Goal: Task Accomplishment & Management: Use online tool/utility

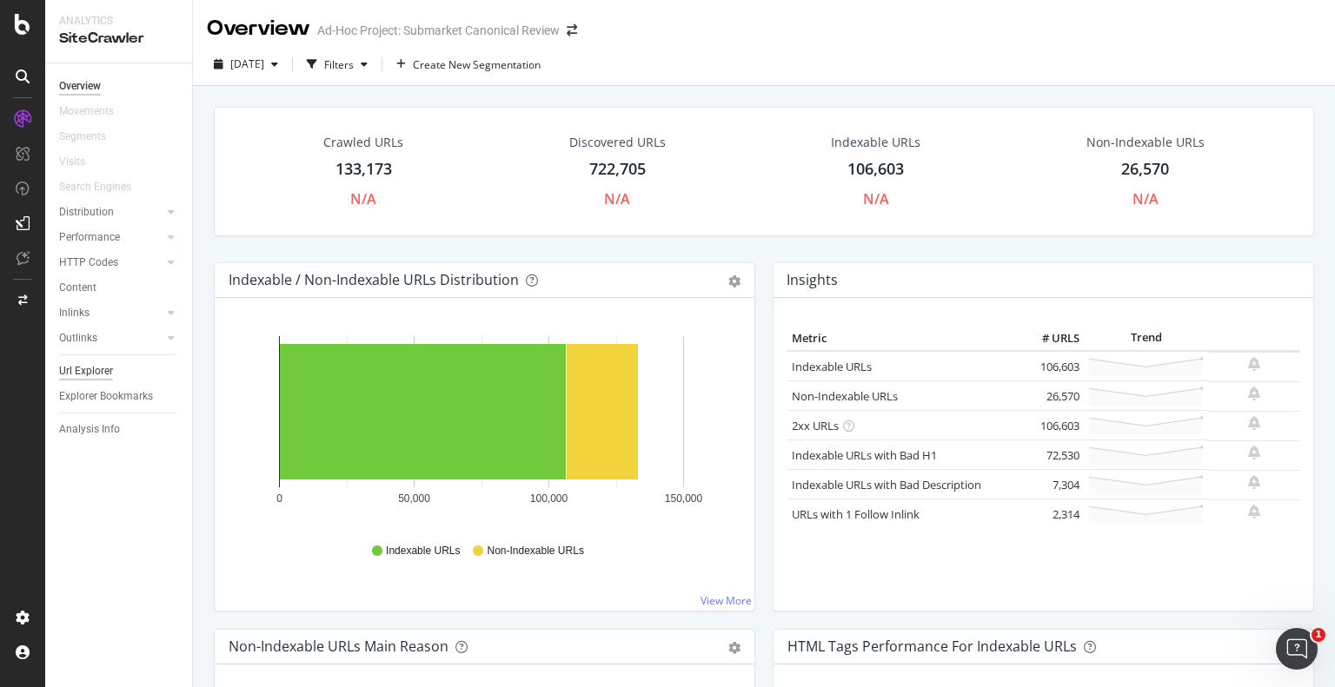
click at [84, 378] on div "Url Explorer" at bounding box center [86, 371] width 54 height 18
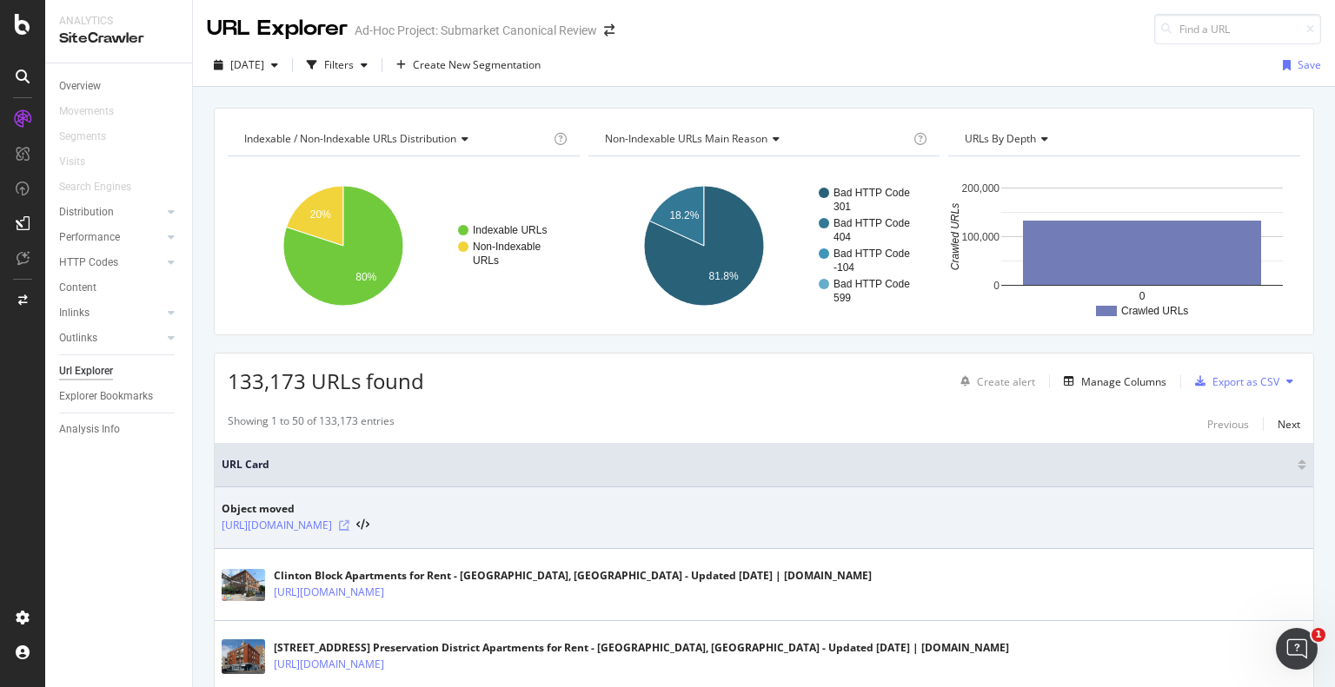
click at [349, 527] on icon at bounding box center [344, 526] width 10 height 10
click at [332, 527] on link "https://www.apartments.com/the-view-pointe-oceanside-ca/" at bounding box center [277, 525] width 110 height 17
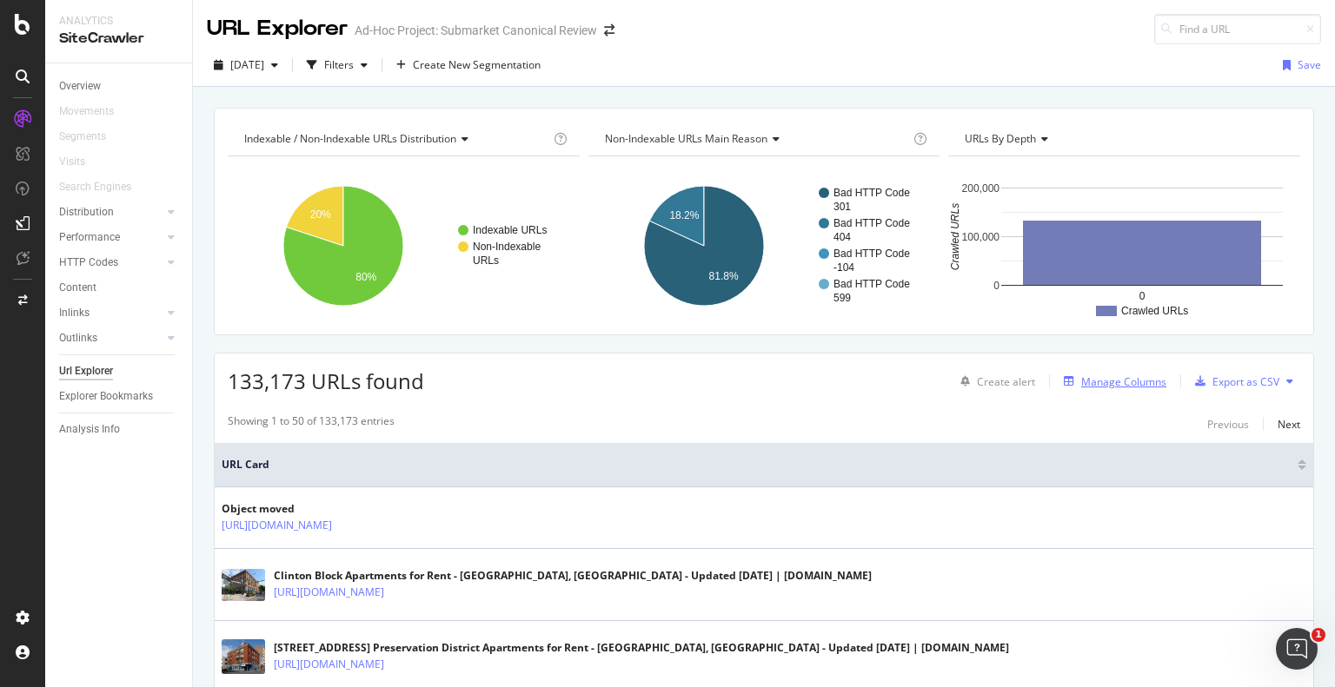
click at [1119, 385] on div "Manage Columns" at bounding box center [1123, 382] width 85 height 15
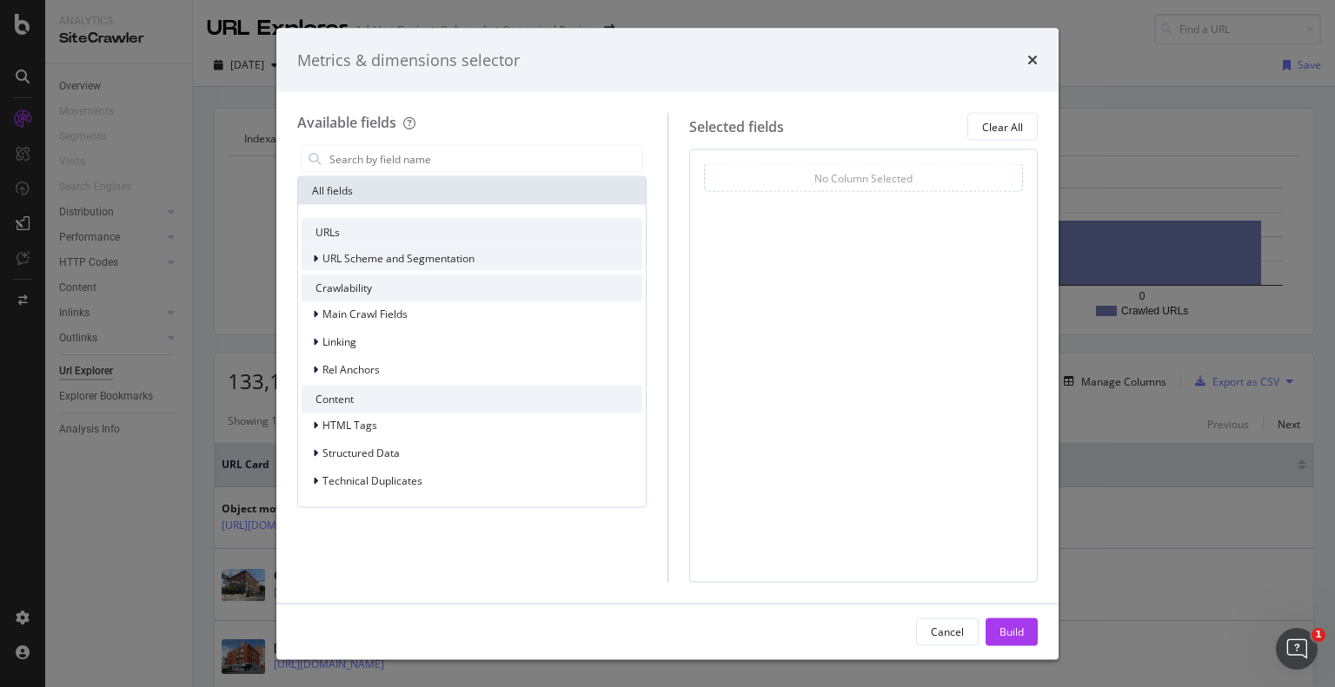
click at [315, 255] on icon "modal" at bounding box center [315, 259] width 5 height 10
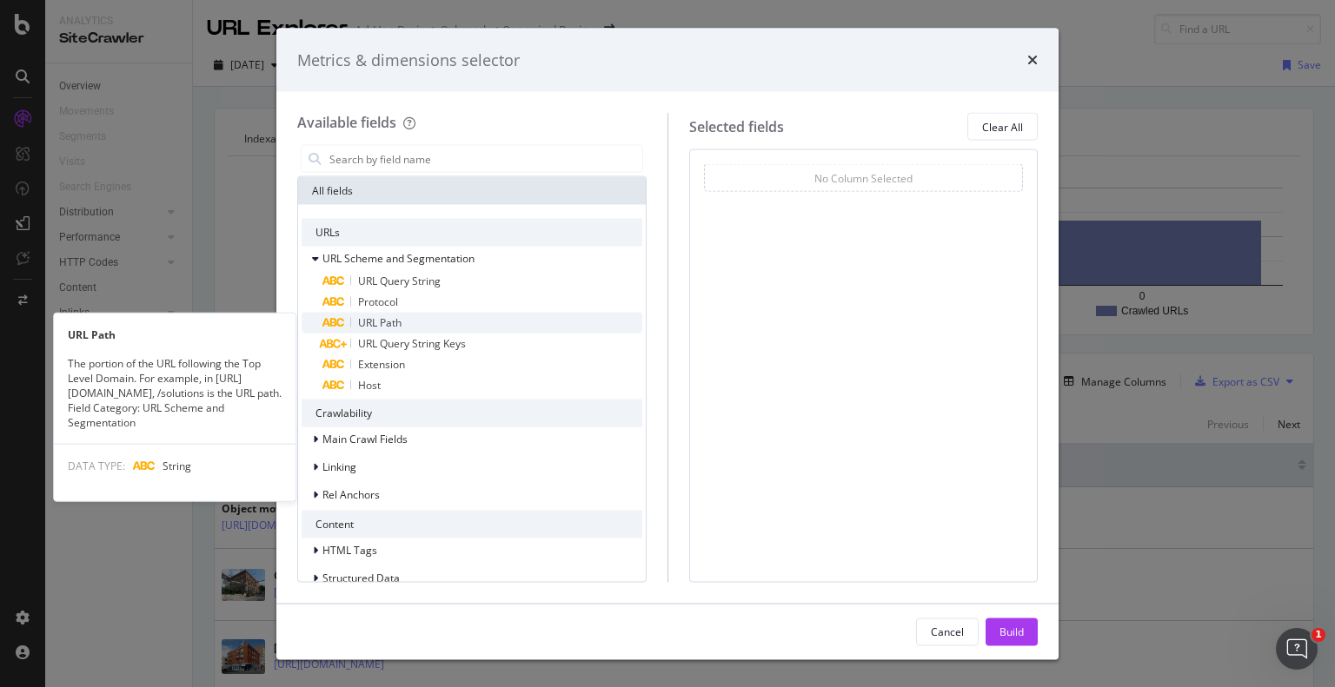
click at [367, 326] on span "URL Path" at bounding box center [379, 322] width 43 height 15
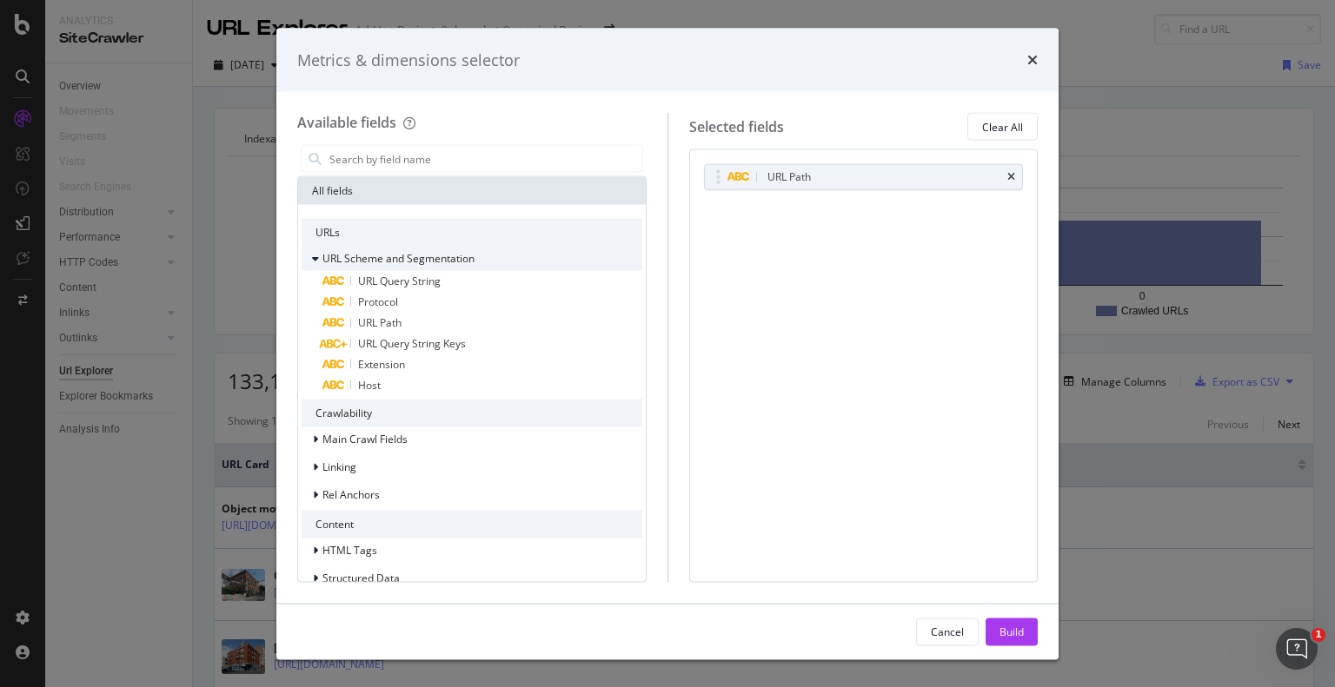
click at [313, 258] on icon "modal" at bounding box center [315, 259] width 7 height 10
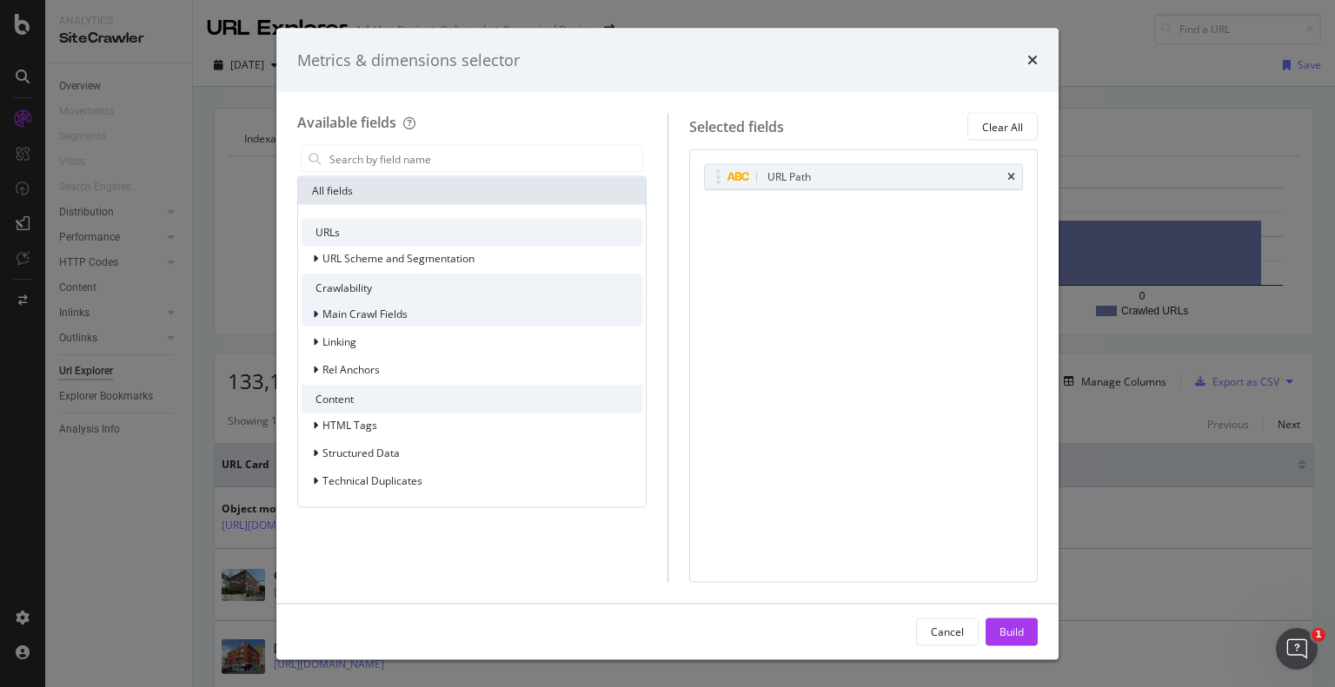
click at [317, 316] on icon "modal" at bounding box center [315, 314] width 5 height 10
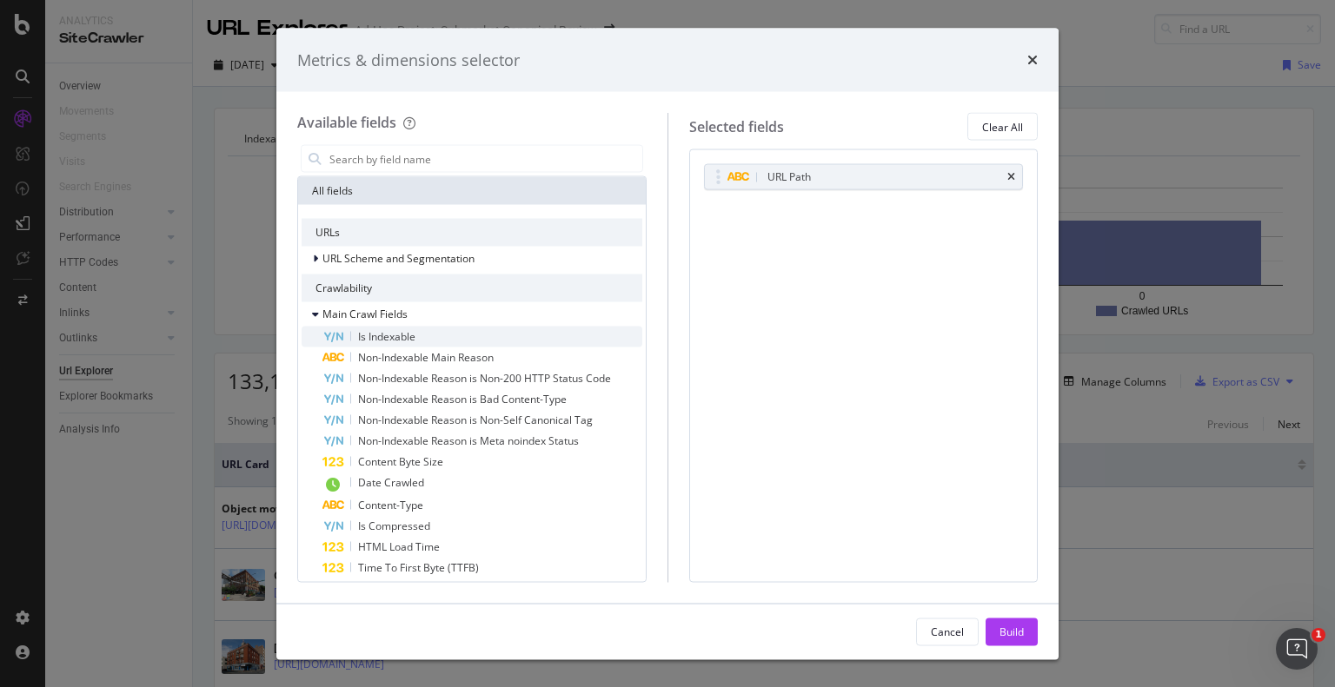
click at [369, 336] on span "Is Indexable" at bounding box center [386, 336] width 57 height 15
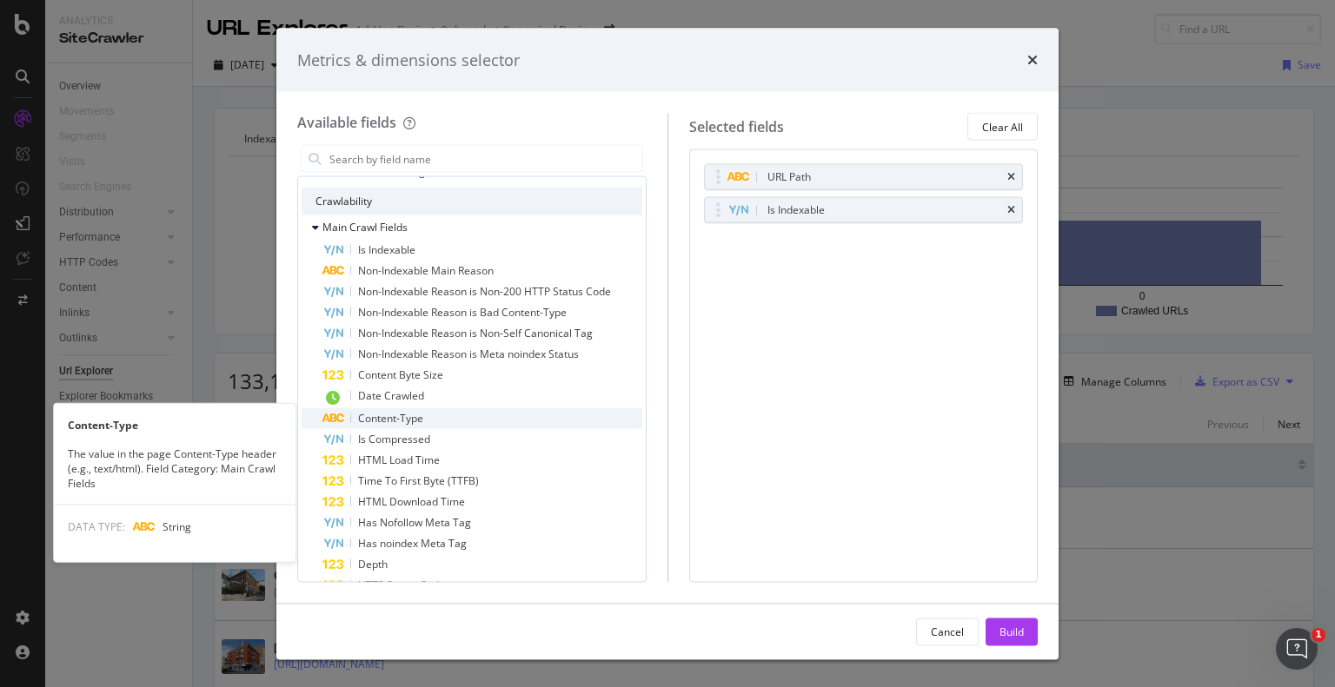
scroll to position [174, 0]
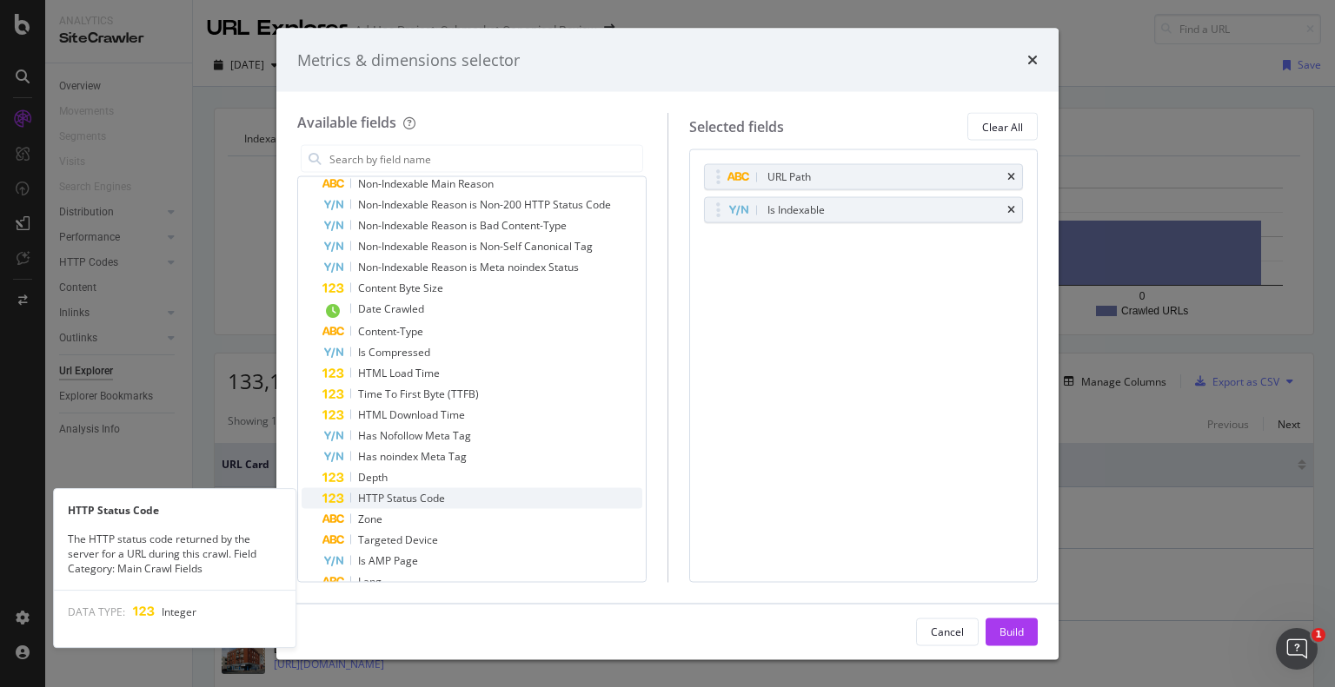
click at [375, 498] on span "HTTP Status Code" at bounding box center [401, 498] width 87 height 15
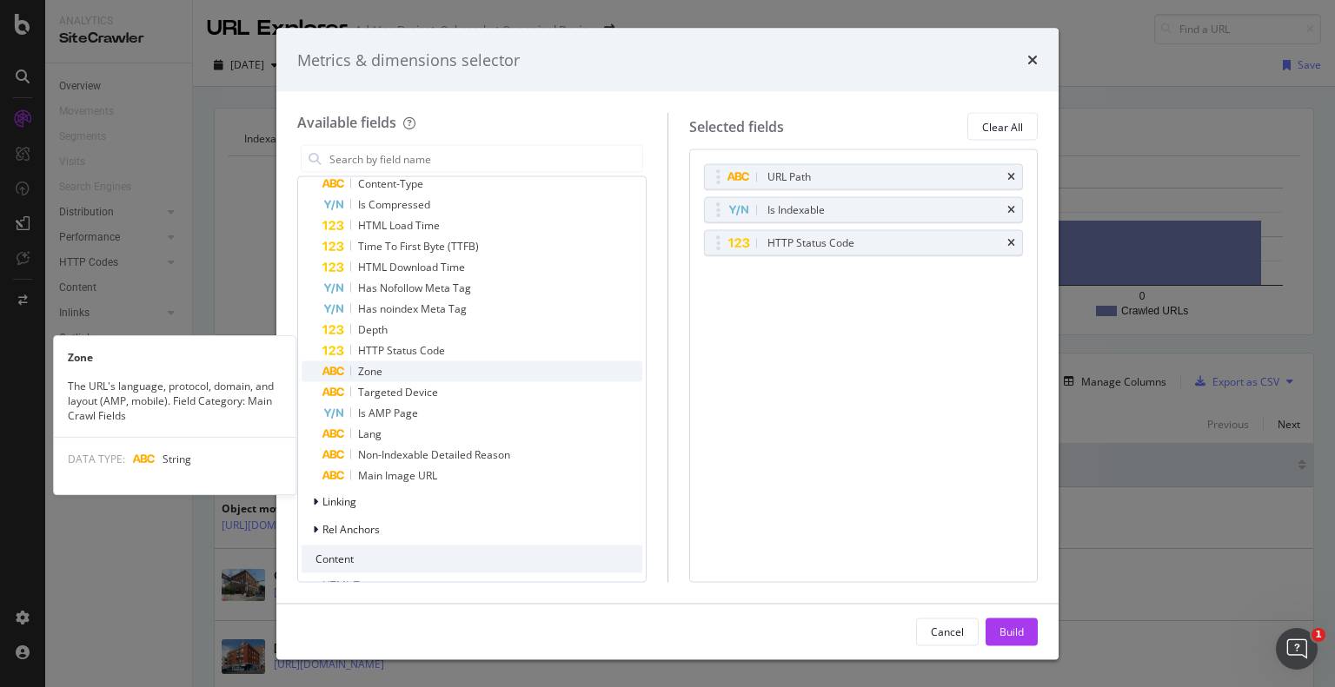
scroll to position [348, 0]
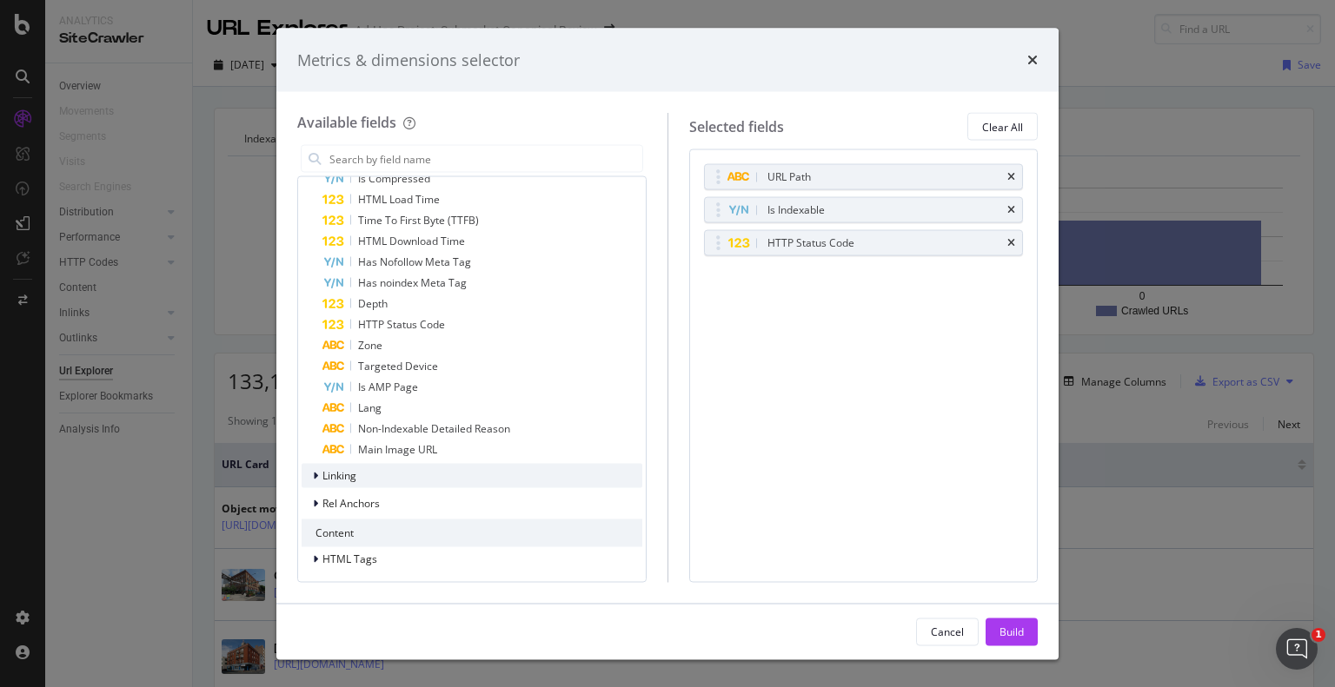
click at [313, 478] on icon "modal" at bounding box center [315, 476] width 5 height 10
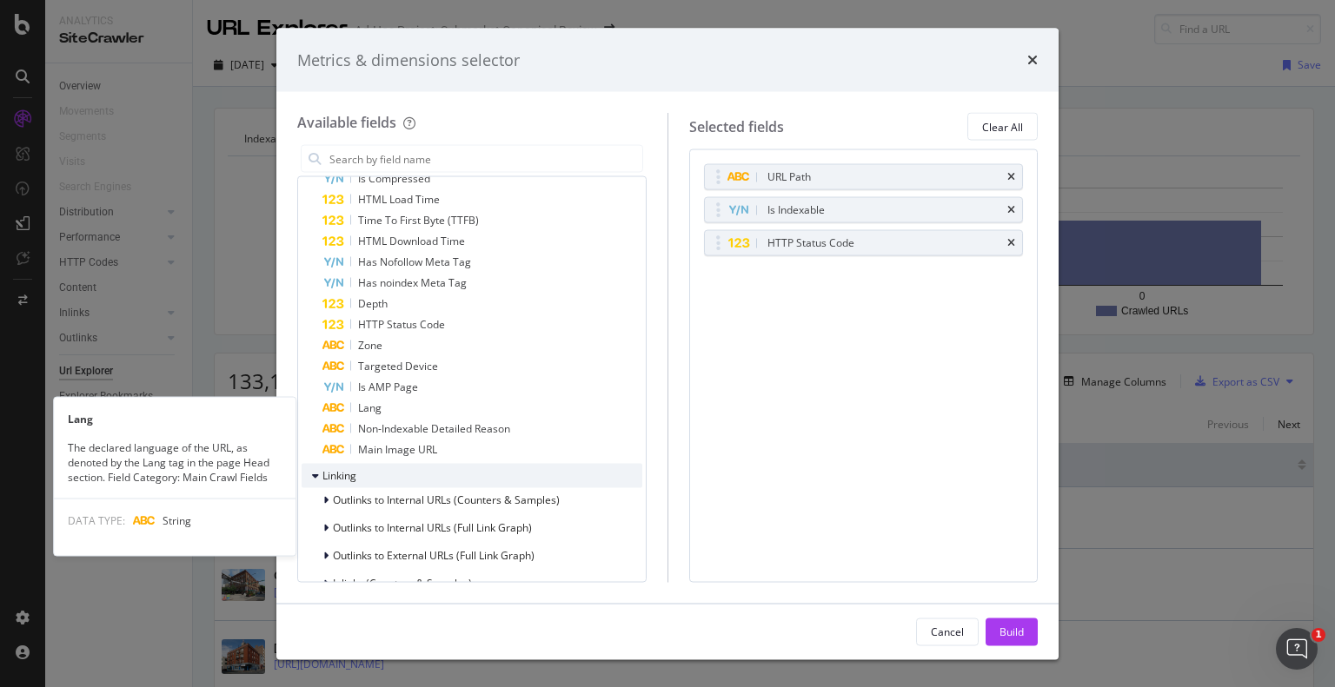
scroll to position [434, 0]
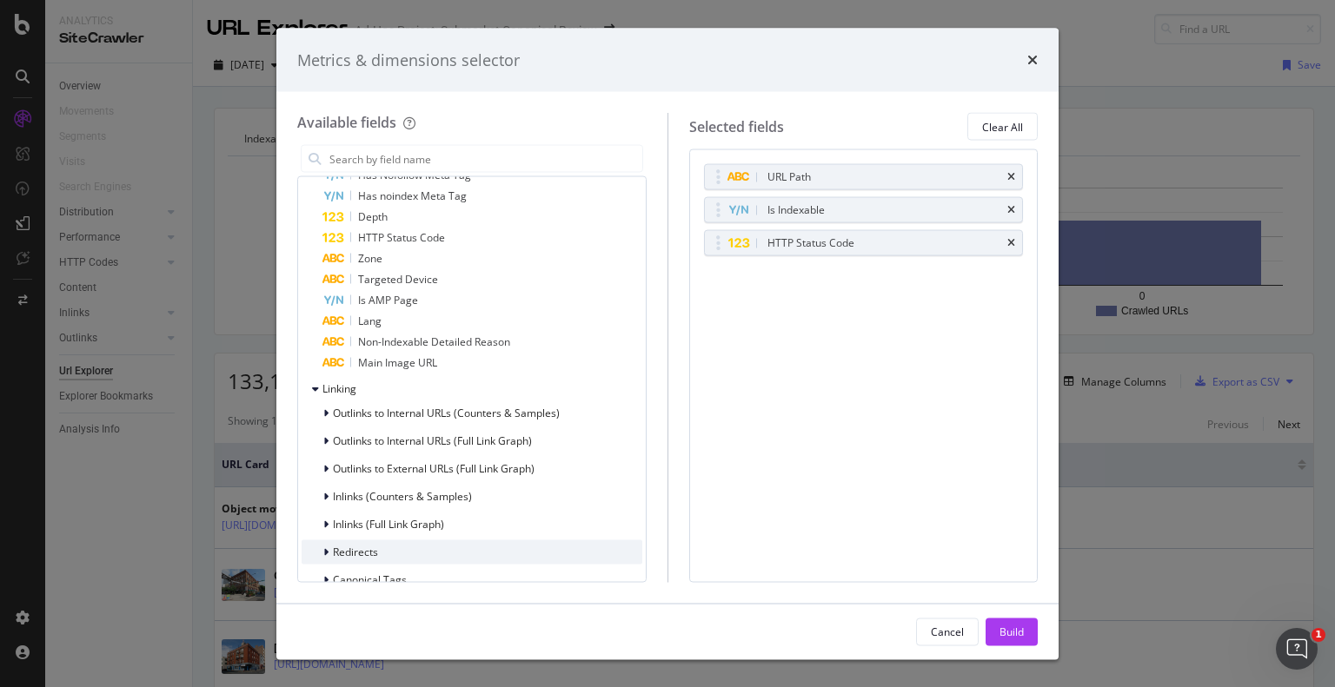
click at [328, 550] on icon "modal" at bounding box center [325, 552] width 5 height 10
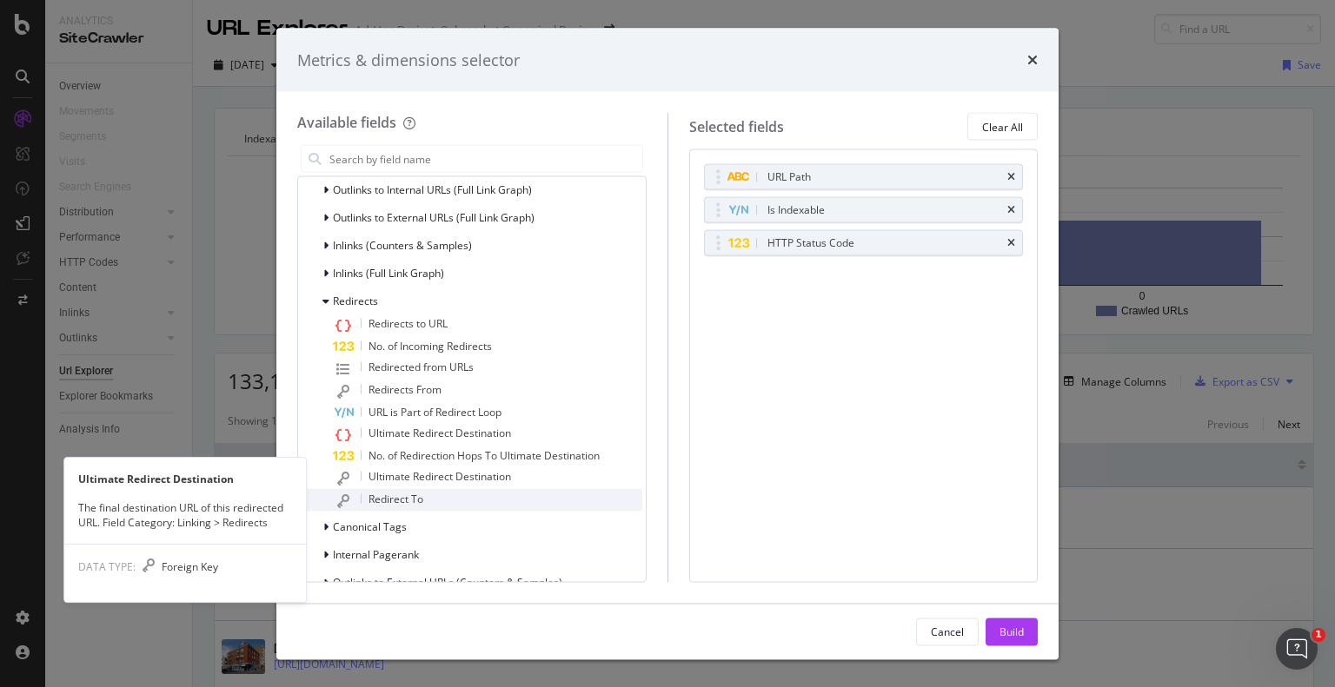
scroll to position [695, 0]
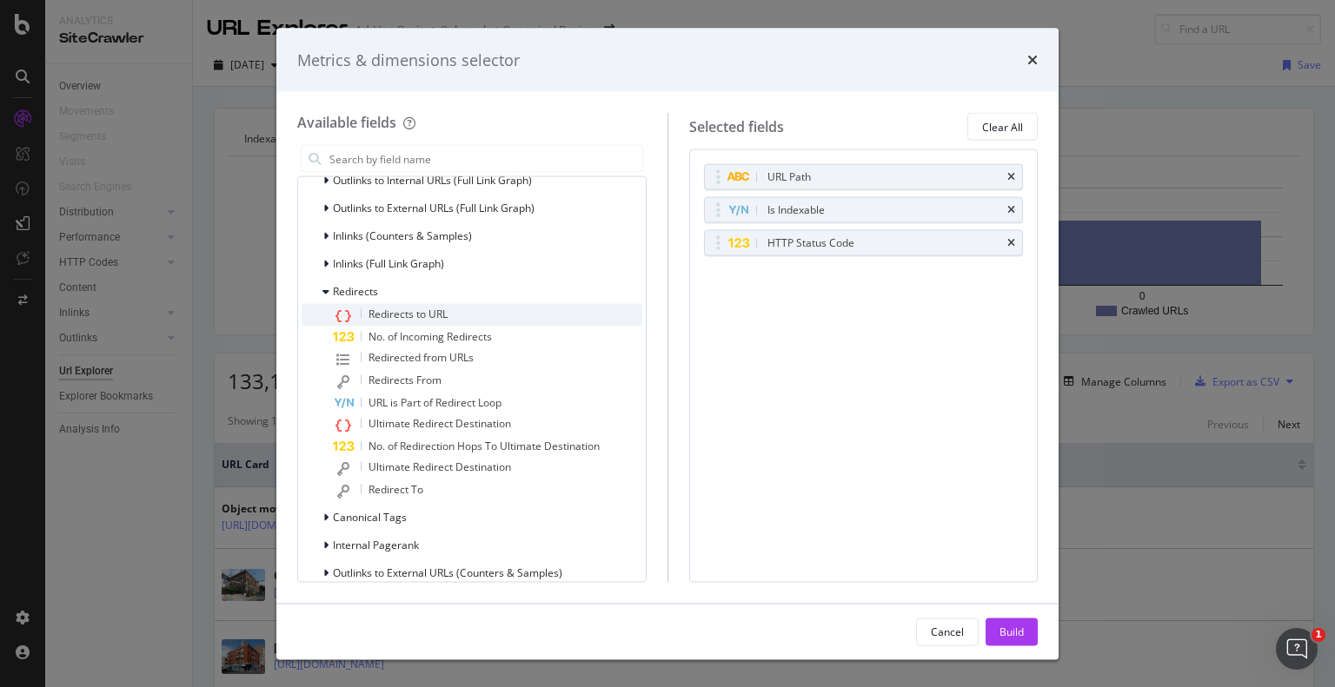
click at [390, 319] on span "Redirects to URL" at bounding box center [407, 314] width 79 height 15
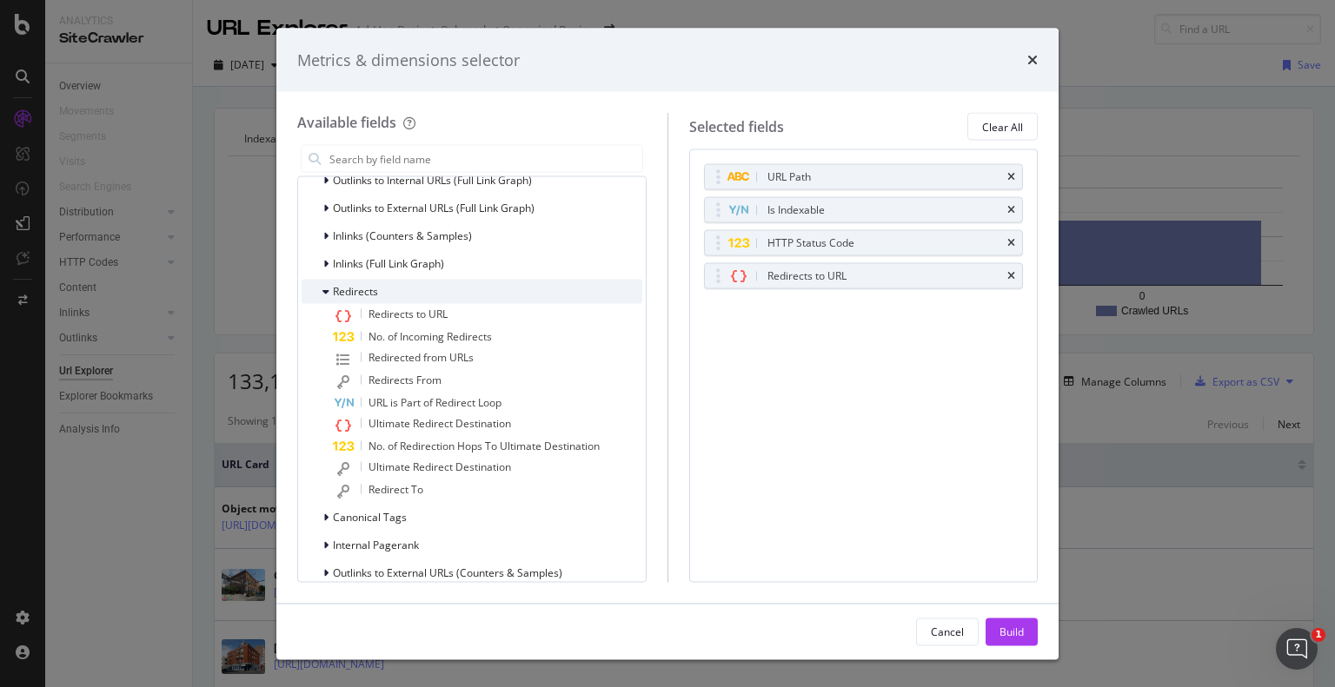
click at [321, 291] on div "Redirects" at bounding box center [340, 291] width 76 height 17
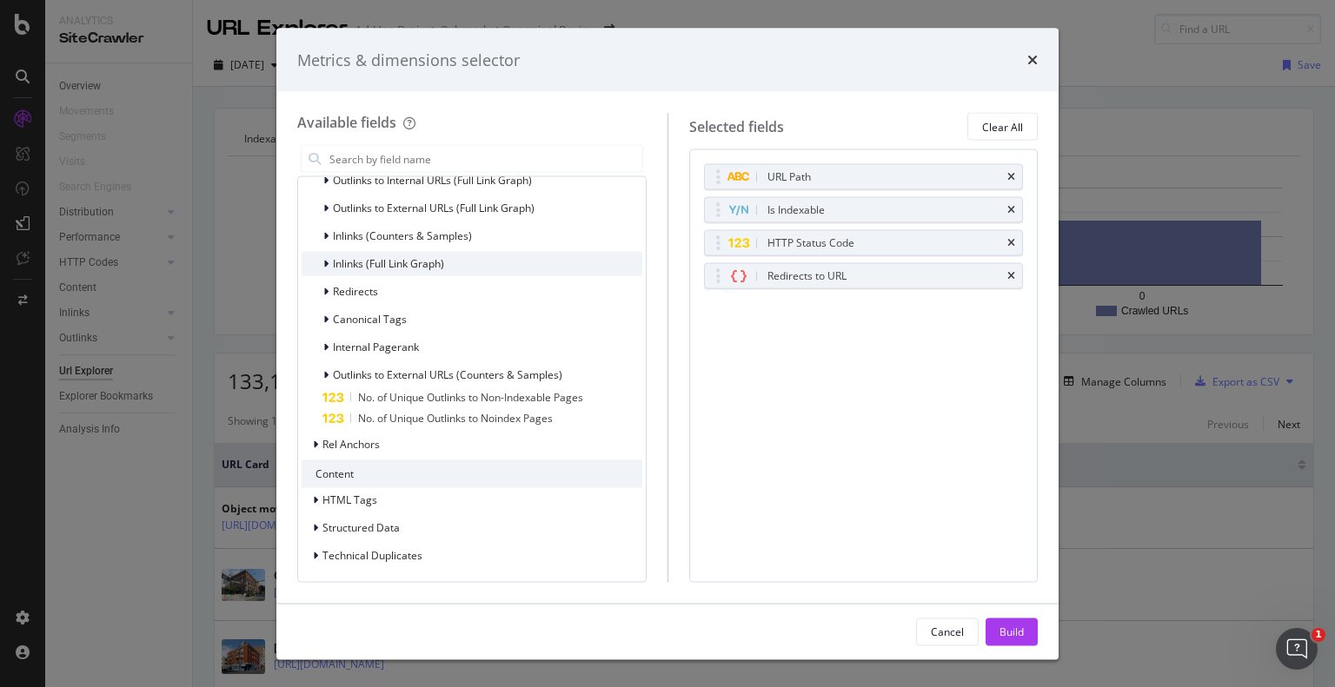
click at [323, 263] on icon "modal" at bounding box center [325, 264] width 5 height 10
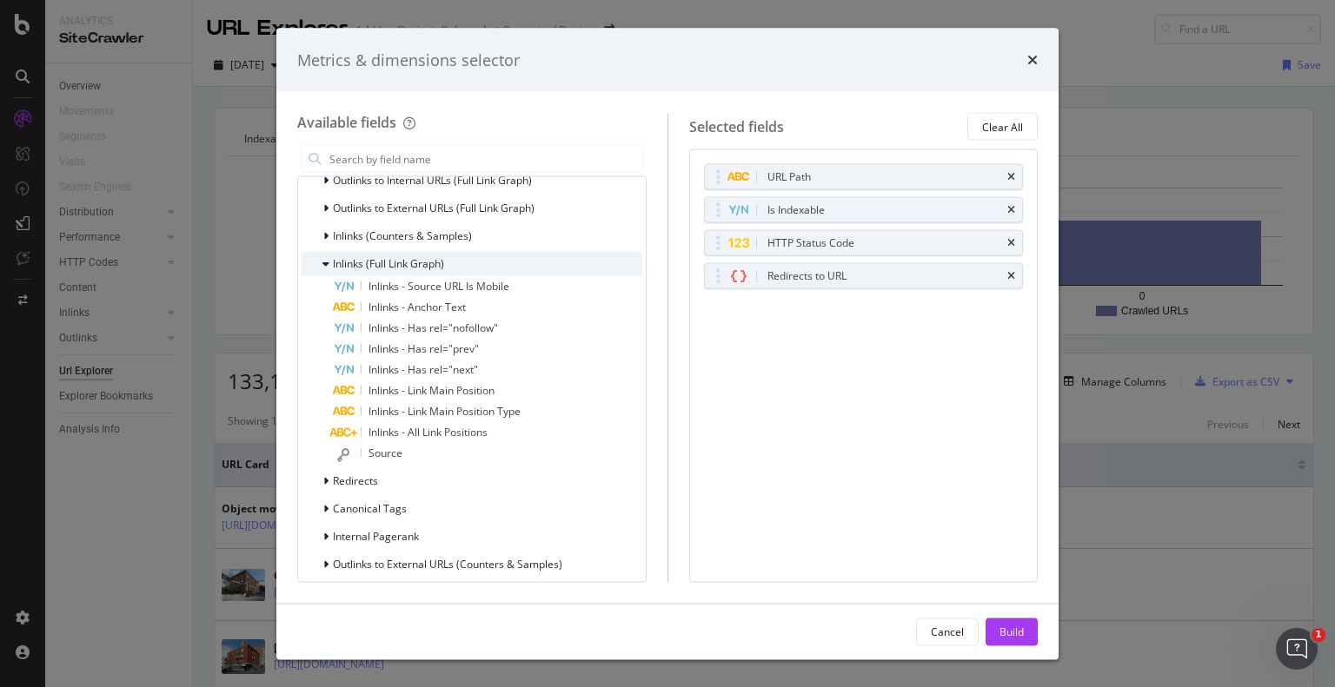
click at [320, 262] on div "Inlinks (Full Link Graph)" at bounding box center [373, 263] width 143 height 17
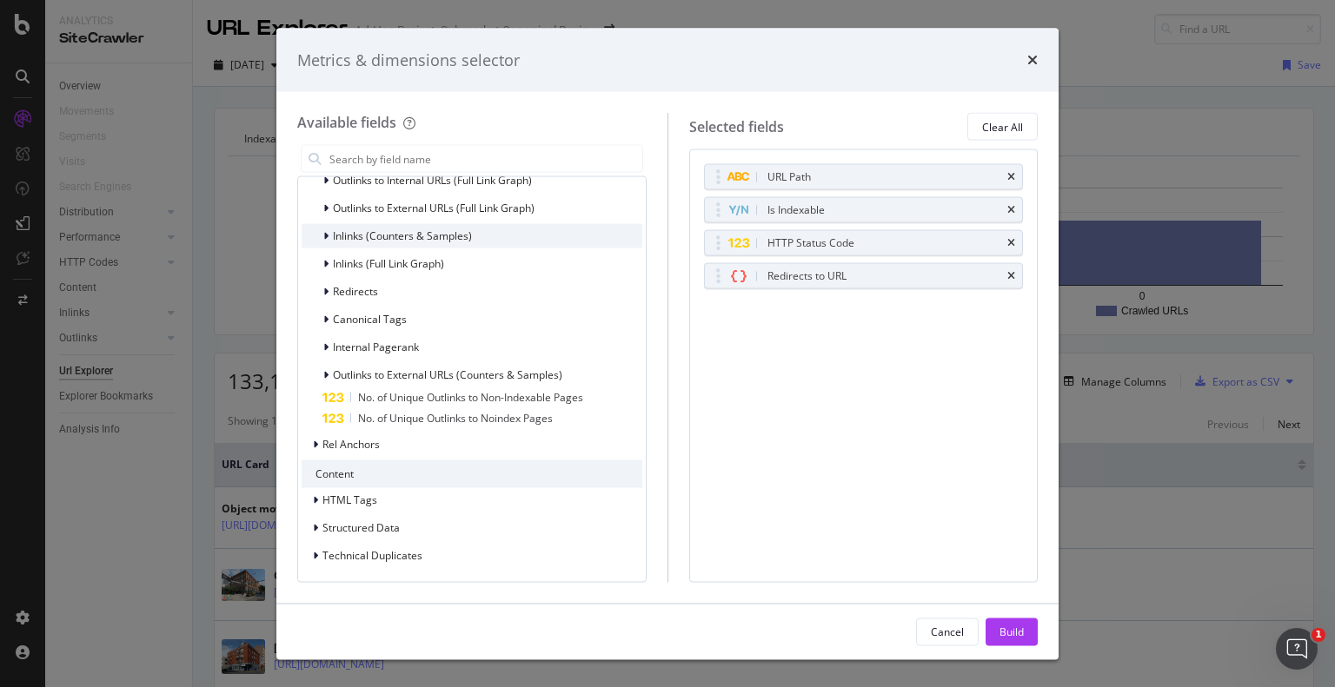
click at [324, 236] on icon "modal" at bounding box center [325, 236] width 5 height 10
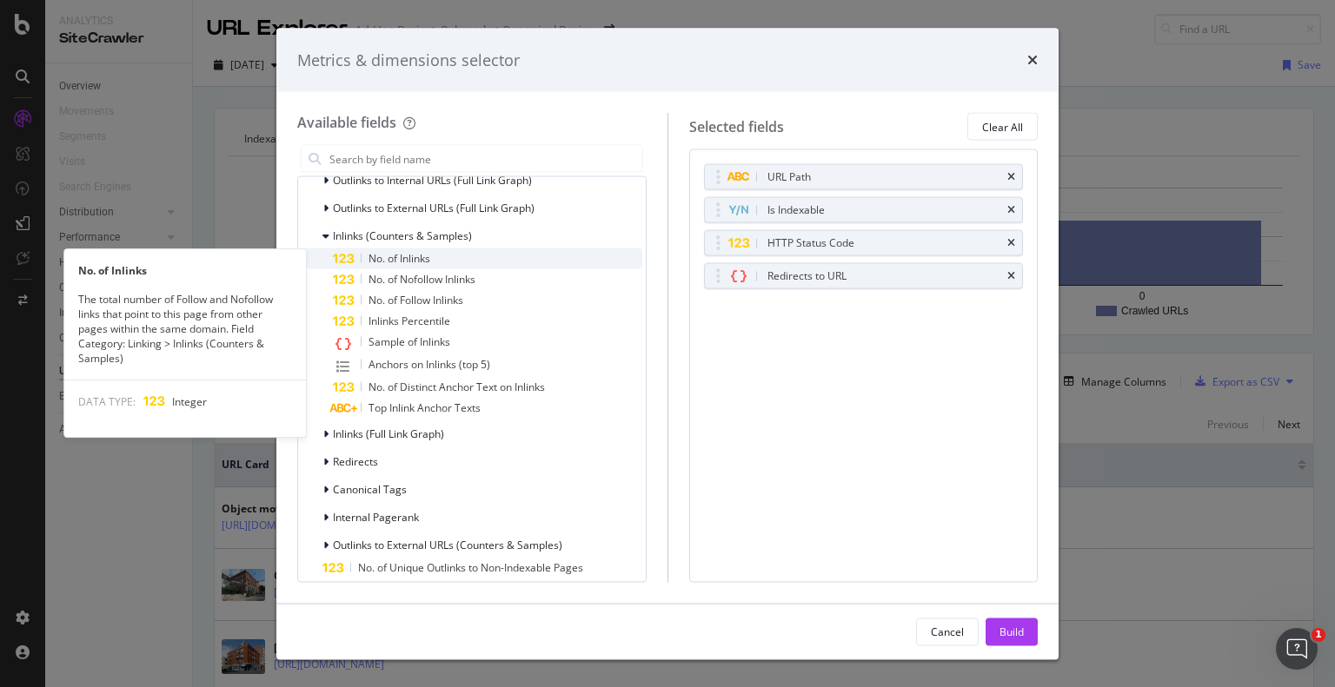
click at [382, 256] on span "No. of Inlinks" at bounding box center [399, 258] width 62 height 15
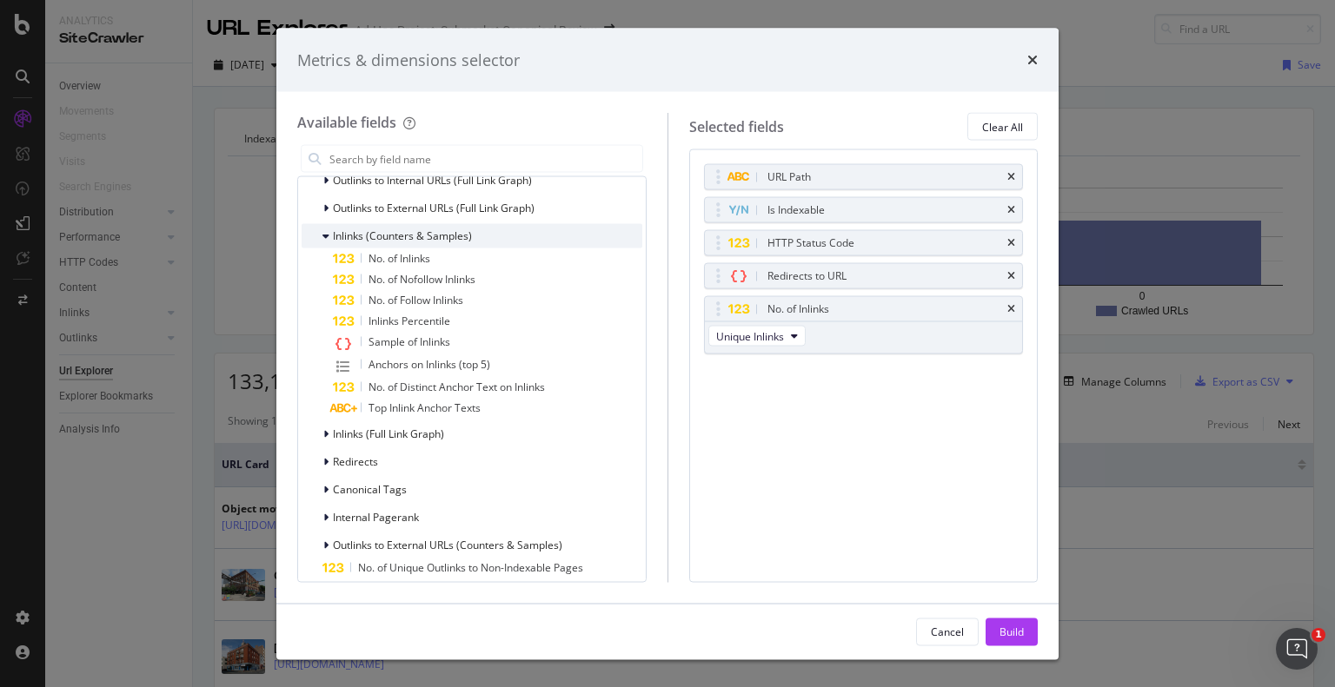
click at [322, 233] on icon "modal" at bounding box center [325, 236] width 7 height 10
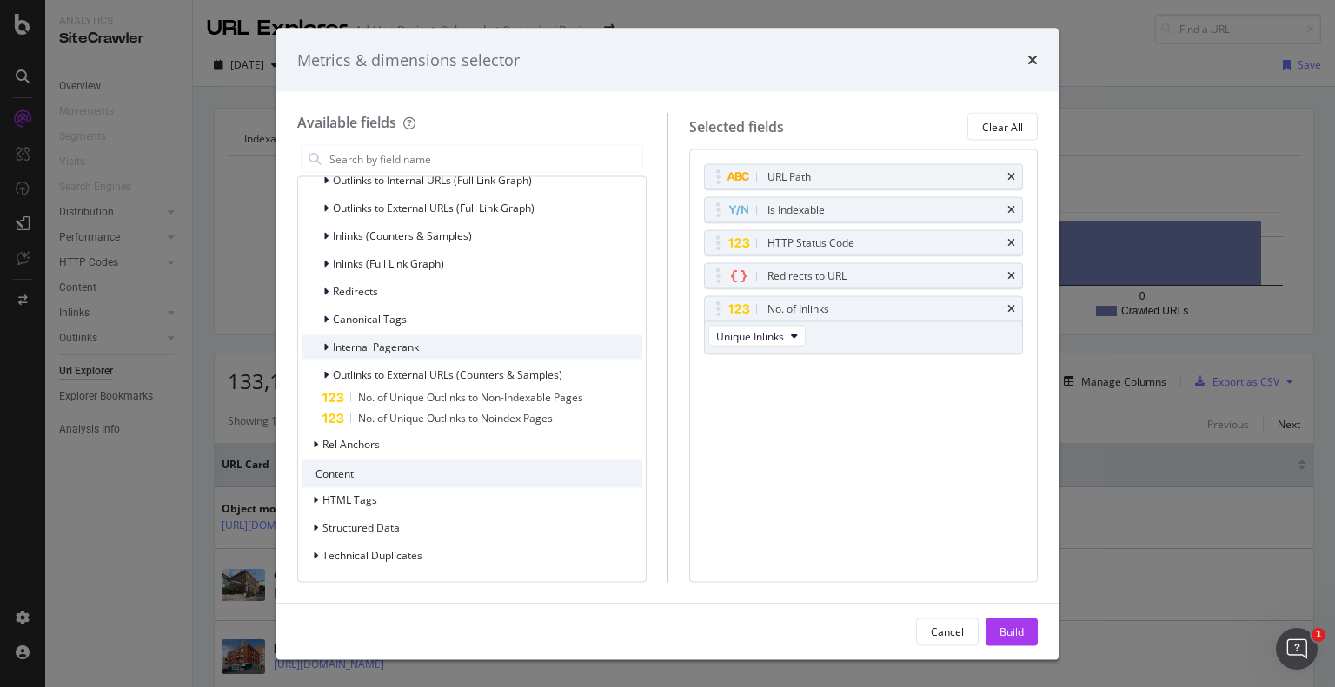
click at [323, 343] on icon "modal" at bounding box center [325, 347] width 5 height 10
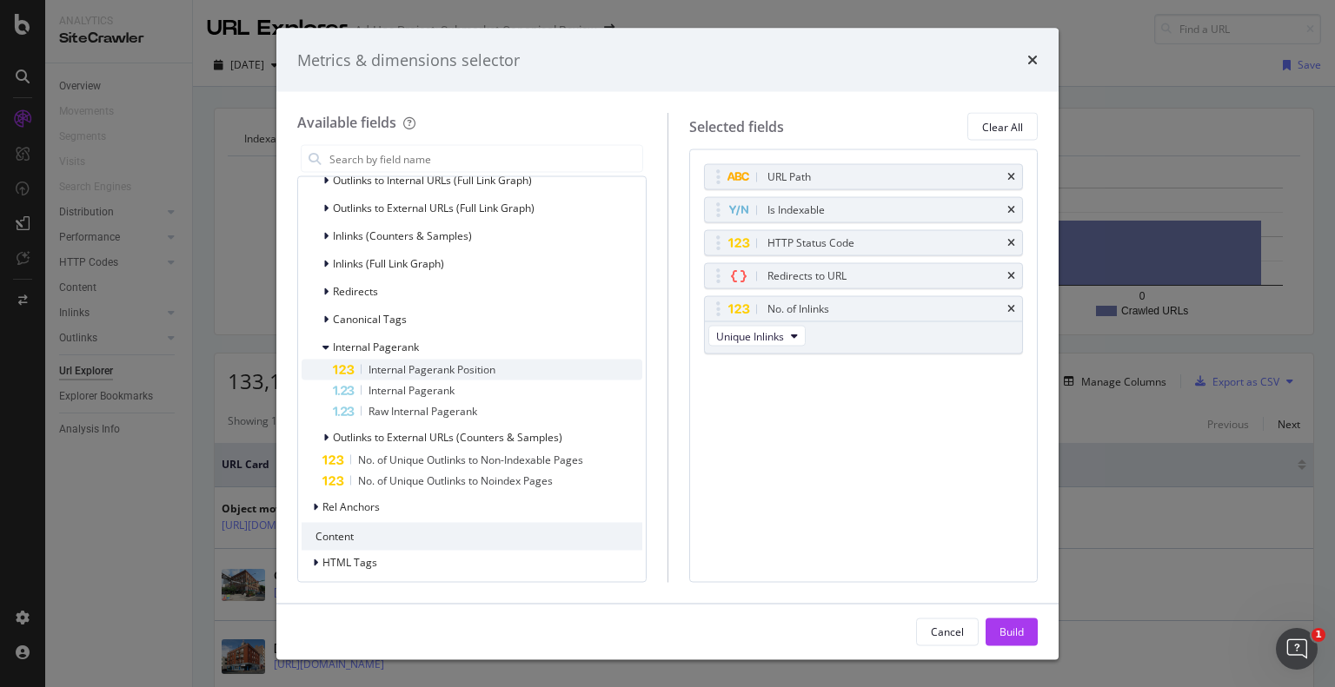
click at [378, 368] on span "Internal Pagerank Position" at bounding box center [431, 369] width 127 height 15
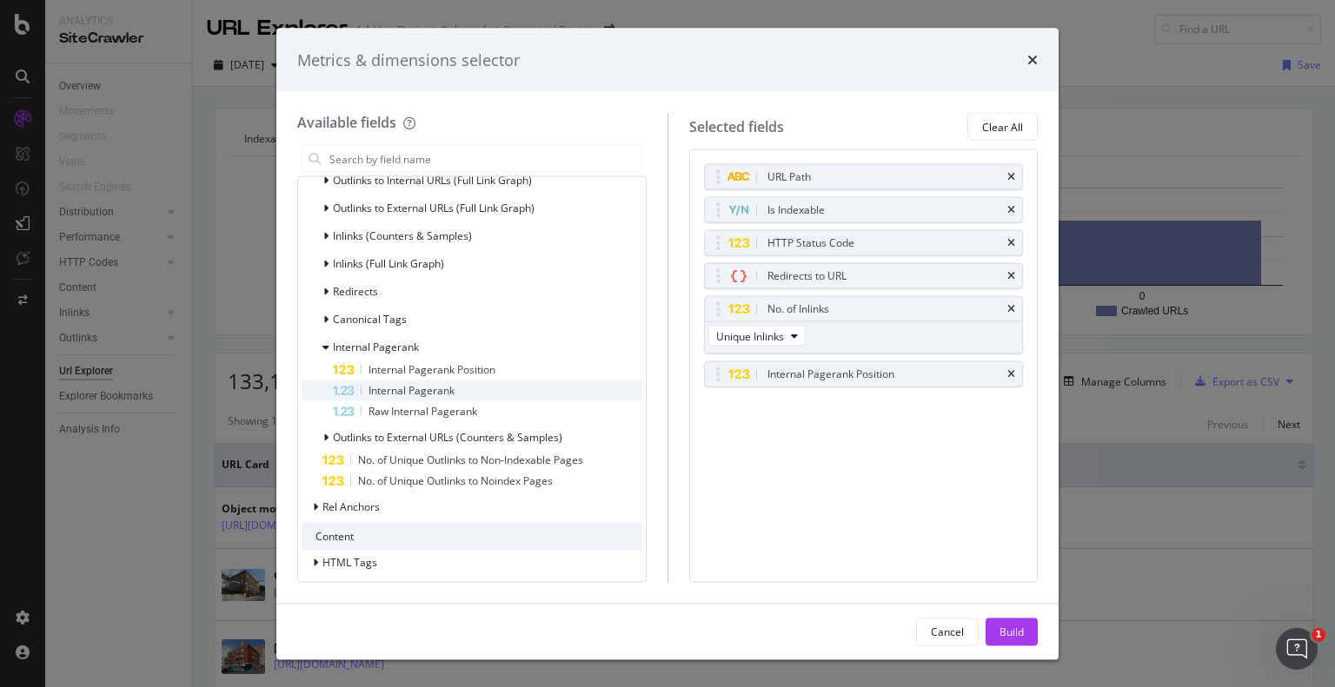
click at [374, 386] on span "Internal Pagerank" at bounding box center [411, 390] width 86 height 15
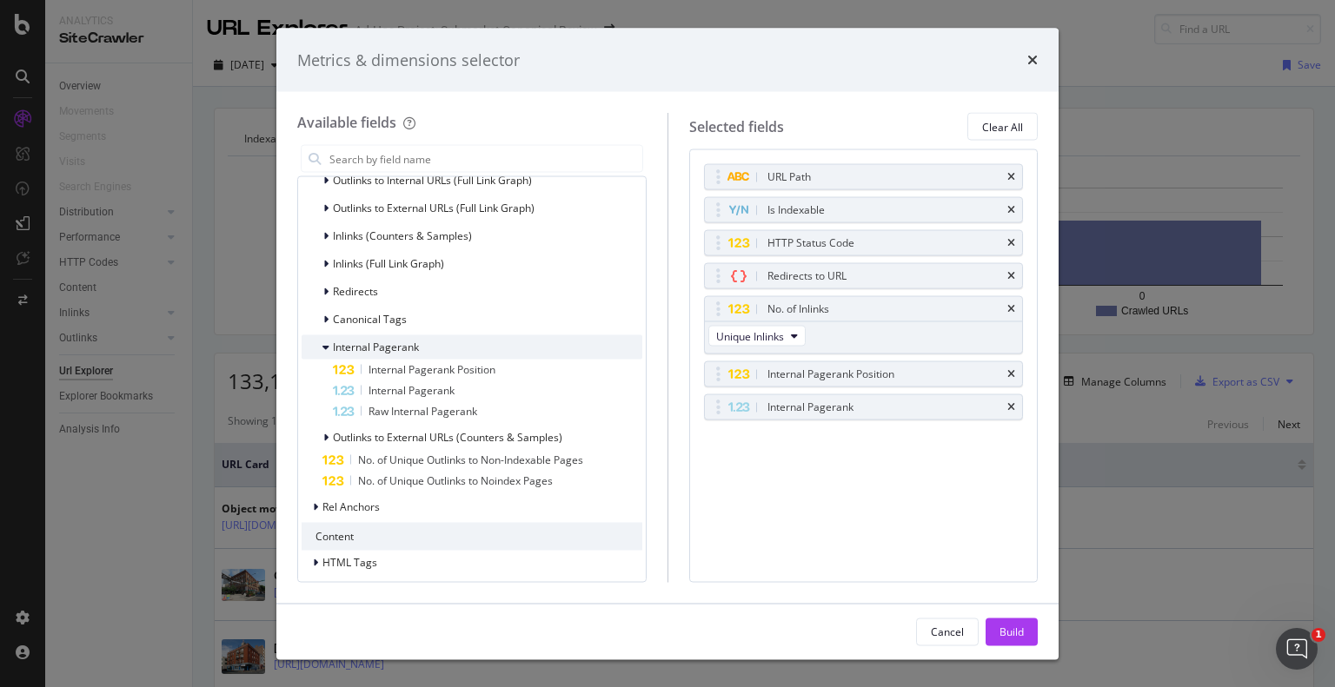
click at [326, 344] on icon "modal" at bounding box center [325, 347] width 7 height 10
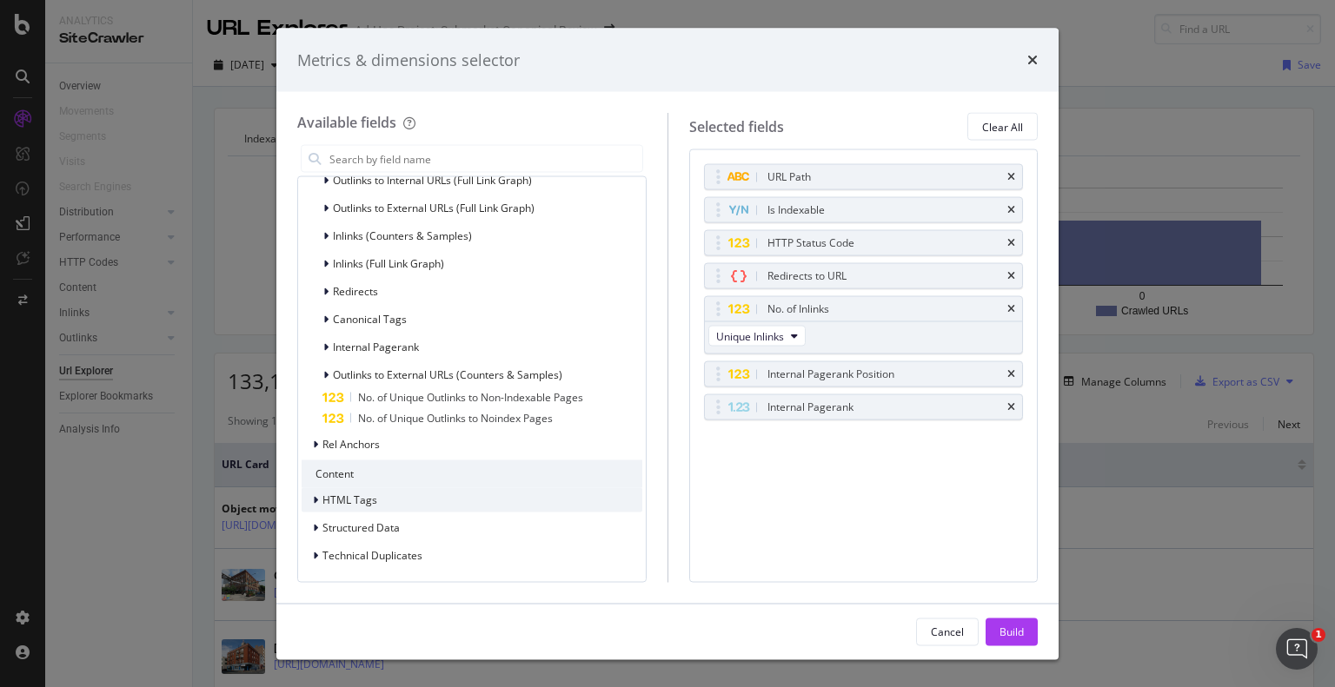
click at [316, 501] on icon "modal" at bounding box center [315, 500] width 5 height 10
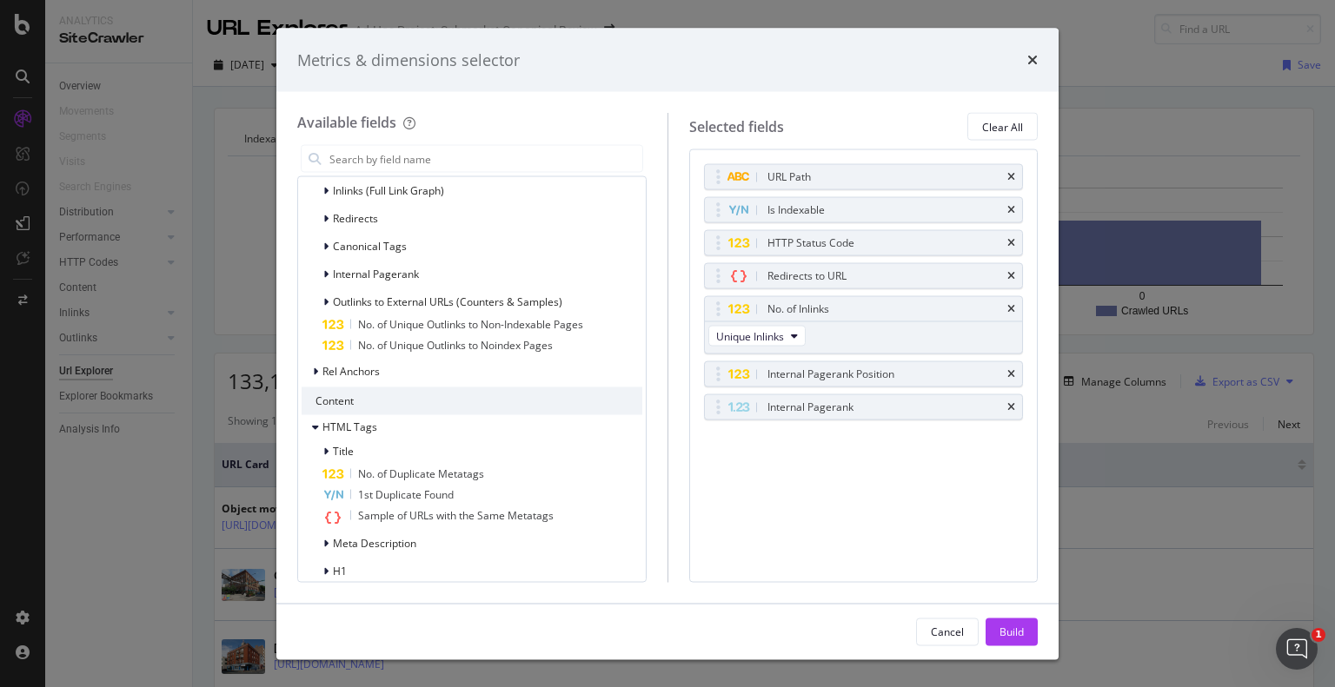
scroll to position [869, 0]
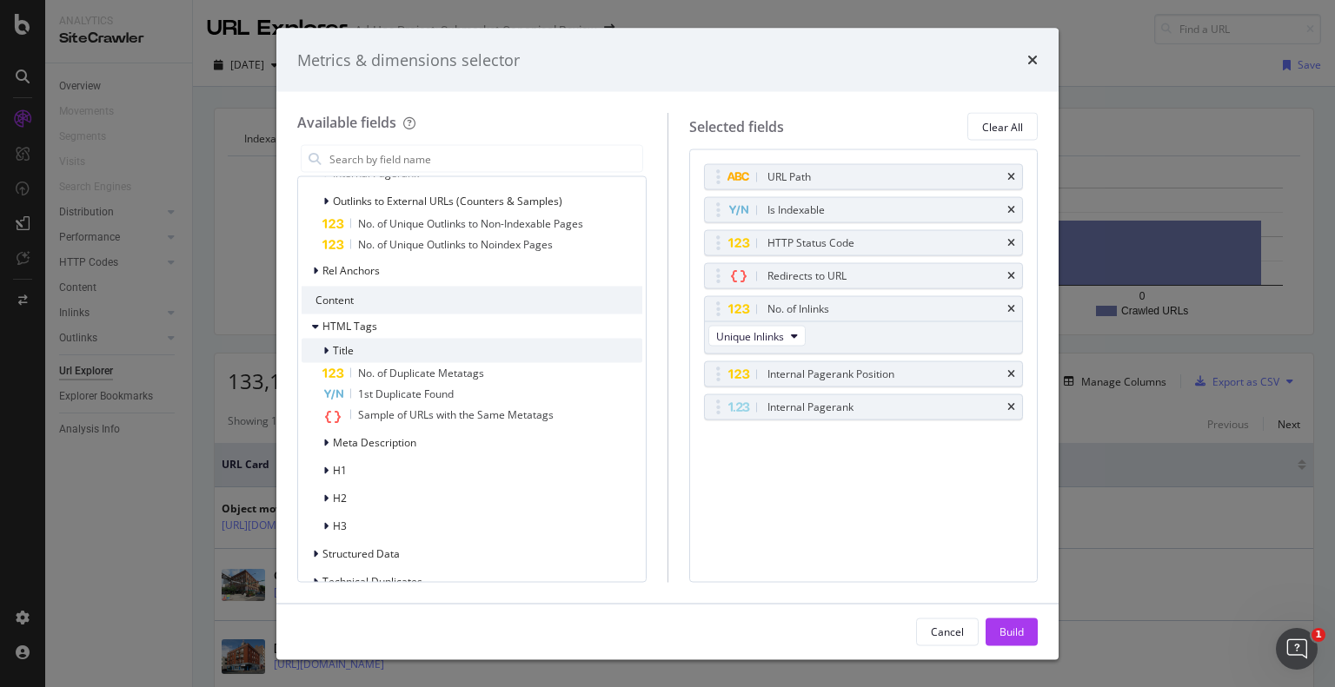
click at [323, 347] on icon "modal" at bounding box center [325, 351] width 5 height 10
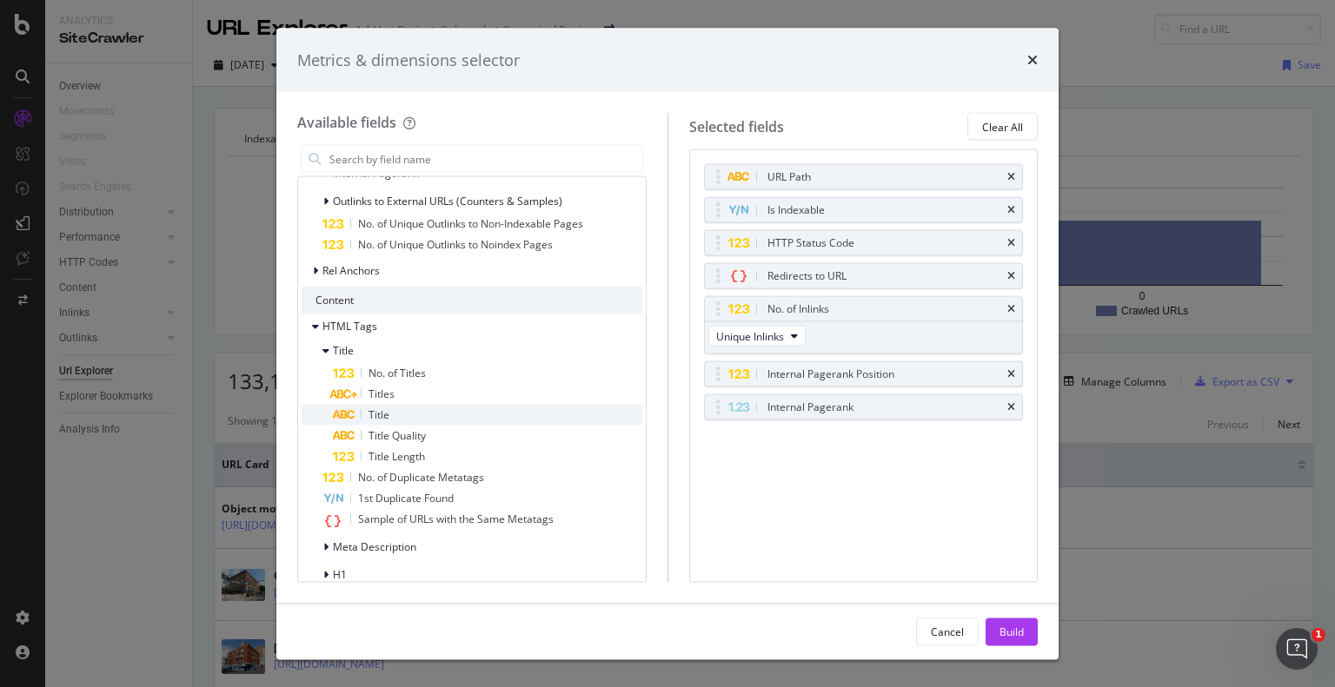
click at [361, 415] on div "modal" at bounding box center [361, 415] width 1 height 10
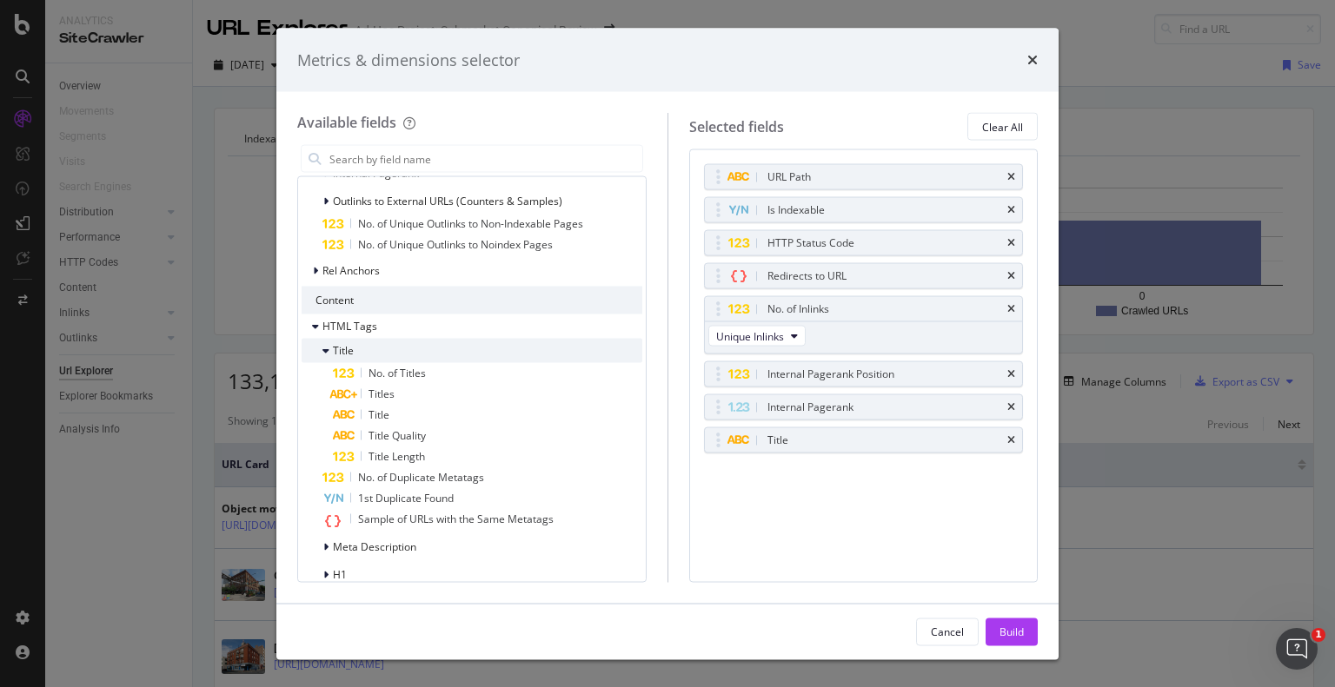
click at [327, 349] on icon "modal" at bounding box center [325, 351] width 7 height 10
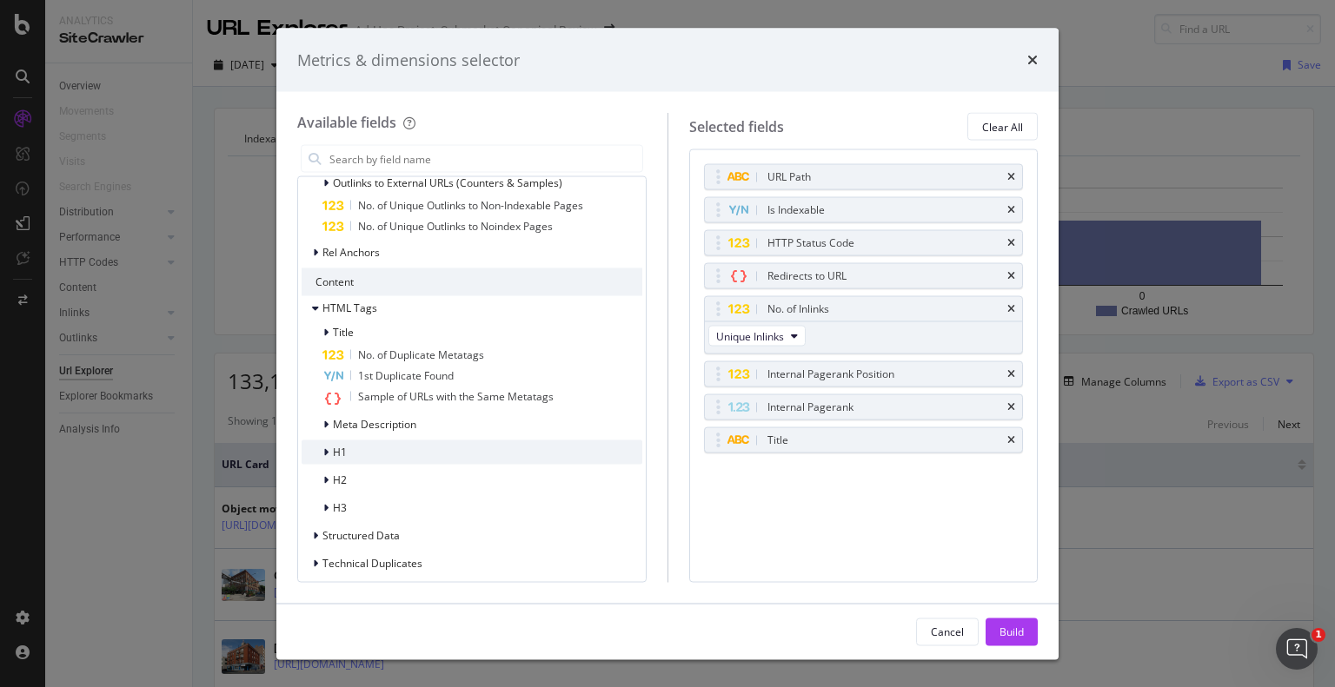
scroll to position [894, 0]
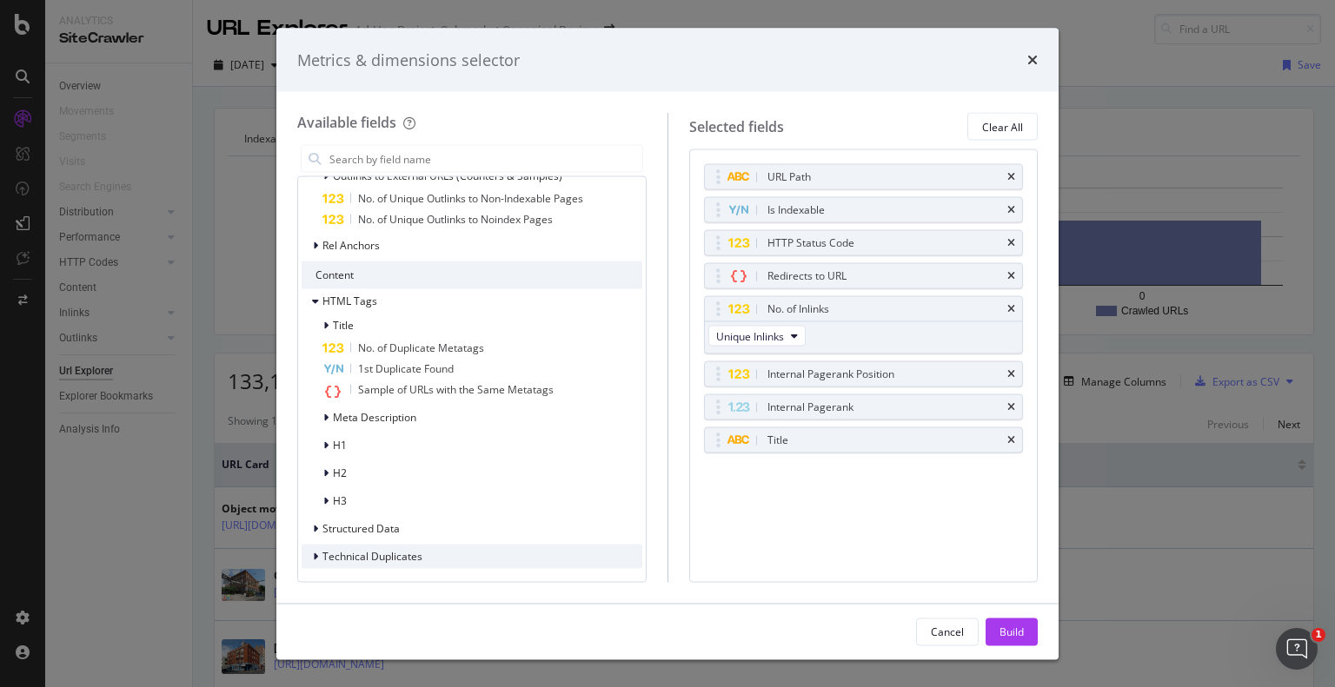
click at [313, 558] on icon "modal" at bounding box center [315, 557] width 5 height 10
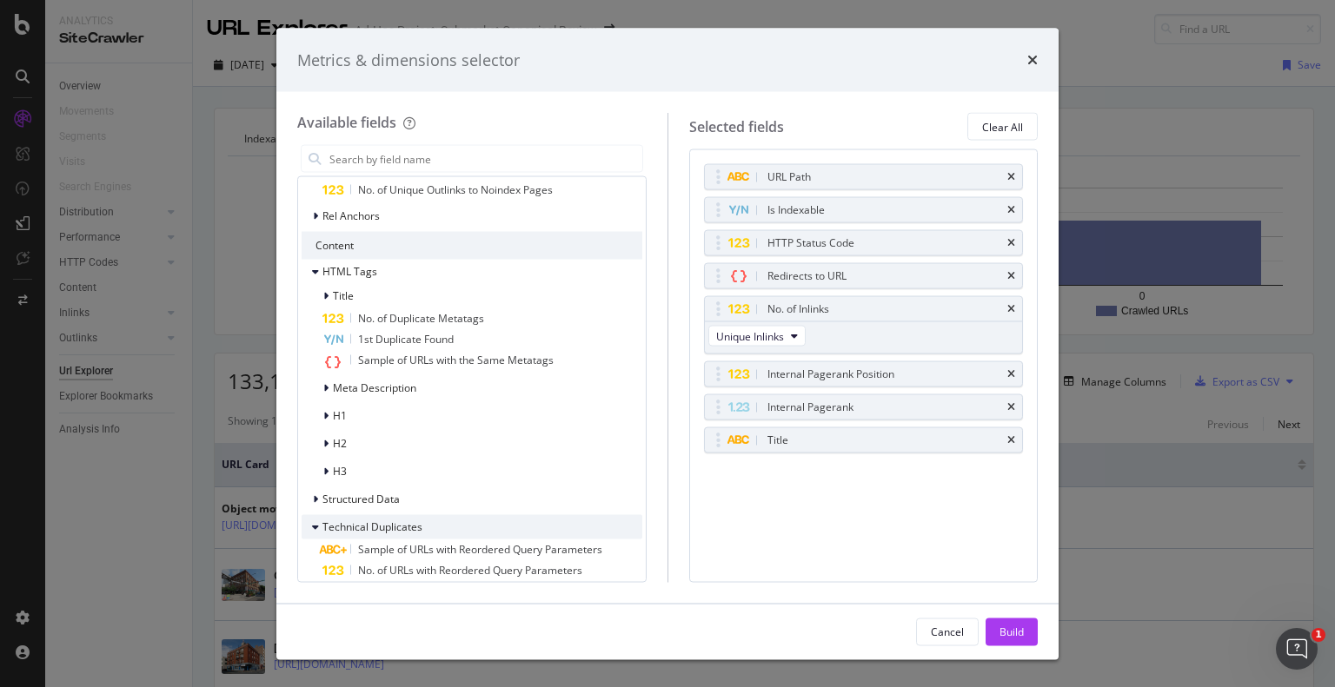
scroll to position [936, 0]
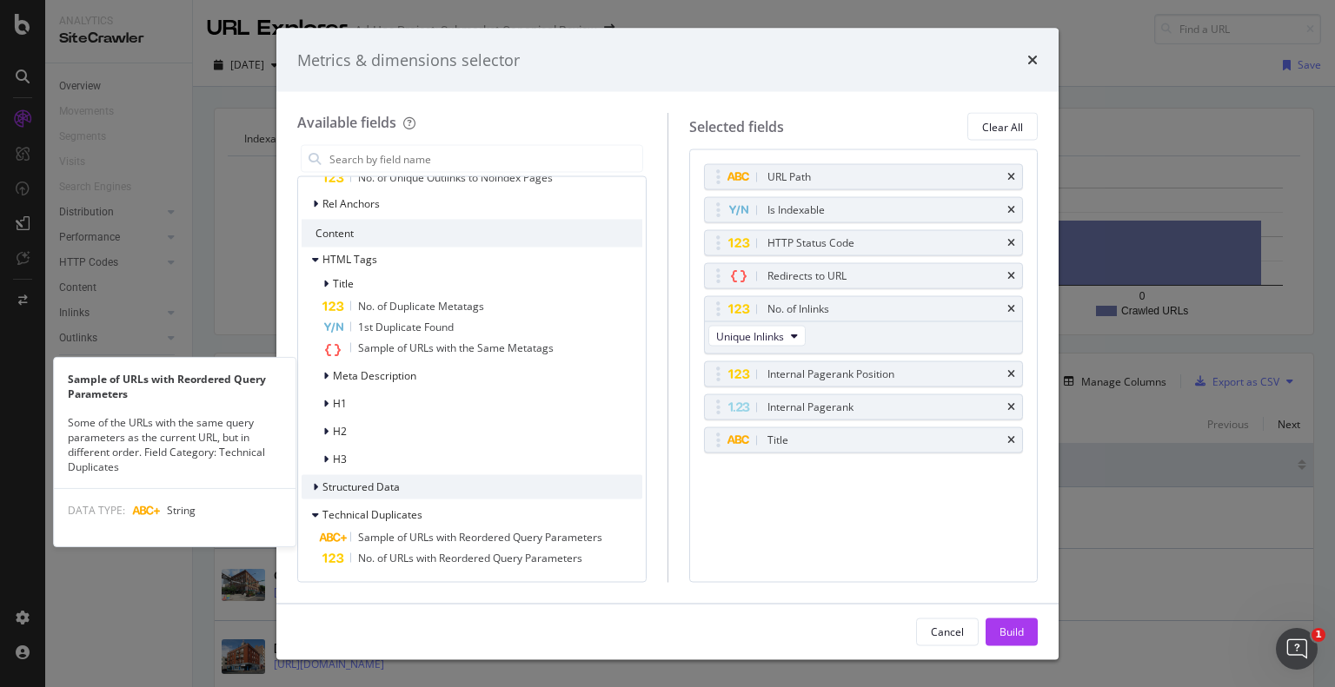
click at [314, 482] on icon "modal" at bounding box center [315, 487] width 5 height 10
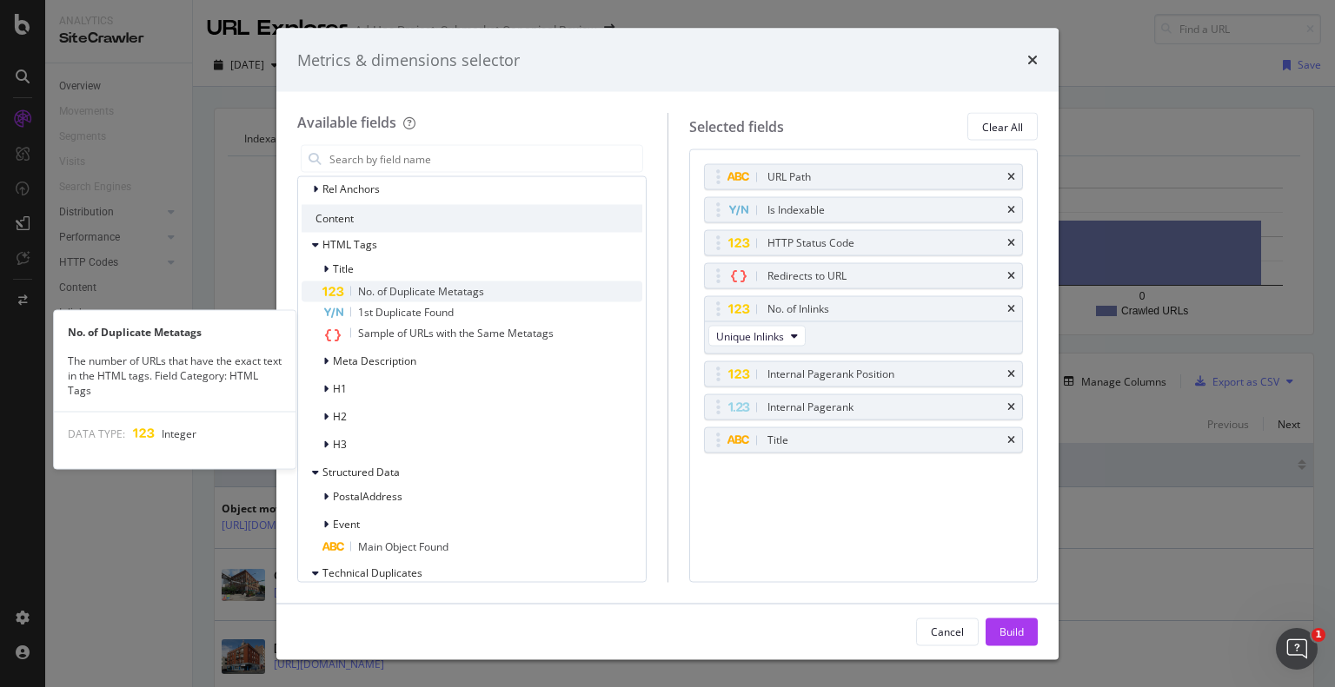
scroll to position [922, 0]
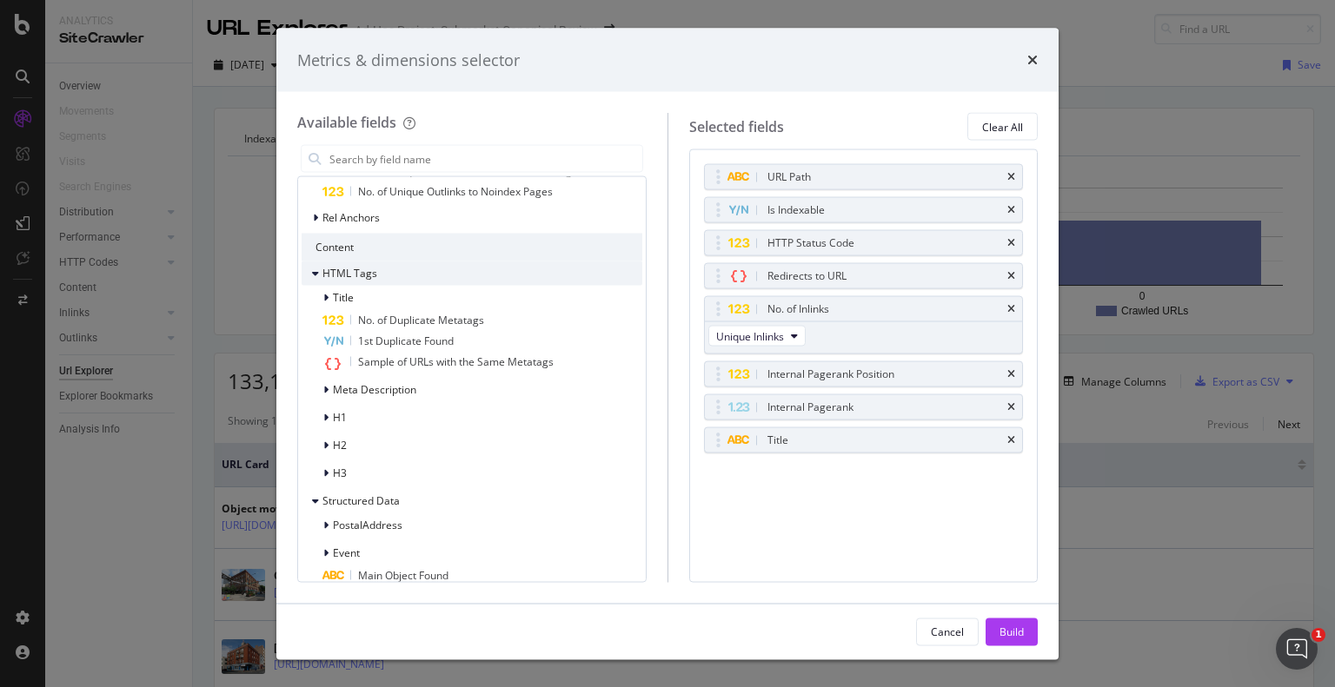
click at [314, 274] on icon "modal" at bounding box center [315, 274] width 7 height 10
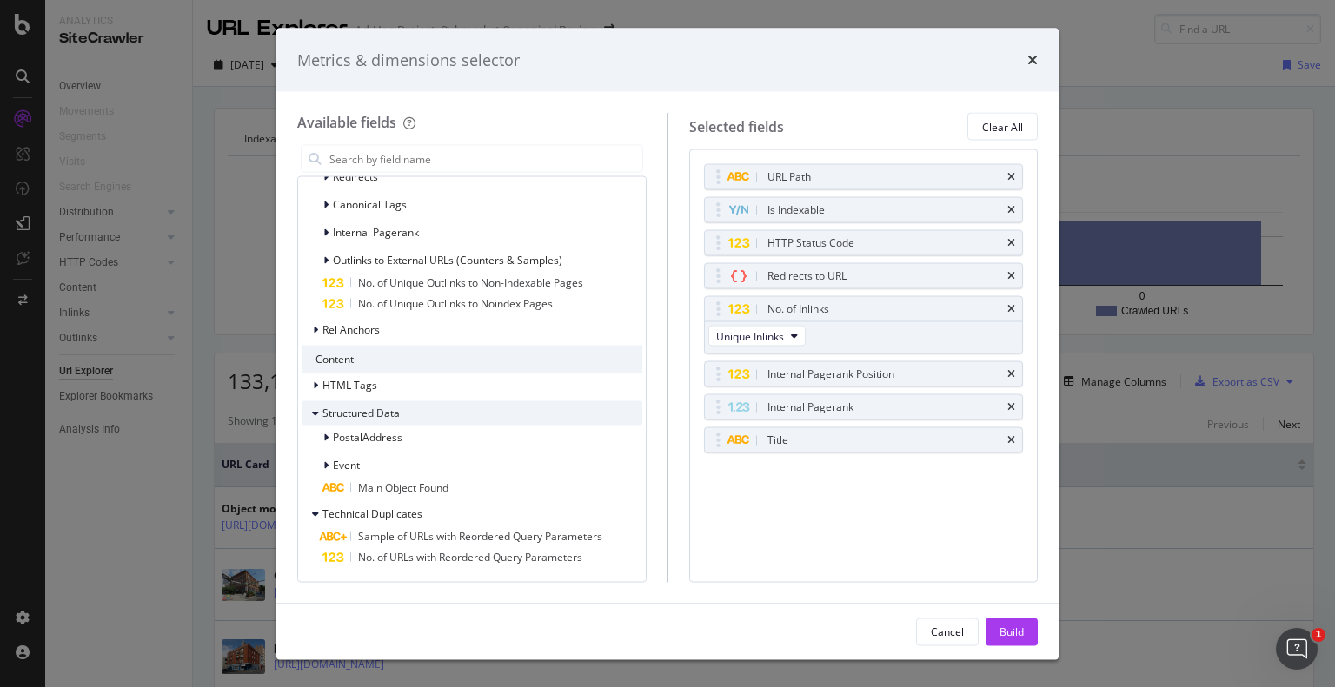
click at [315, 414] on icon "modal" at bounding box center [315, 413] width 7 height 10
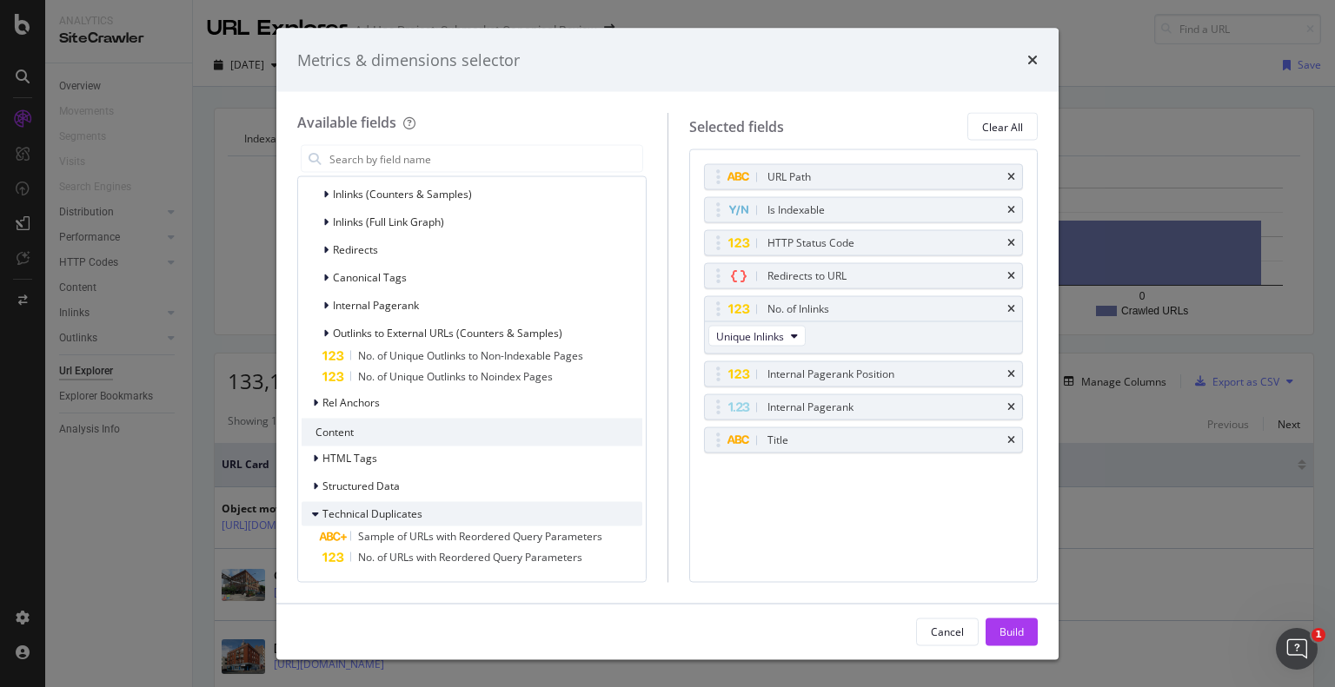
click at [314, 516] on icon "modal" at bounding box center [315, 514] width 7 height 10
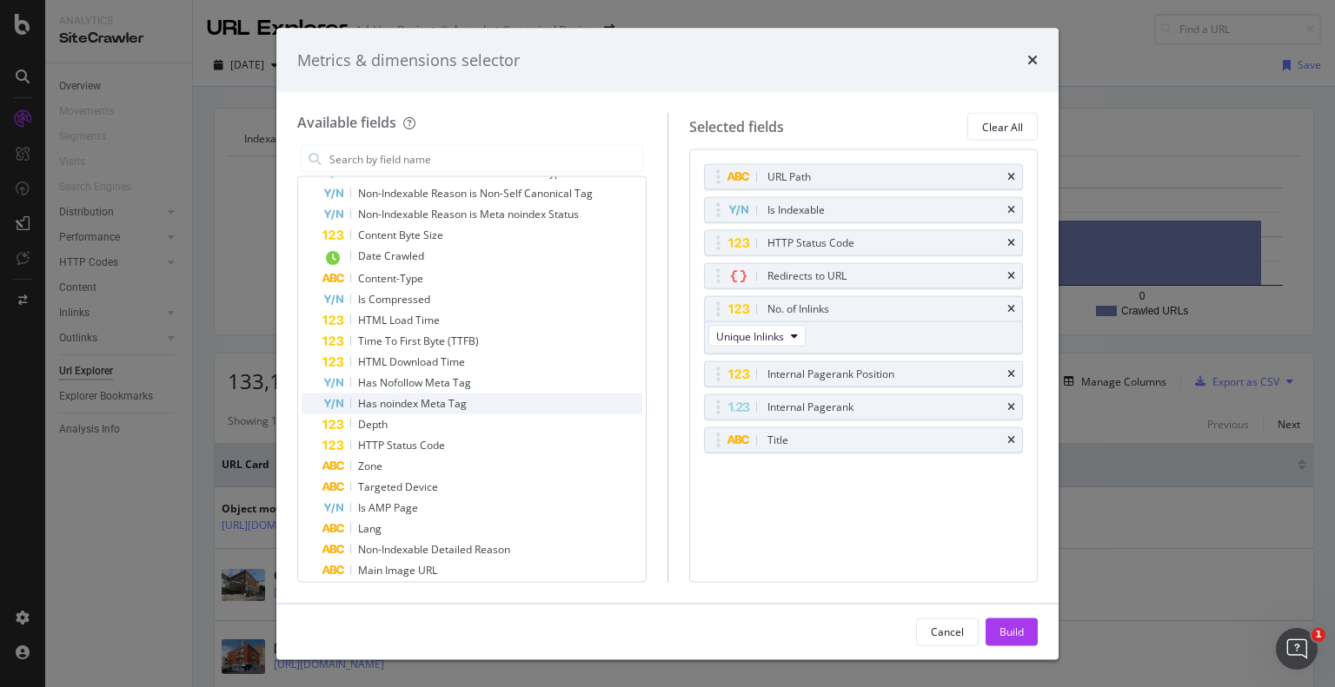
scroll to position [87, 0]
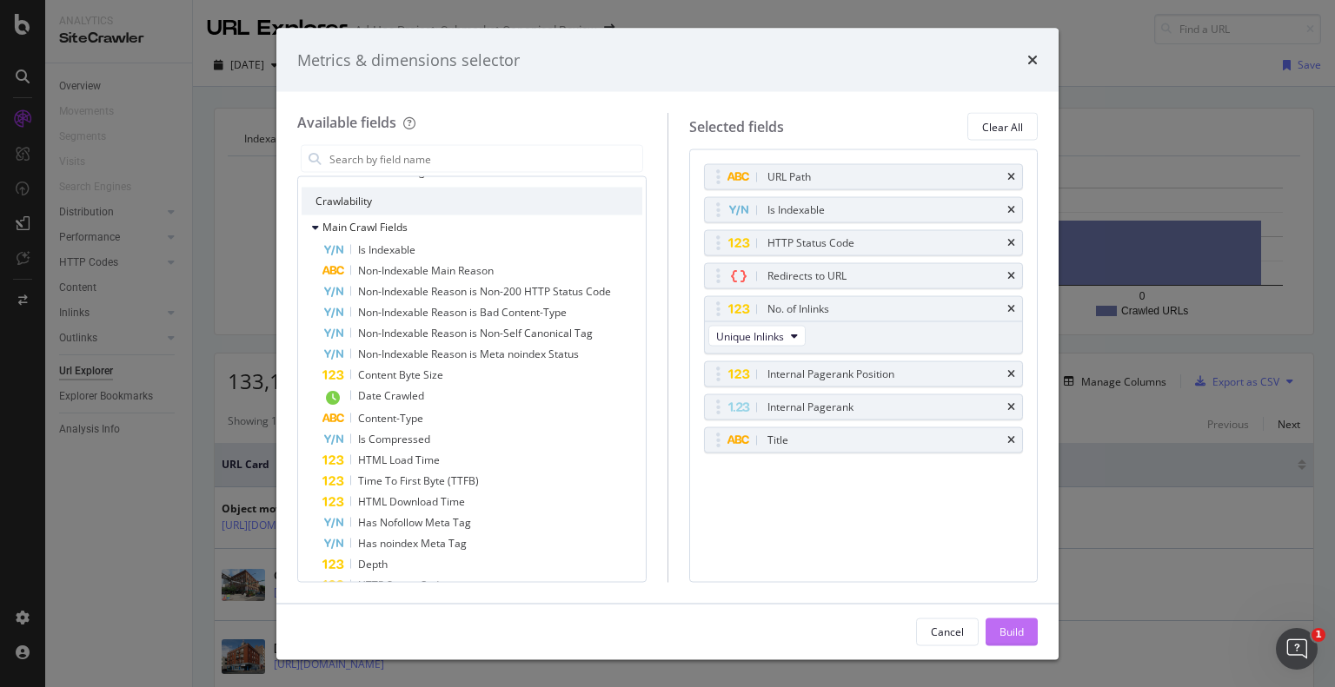
click at [1012, 635] on div "Build" at bounding box center [1011, 631] width 24 height 15
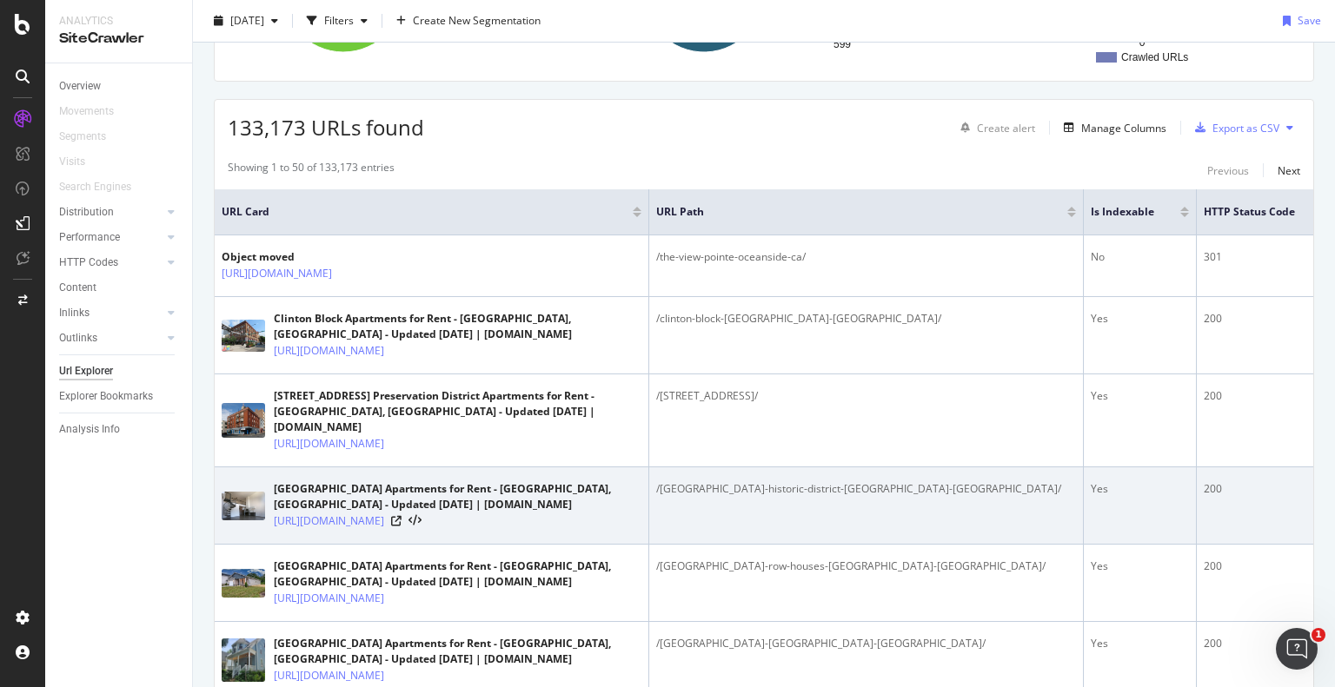
scroll to position [261, 0]
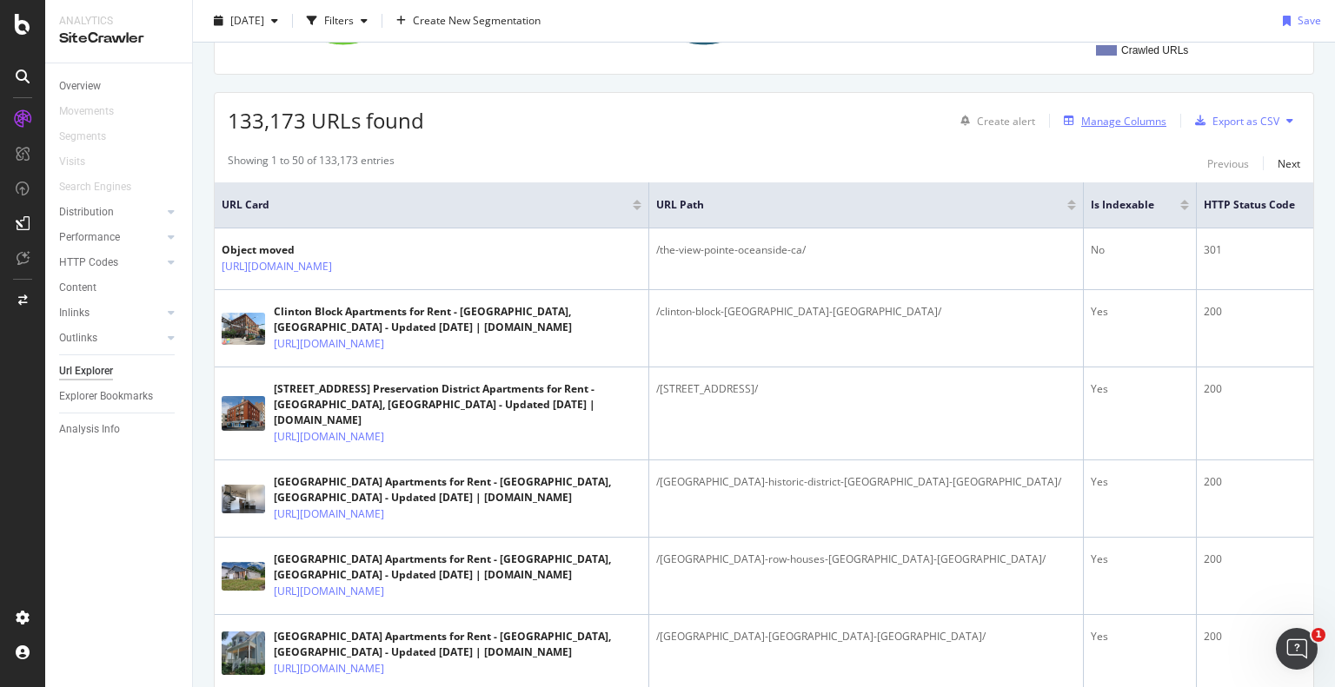
click at [1111, 123] on div "Manage Columns" at bounding box center [1123, 121] width 85 height 15
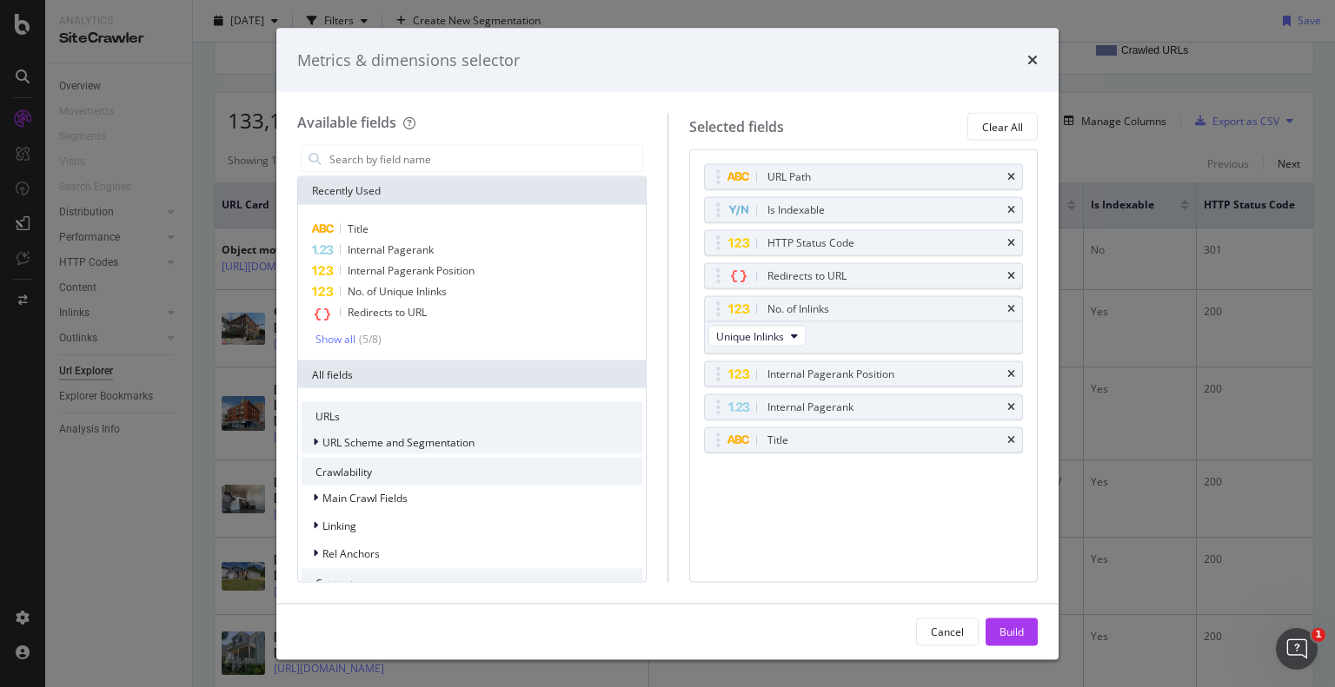
click at [315, 448] on div "modal" at bounding box center [317, 442] width 10 height 17
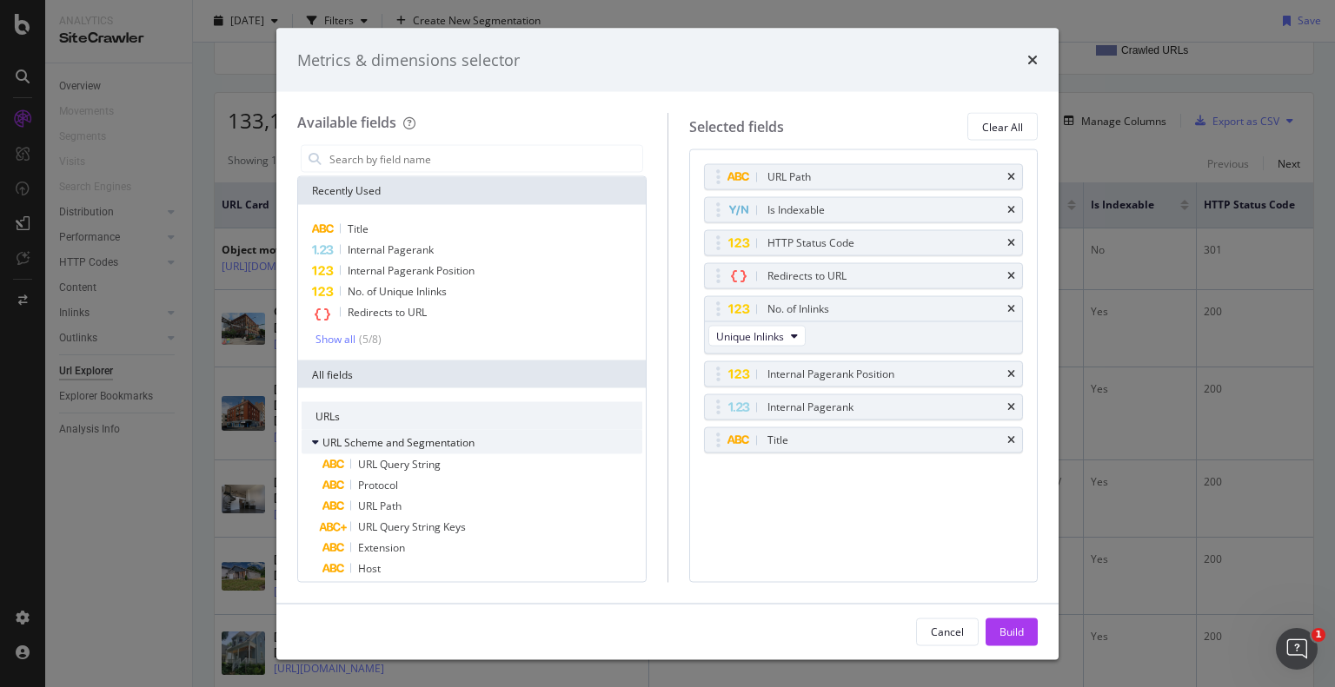
click at [309, 443] on div "URL Scheme and Segmentation" at bounding box center [388, 442] width 173 height 17
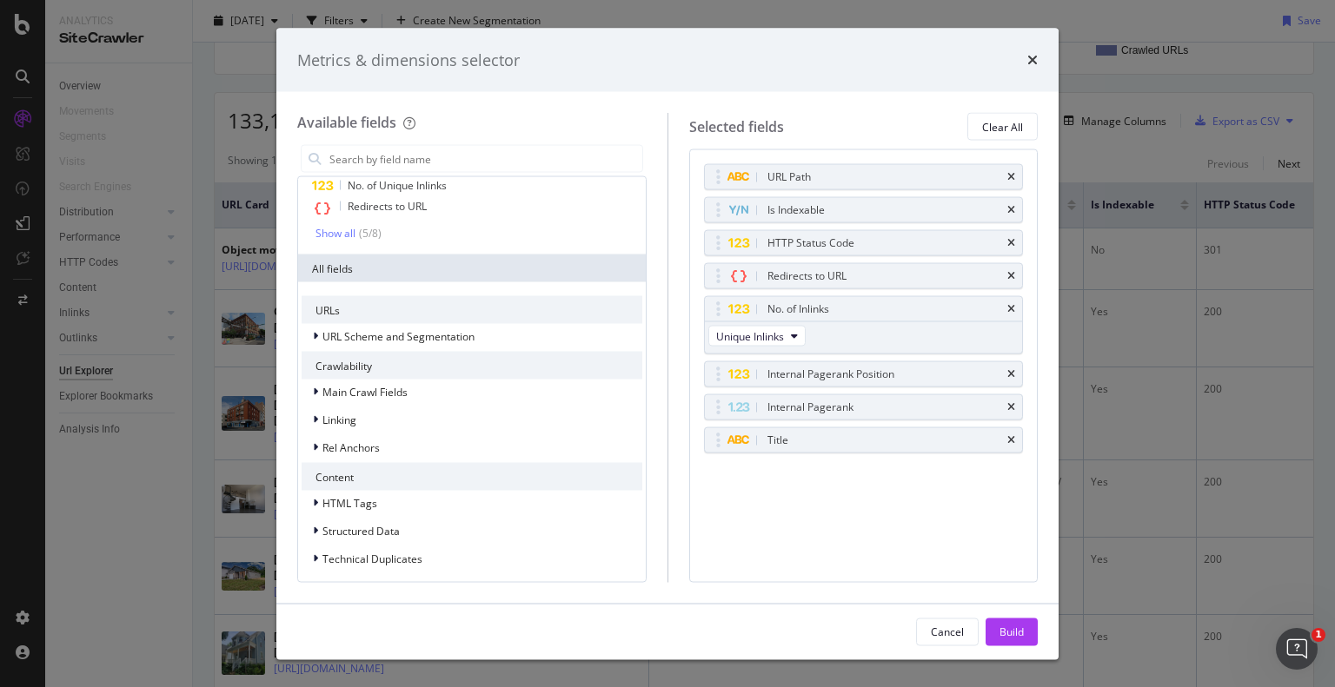
scroll to position [108, 0]
click at [316, 502] on icon "modal" at bounding box center [315, 501] width 5 height 10
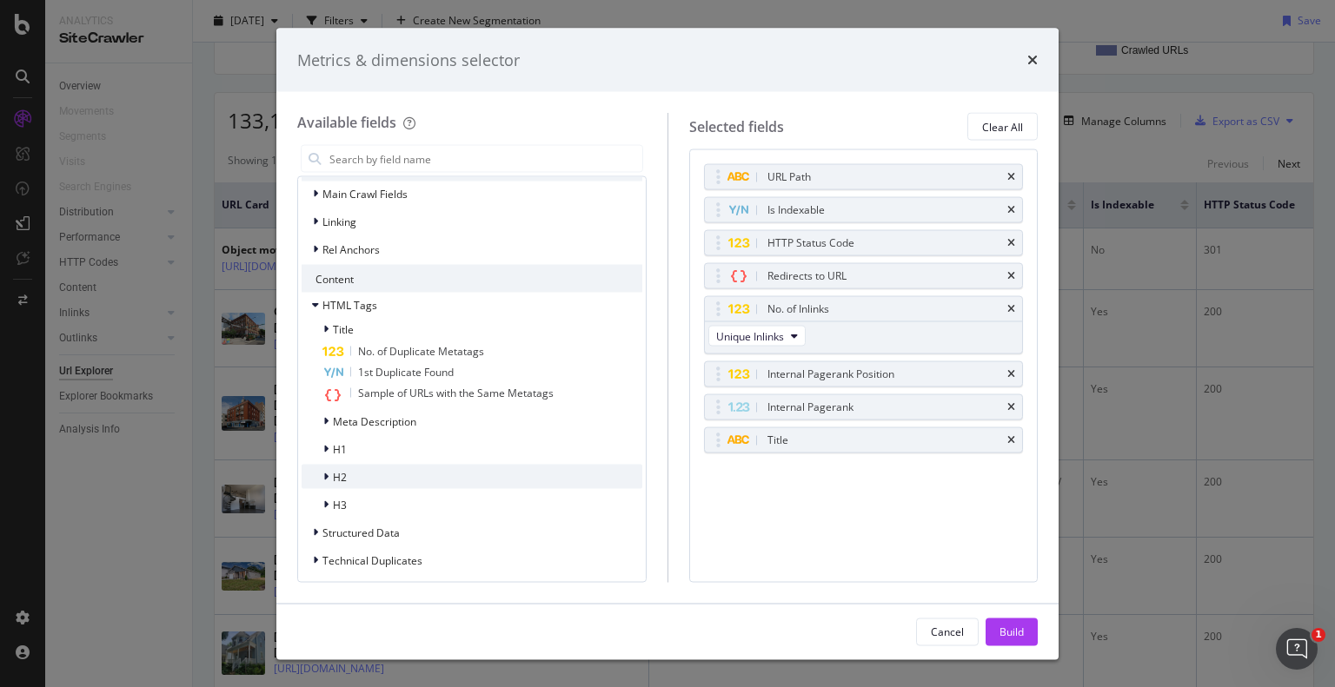
scroll to position [308, 0]
click at [327, 474] on icon "modal" at bounding box center [325, 473] width 5 height 10
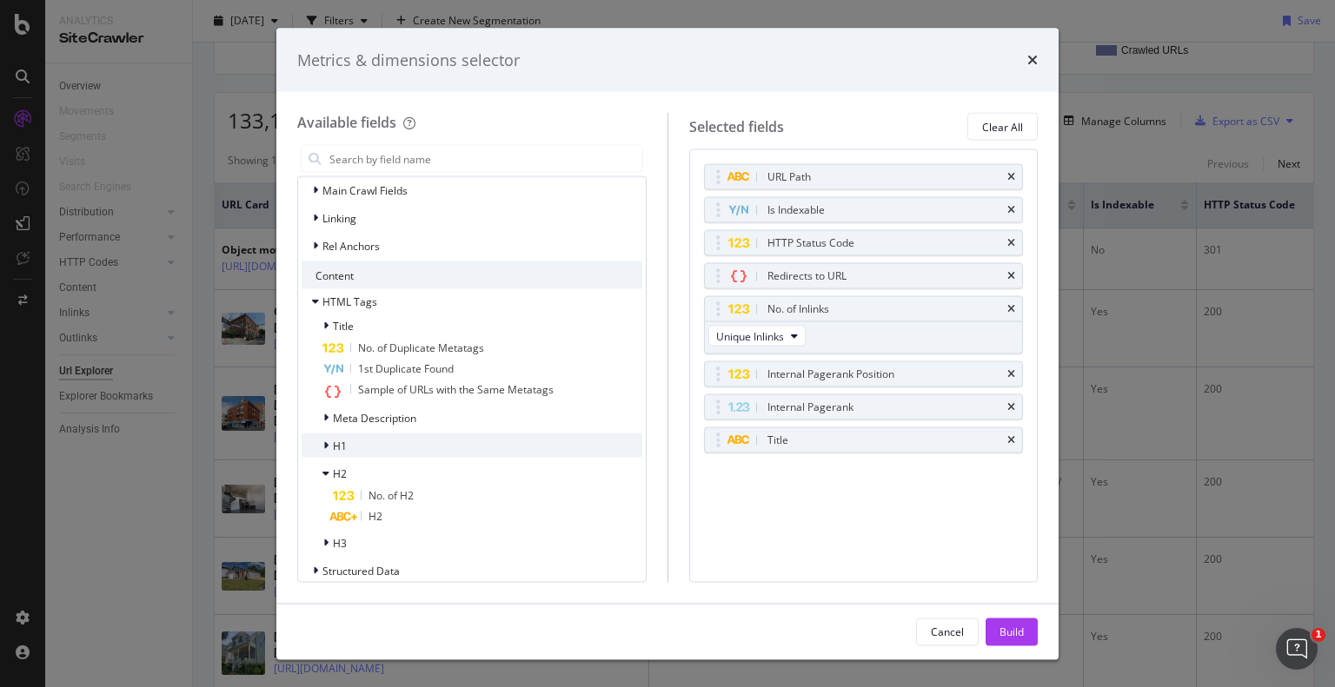
click at [327, 448] on icon "modal" at bounding box center [325, 446] width 5 height 10
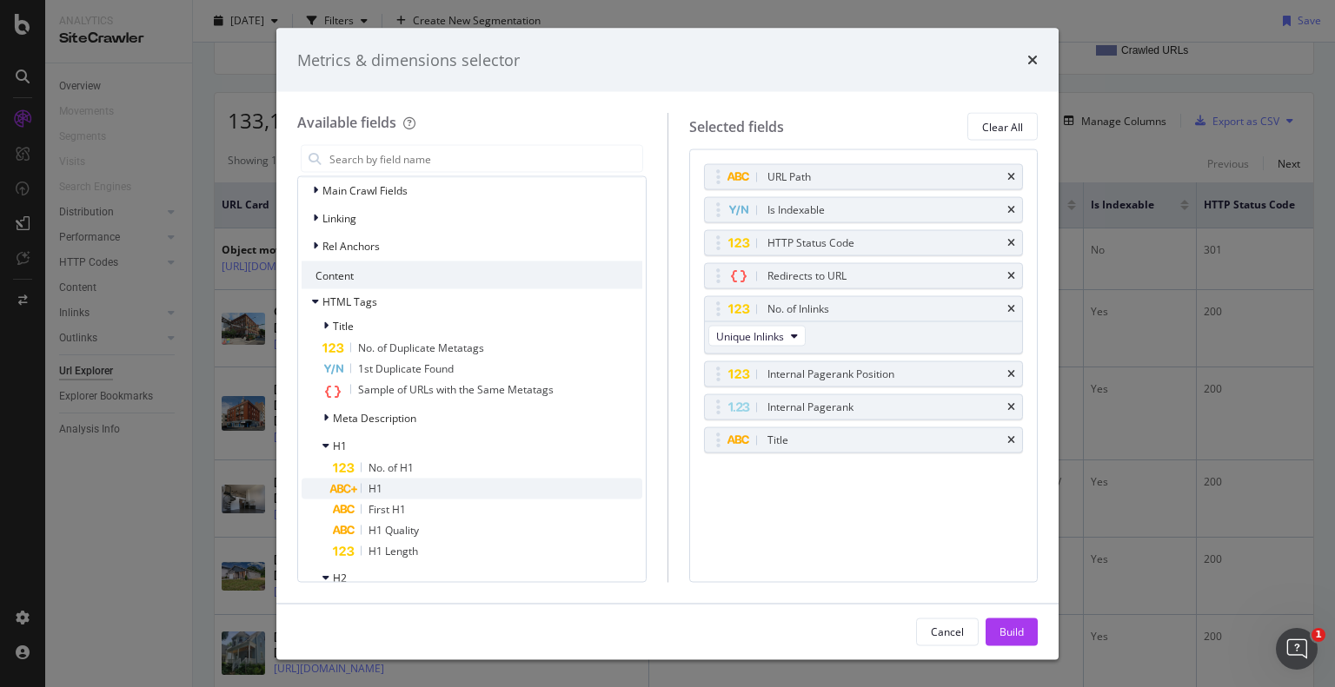
click at [348, 493] on icon "modal" at bounding box center [343, 489] width 28 height 10
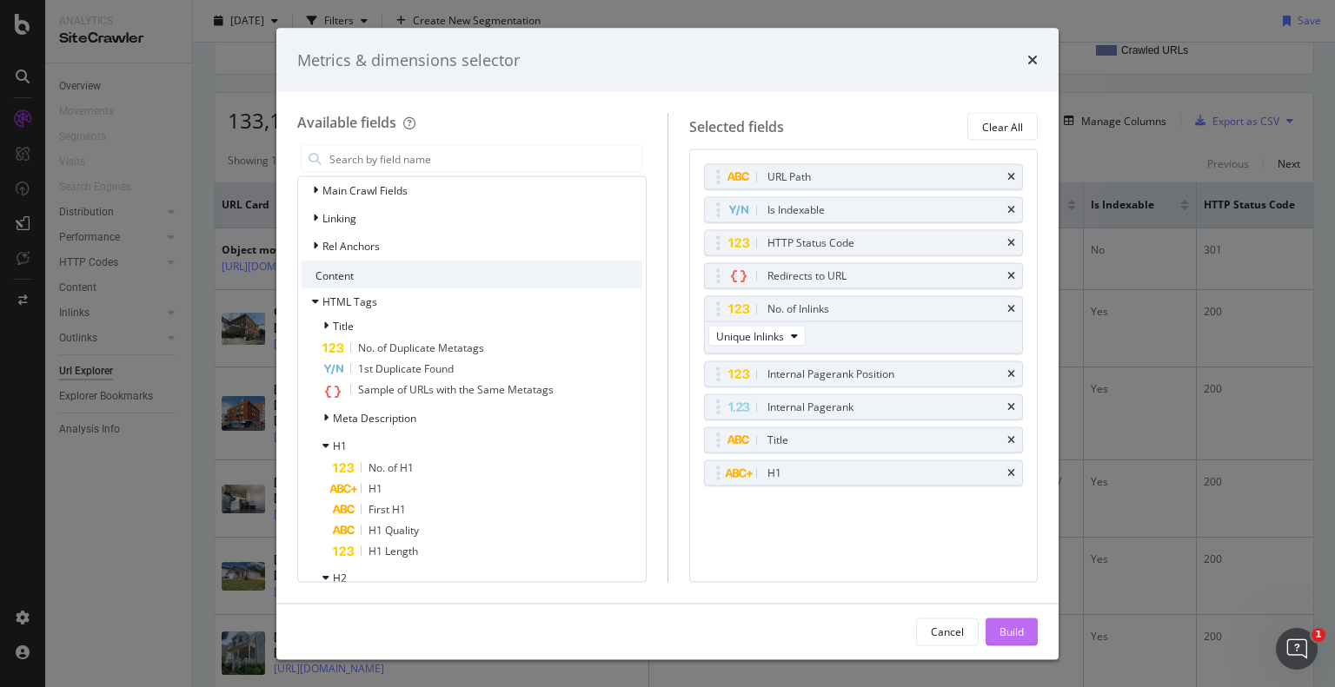
click at [1013, 629] on div "Build" at bounding box center [1011, 631] width 24 height 15
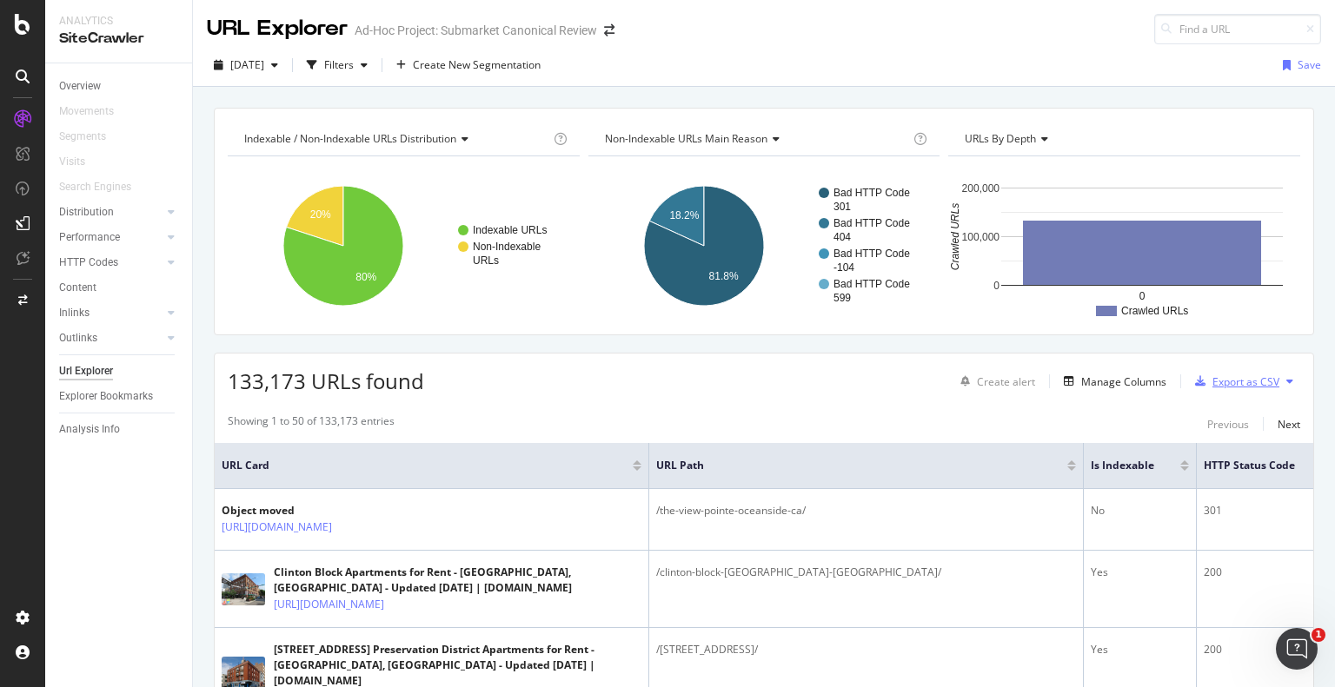
click at [1251, 383] on div "Export as CSV" at bounding box center [1245, 382] width 67 height 15
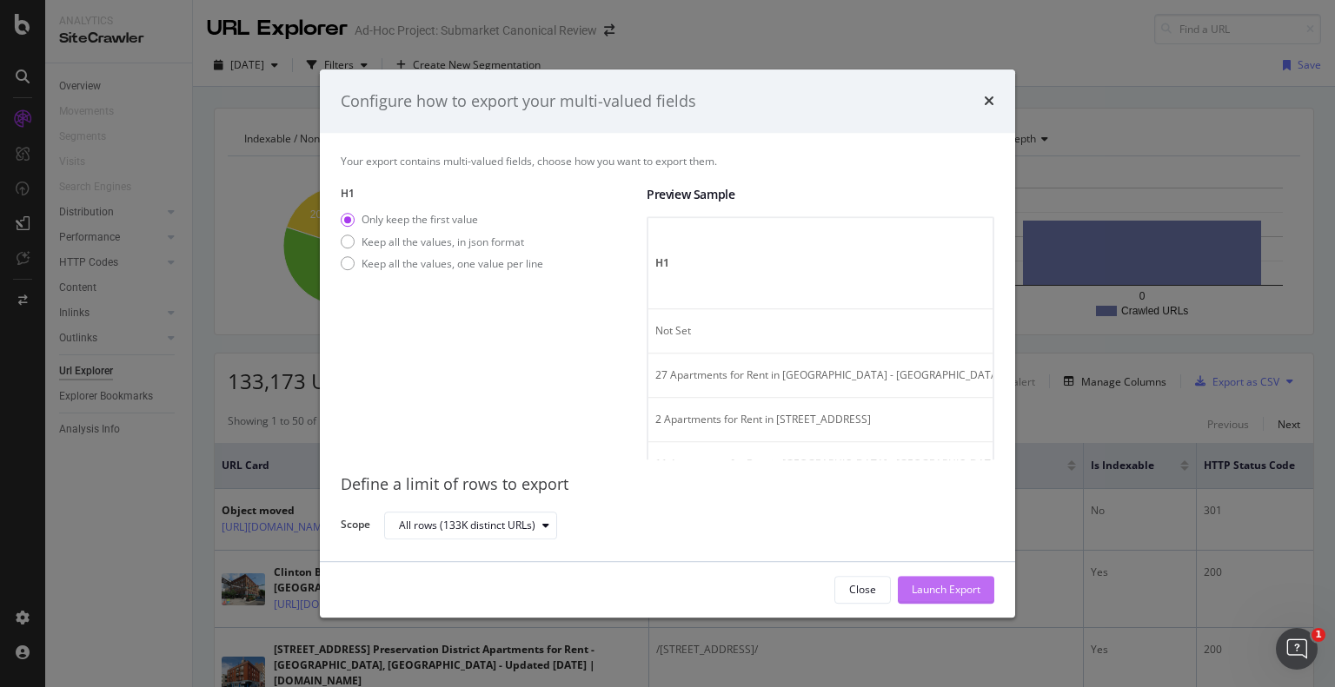
click at [940, 595] on div "Launch Export" at bounding box center [946, 590] width 69 height 15
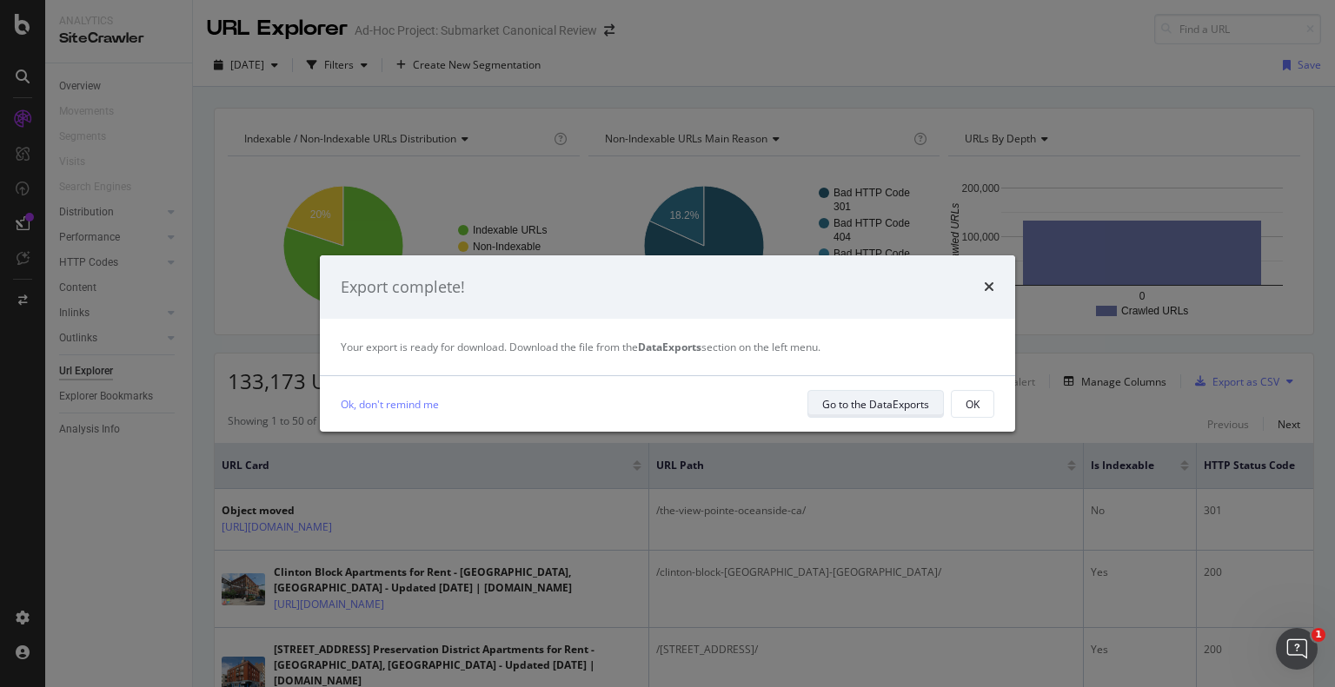
click at [865, 402] on div "Go to the DataExports" at bounding box center [875, 404] width 107 height 15
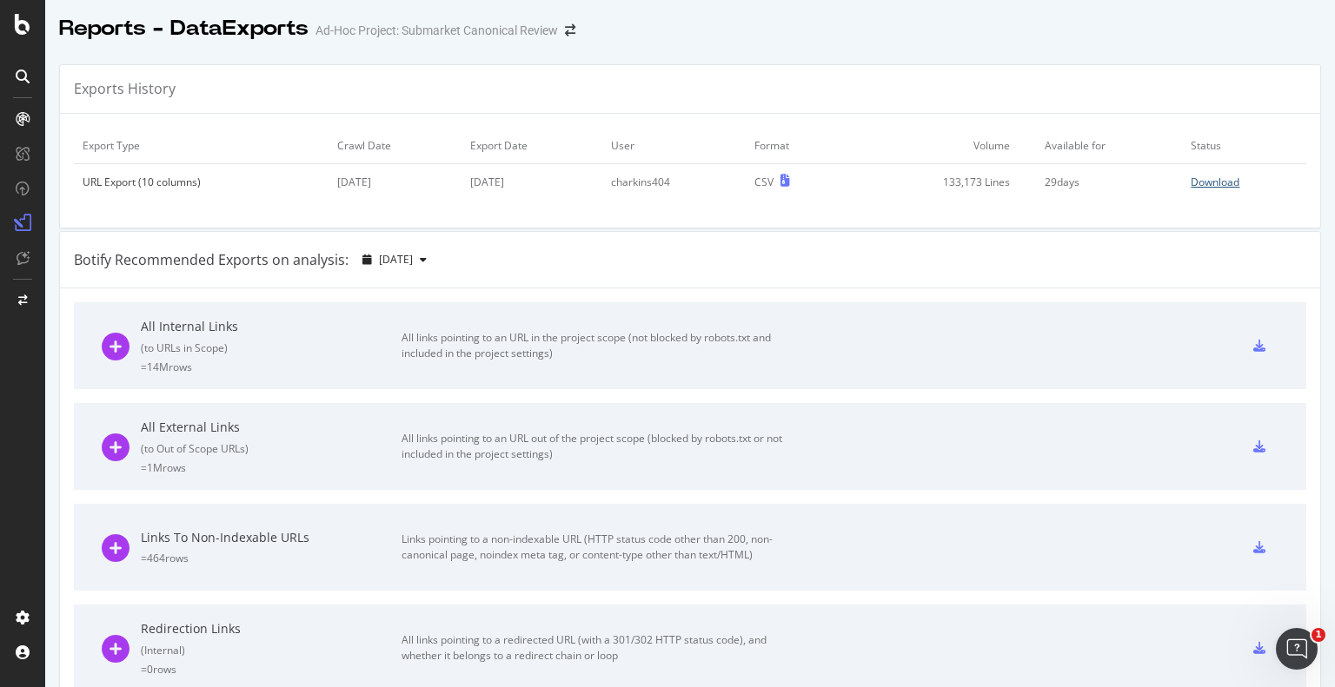
click at [1206, 184] on div "Download" at bounding box center [1214, 182] width 49 height 15
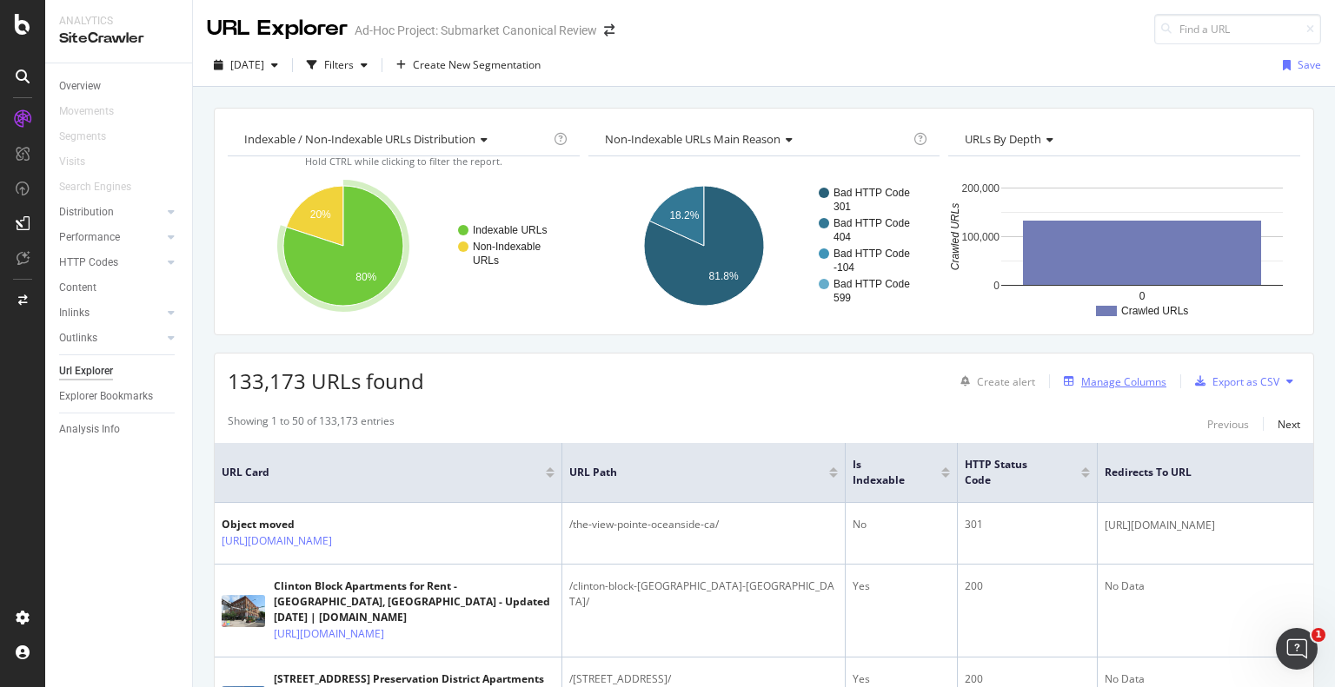
click at [1102, 388] on div "Manage Columns" at bounding box center [1123, 382] width 85 height 15
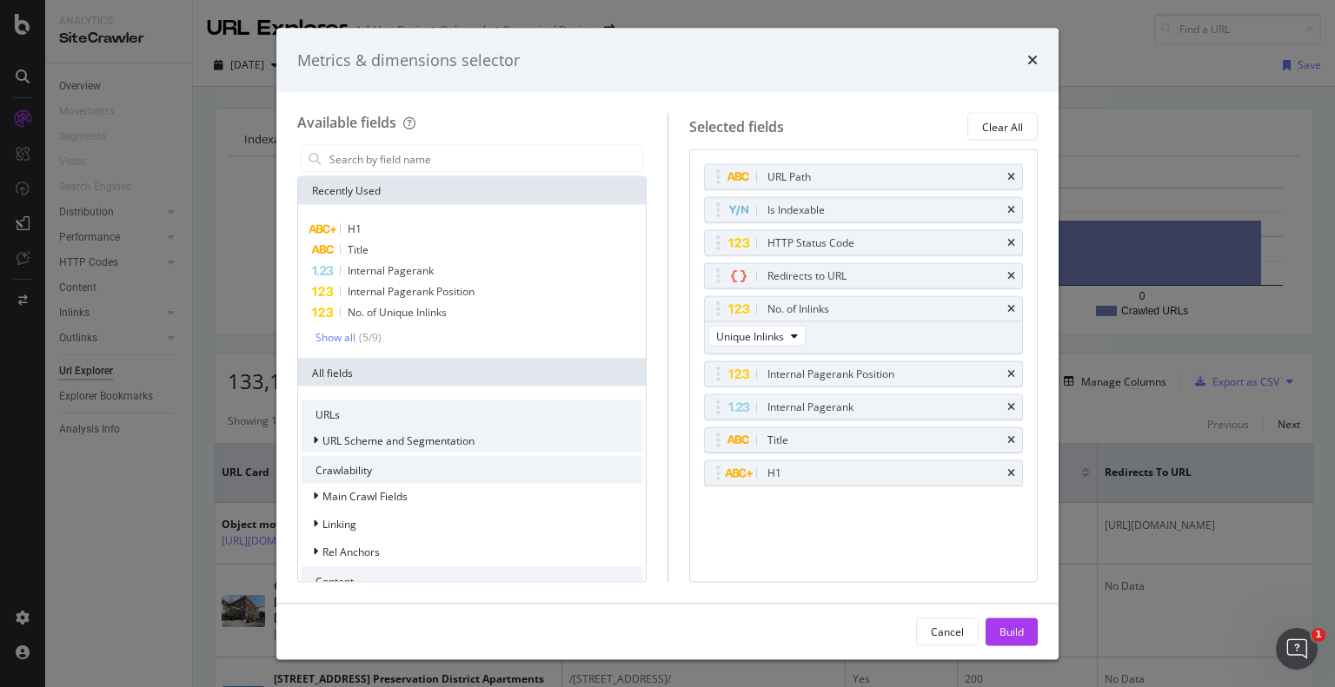
click at [313, 440] on icon "modal" at bounding box center [315, 440] width 5 height 10
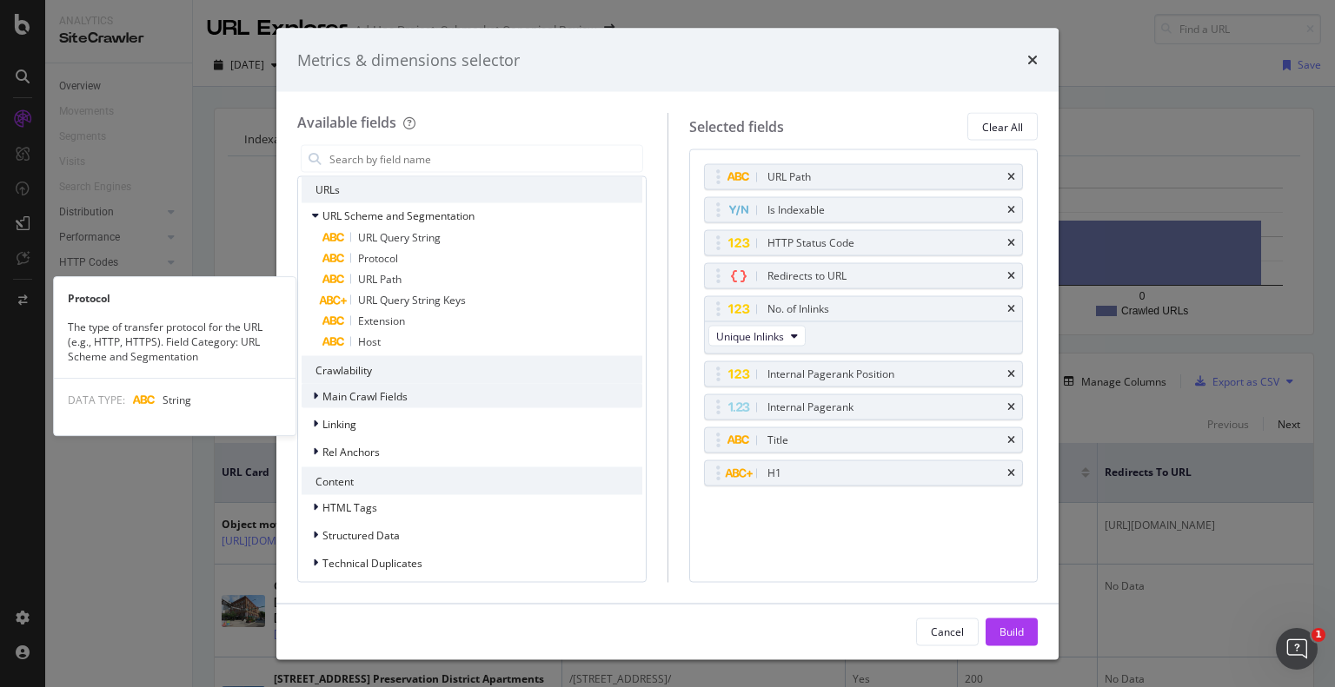
scroll to position [231, 0]
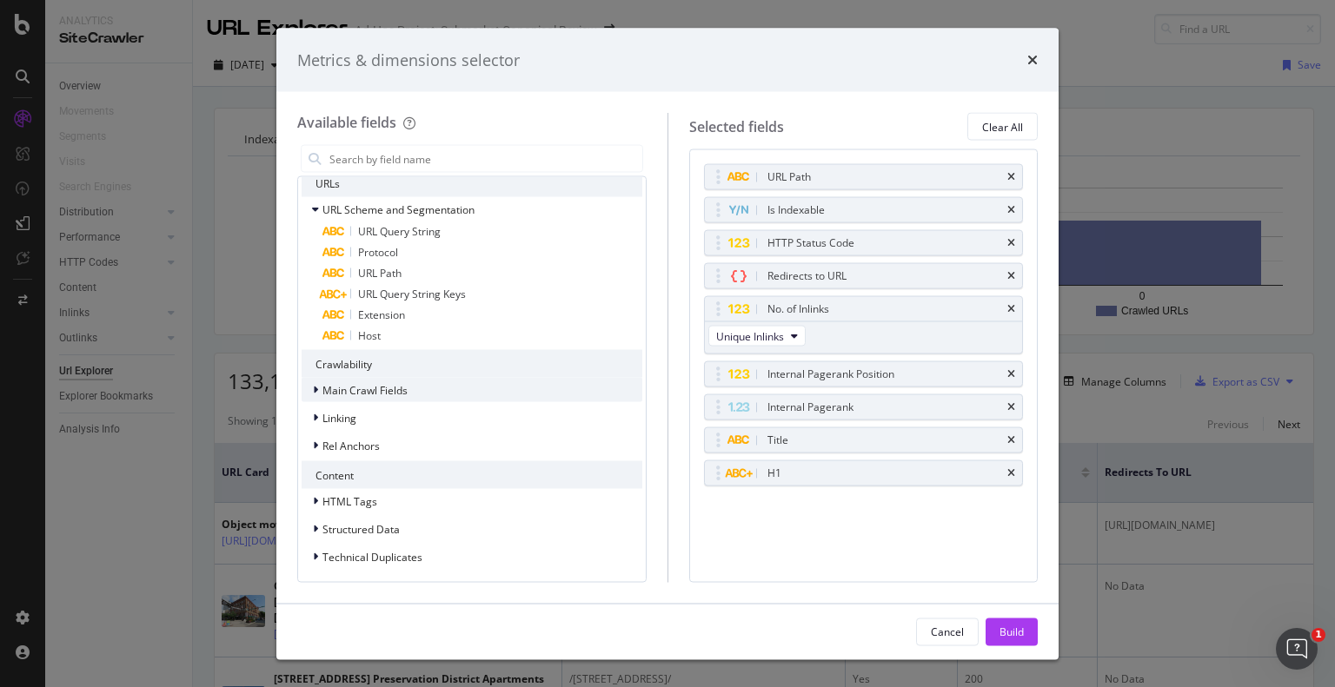
click at [316, 387] on icon "modal" at bounding box center [315, 390] width 5 height 10
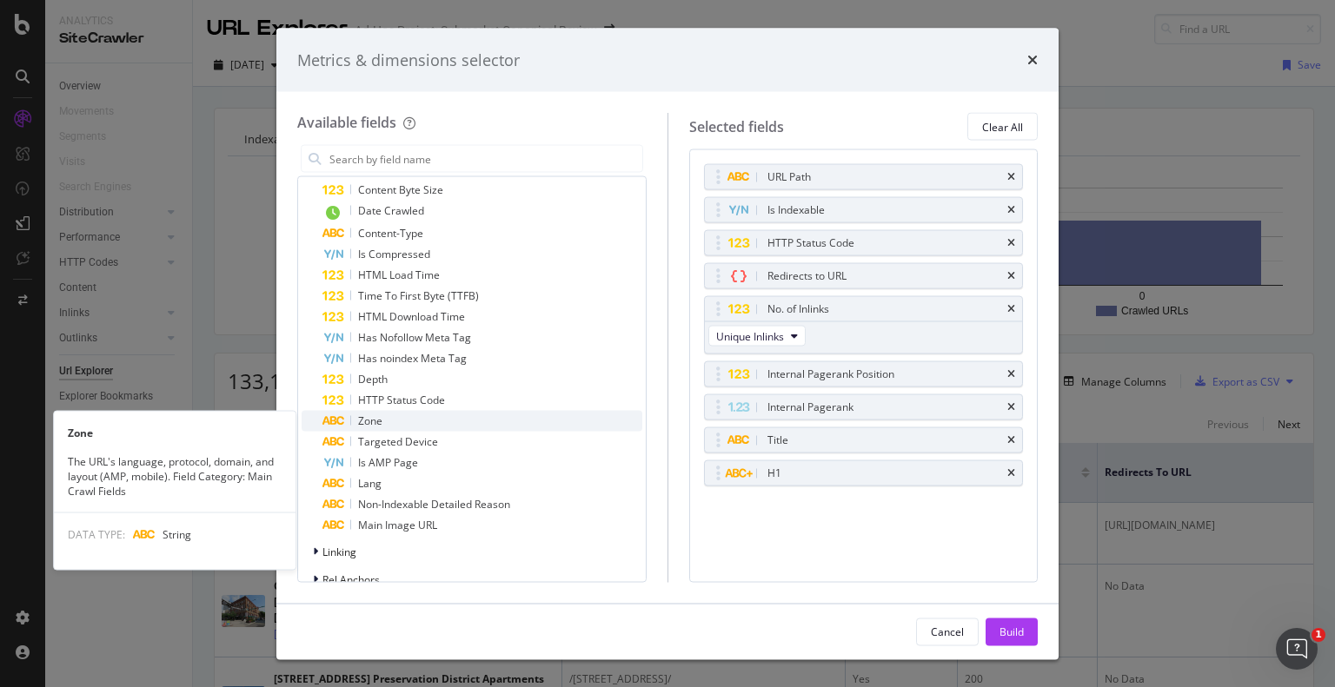
scroll to position [666, 0]
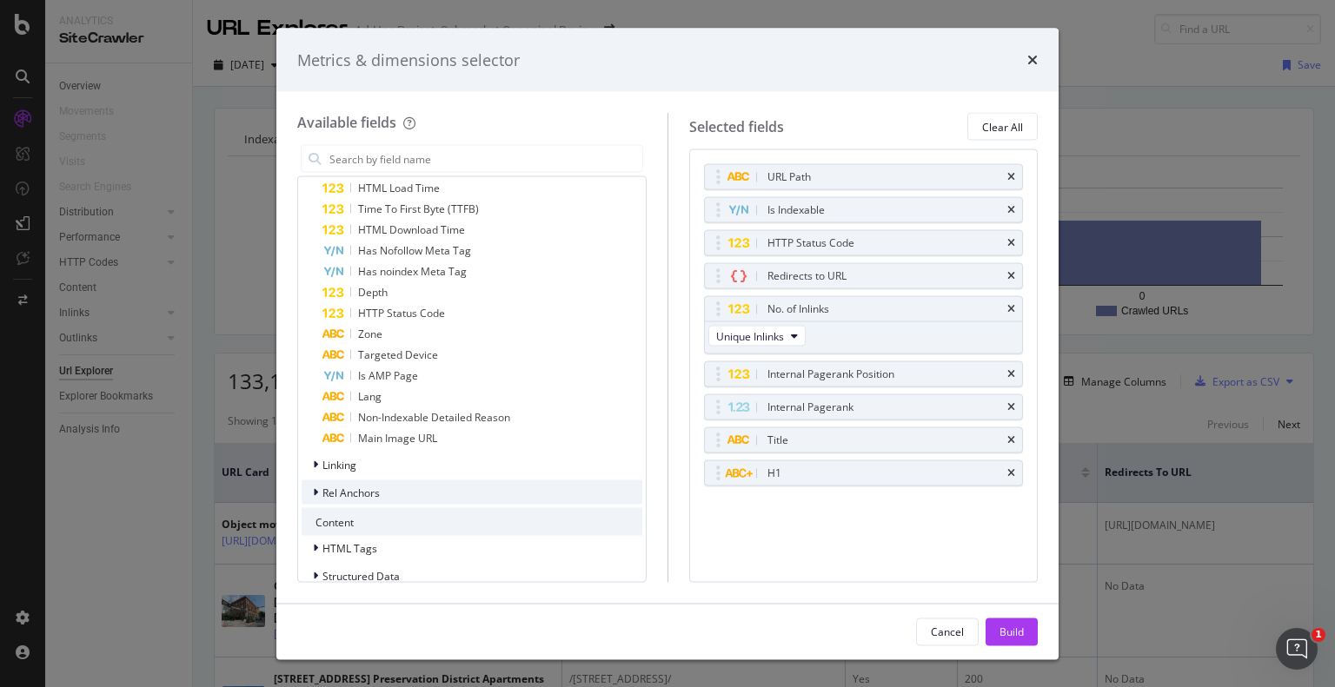
click at [316, 493] on icon "modal" at bounding box center [315, 492] width 5 height 10
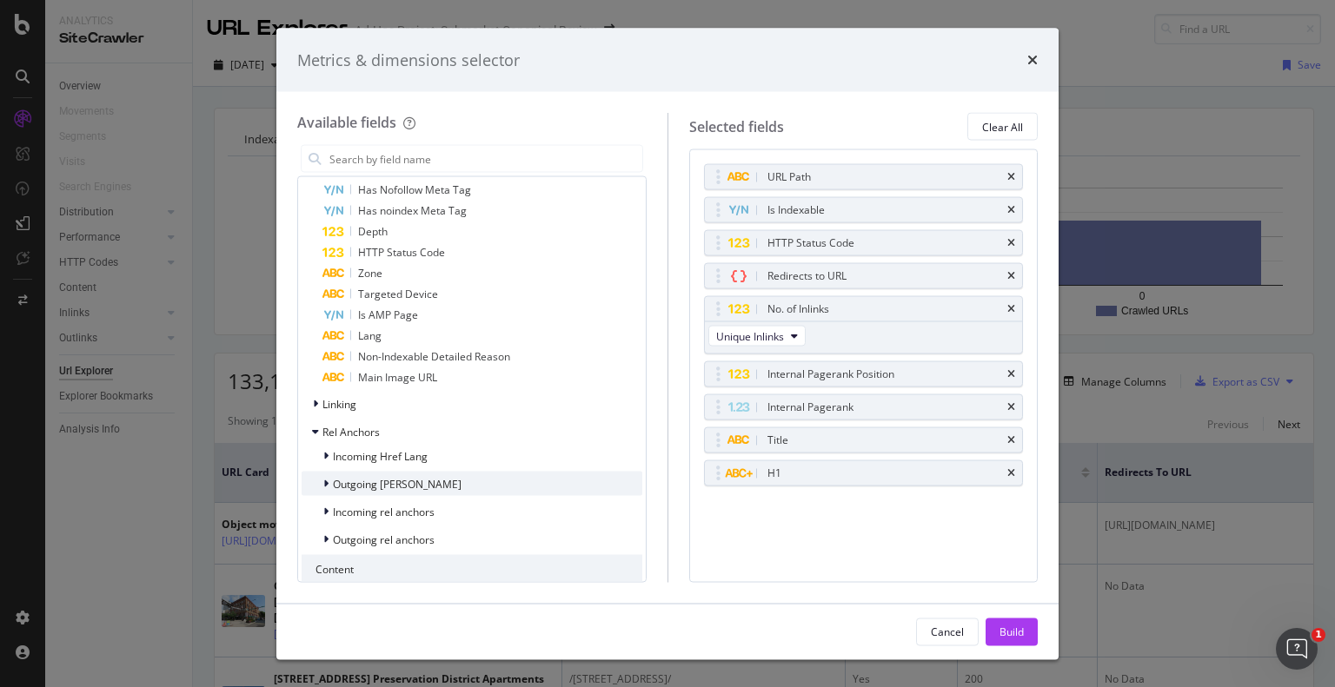
scroll to position [753, 0]
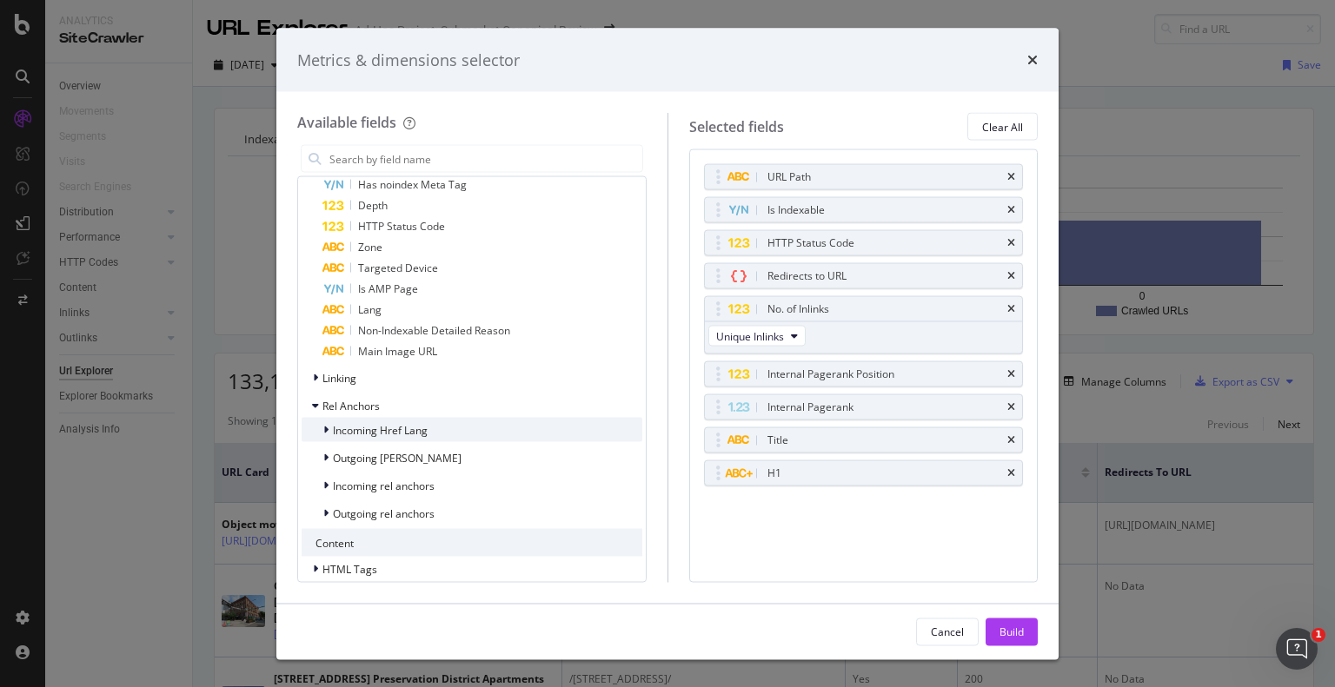
click at [323, 429] on icon "modal" at bounding box center [325, 430] width 5 height 10
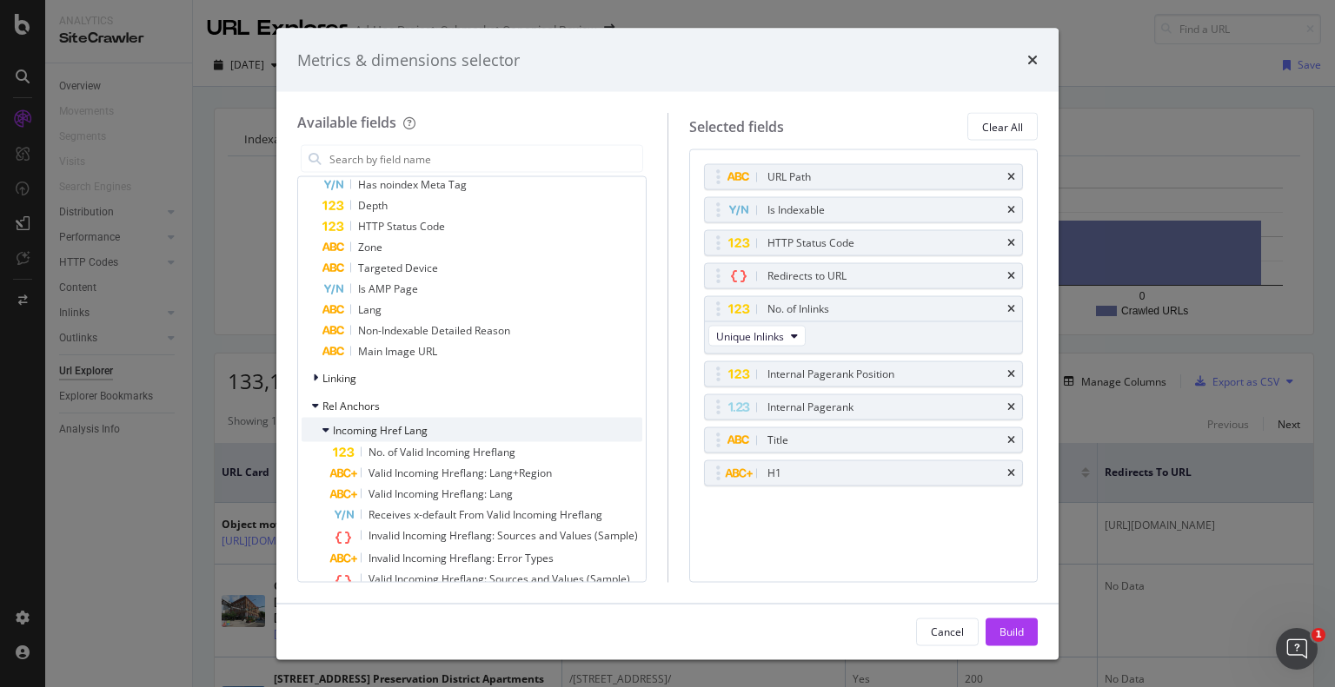
click at [323, 429] on icon "modal" at bounding box center [325, 430] width 7 height 10
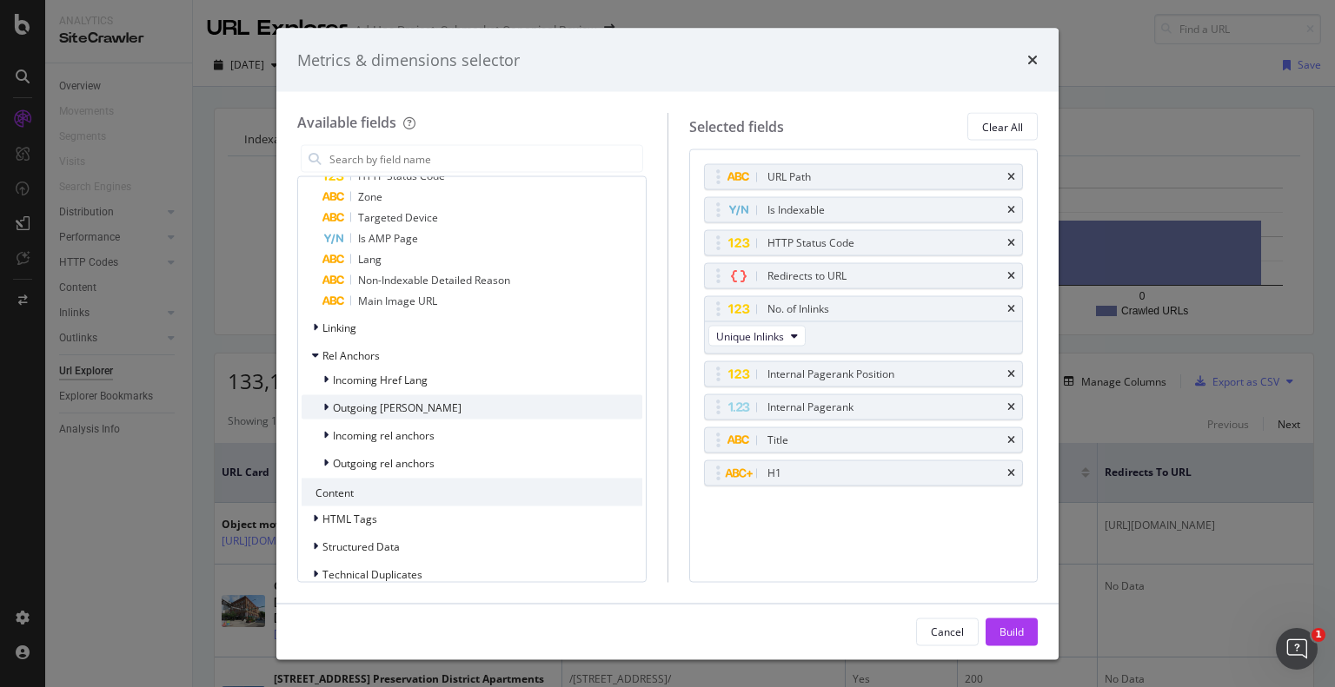
scroll to position [820, 0]
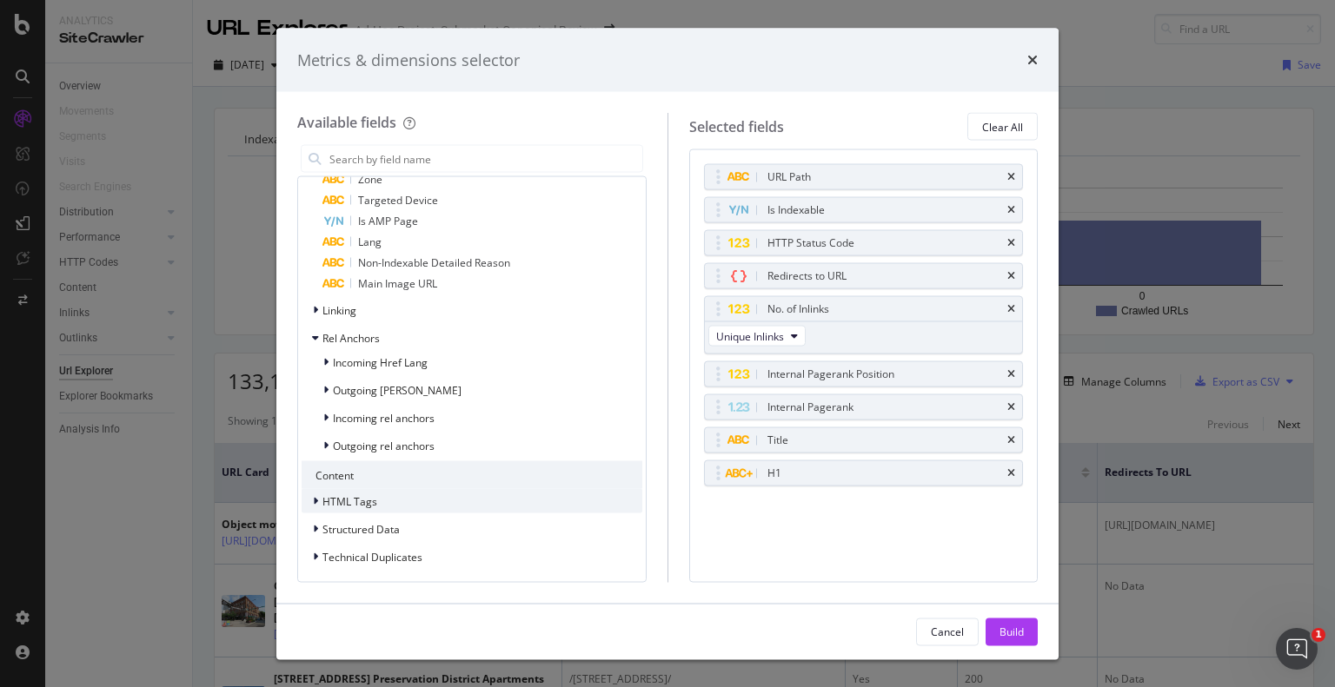
click at [314, 498] on icon "modal" at bounding box center [315, 501] width 5 height 10
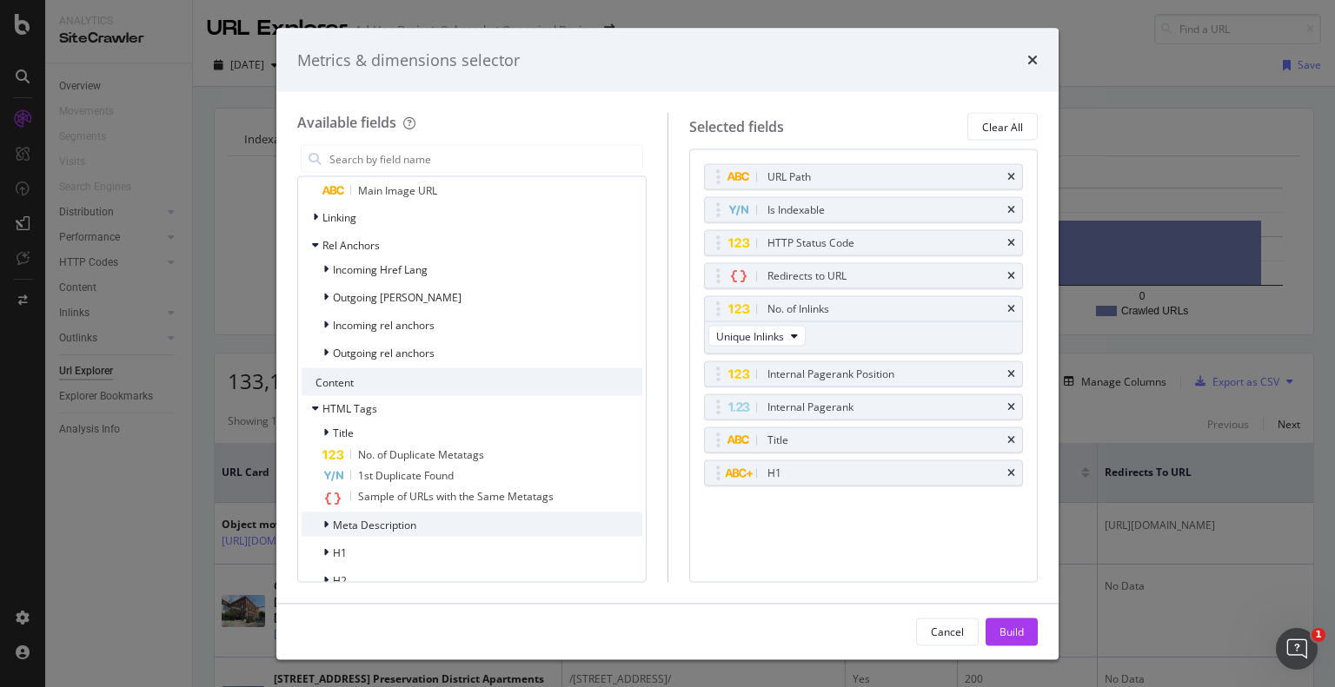
scroll to position [994, 0]
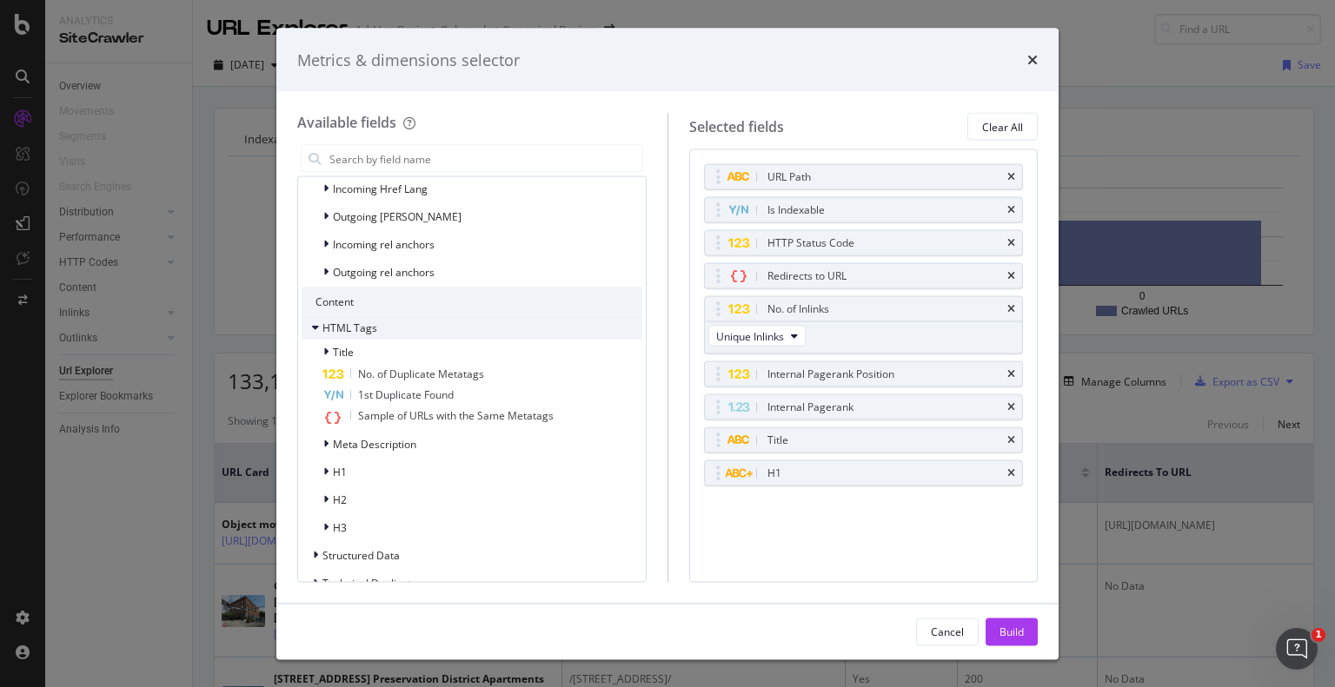
click at [312, 329] on icon "modal" at bounding box center [315, 327] width 7 height 10
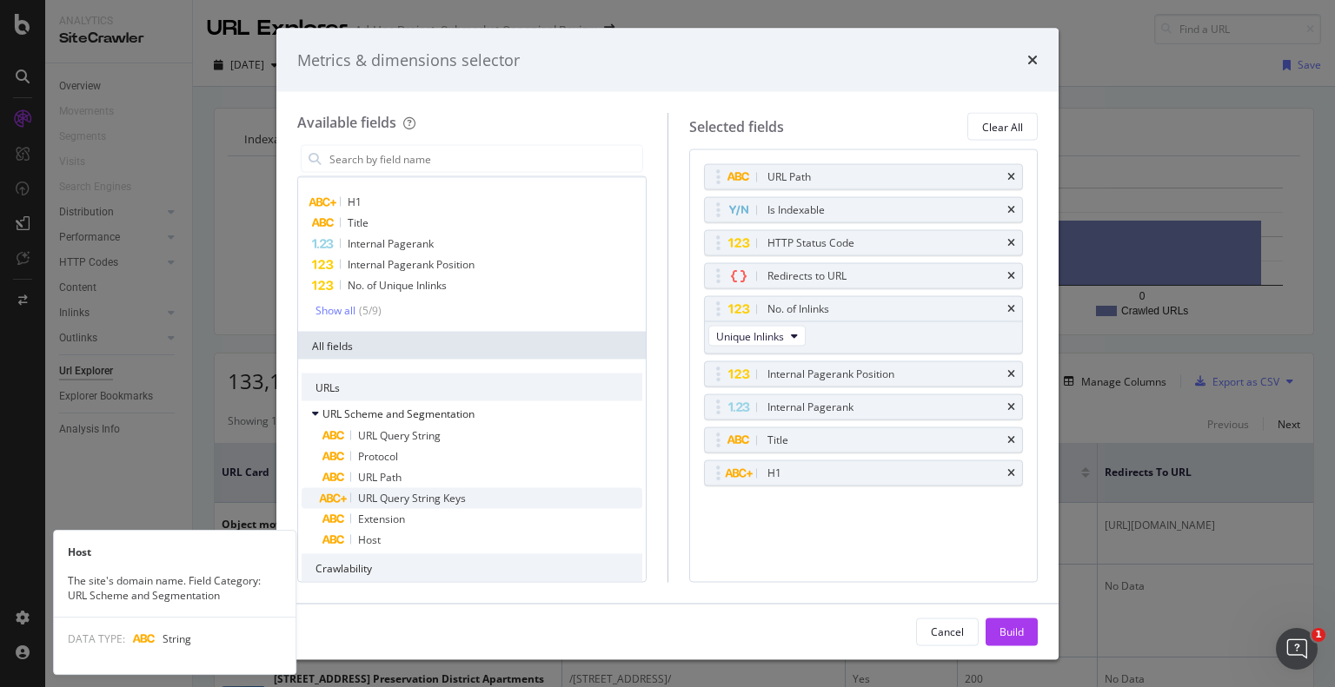
scroll to position [0, 0]
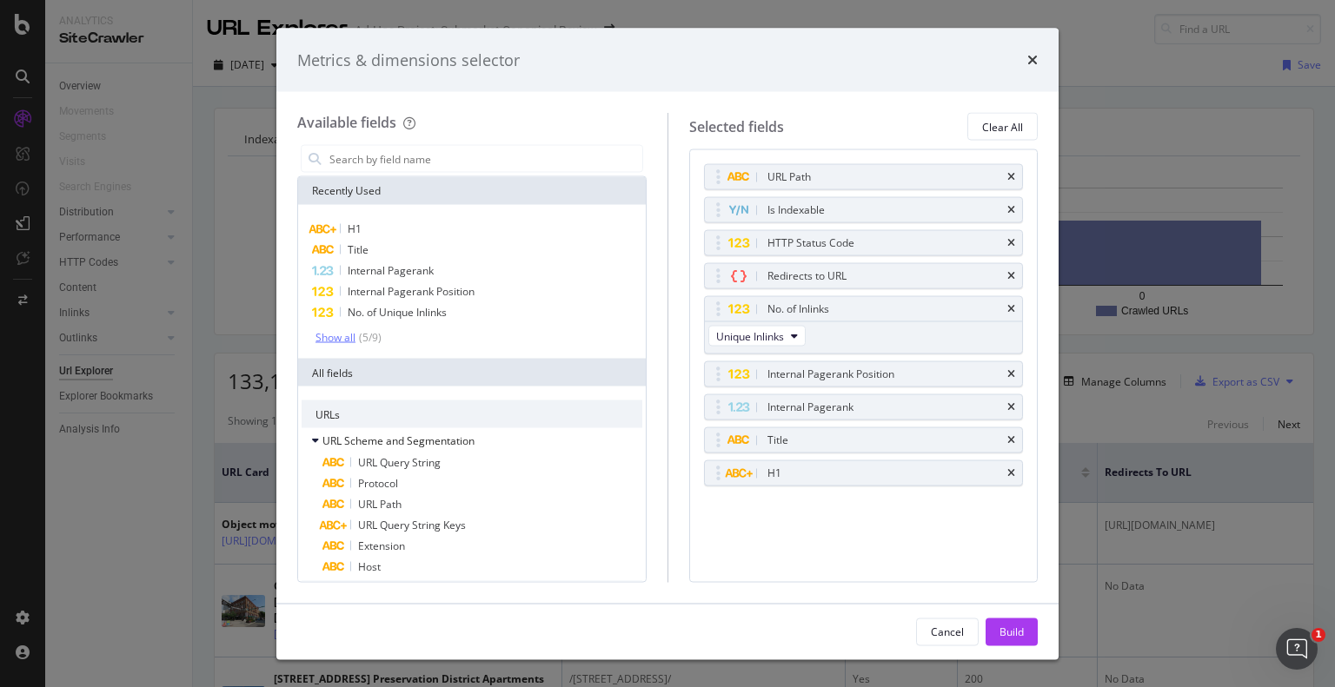
click at [326, 339] on div "Show all" at bounding box center [335, 337] width 40 height 12
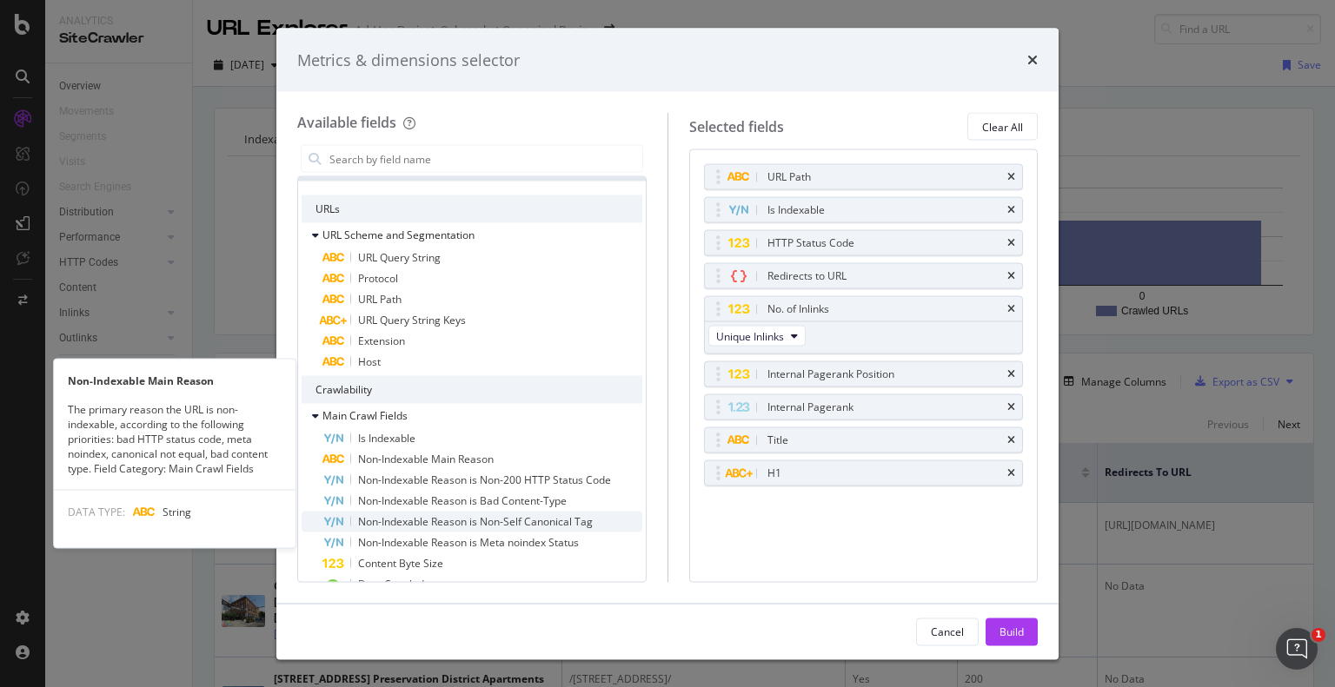
scroll to position [348, 0]
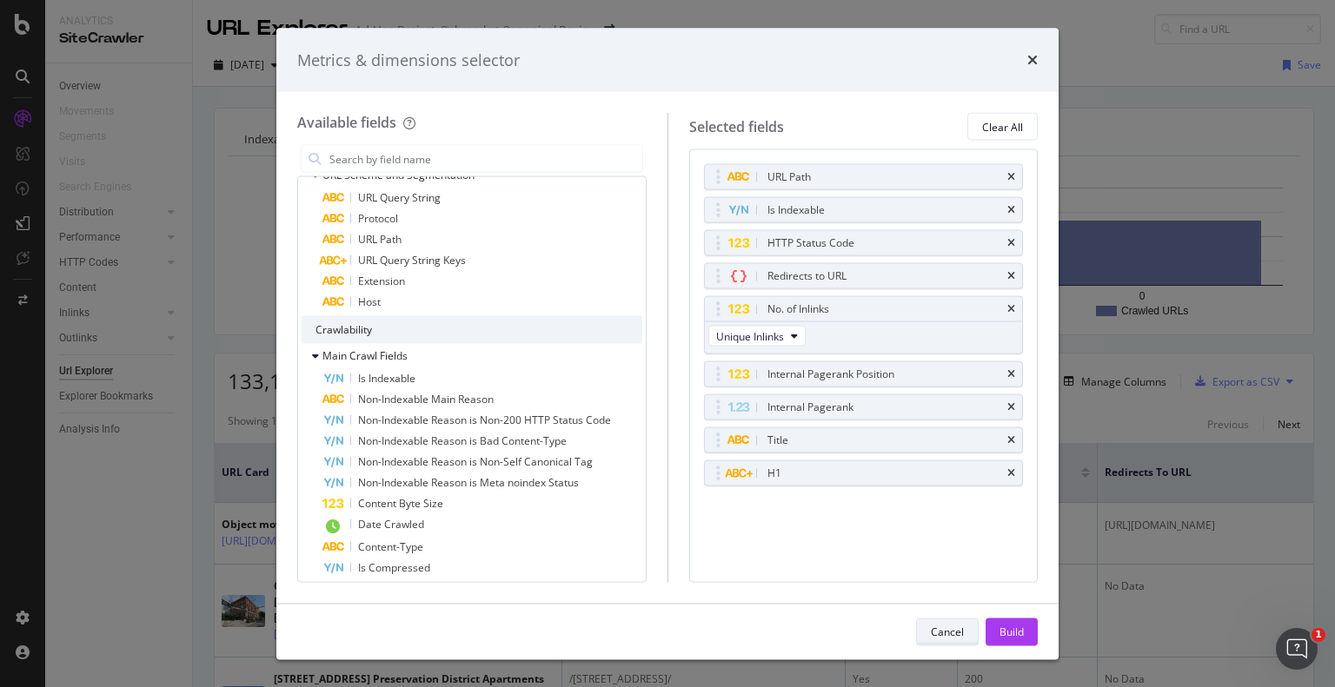
click at [959, 629] on div "Cancel" at bounding box center [947, 631] width 33 height 15
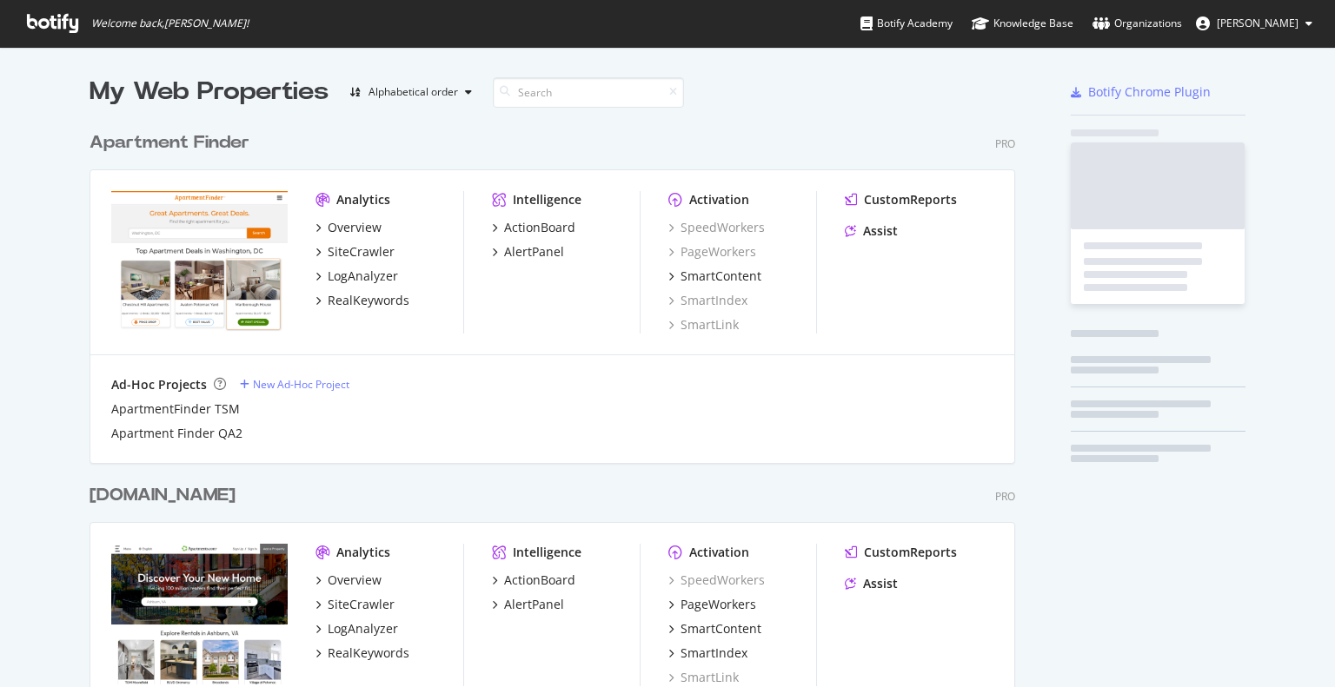
scroll to position [4095, 926]
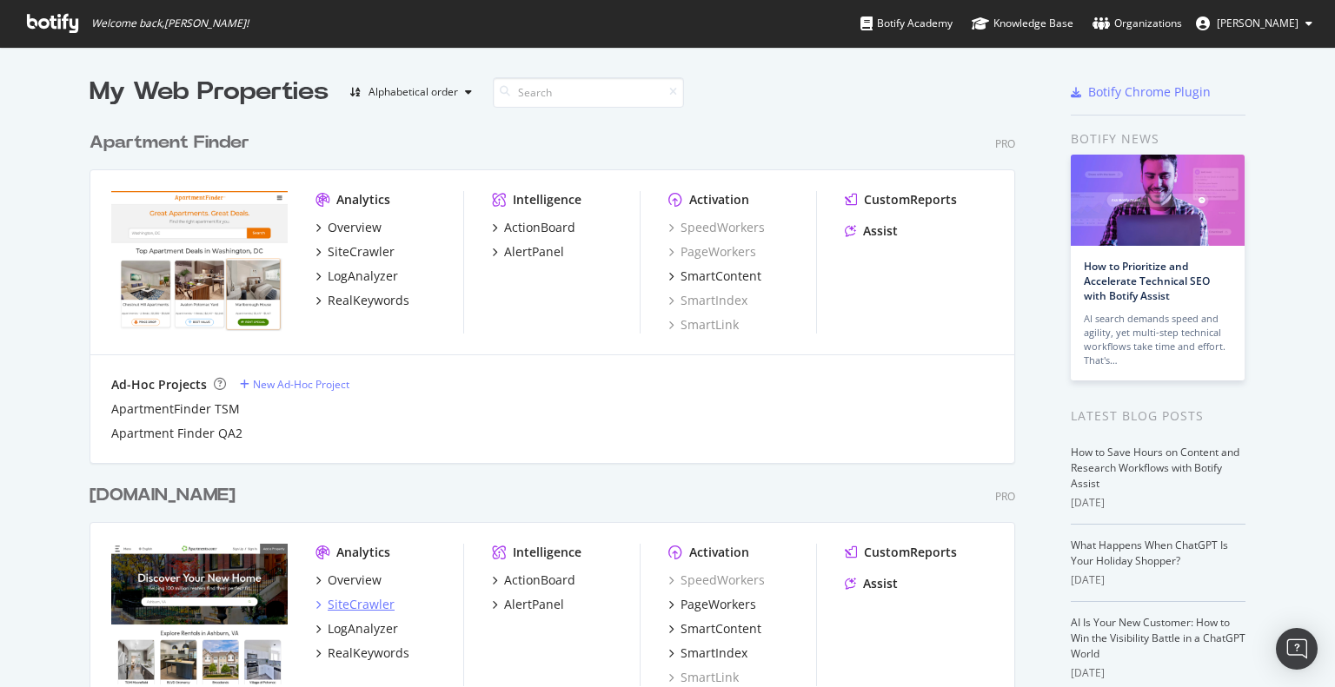
click at [350, 607] on div "SiteCrawler" at bounding box center [361, 604] width 67 height 17
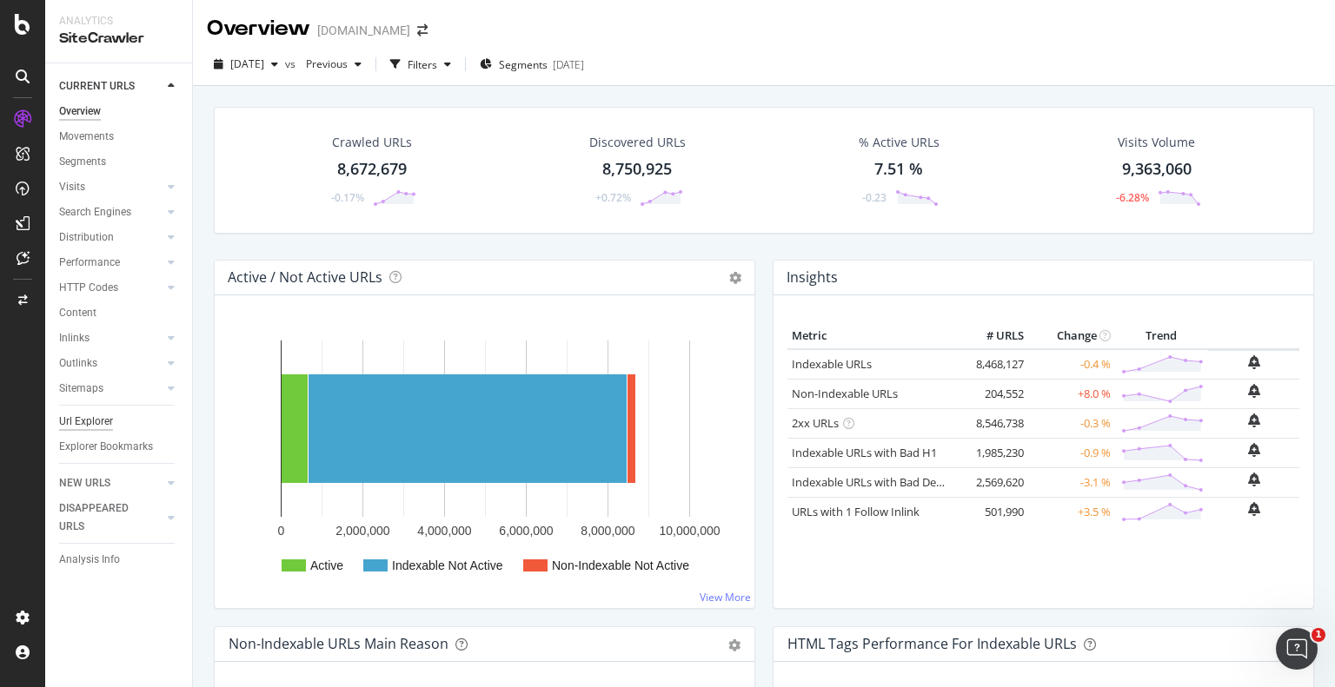
click at [89, 422] on div "Url Explorer" at bounding box center [86, 422] width 54 height 18
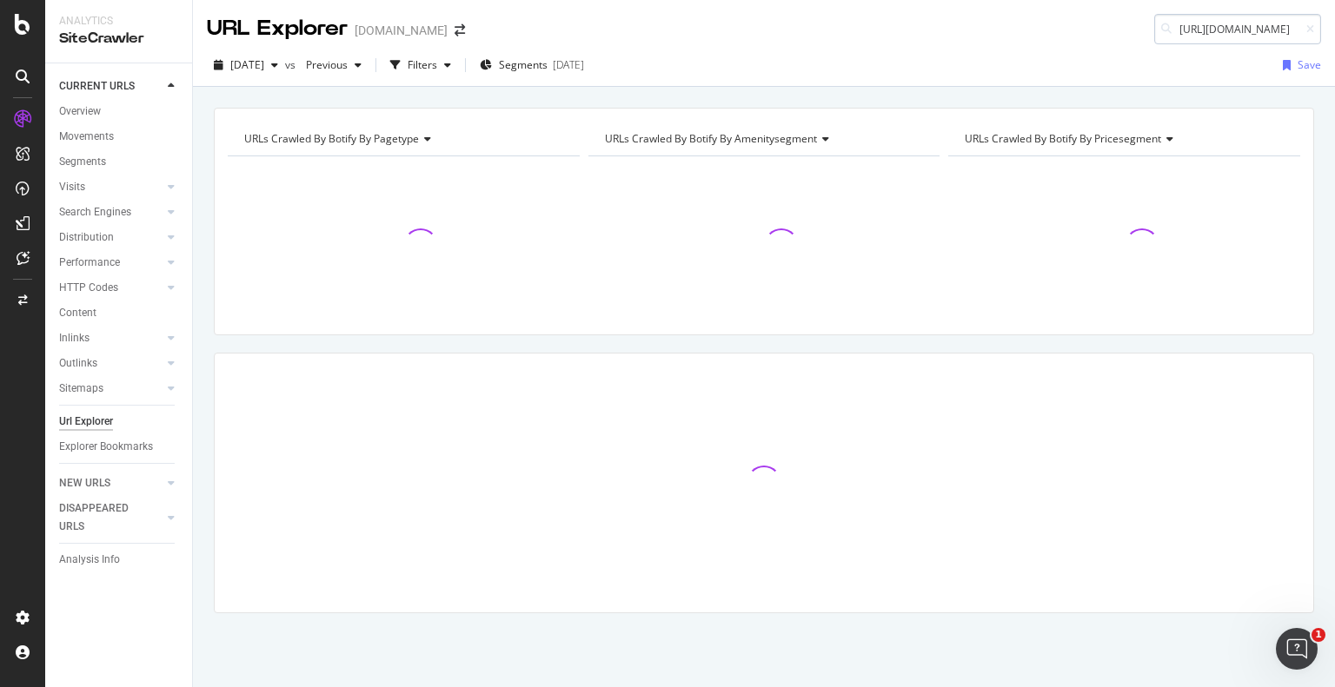
scroll to position [0, 202]
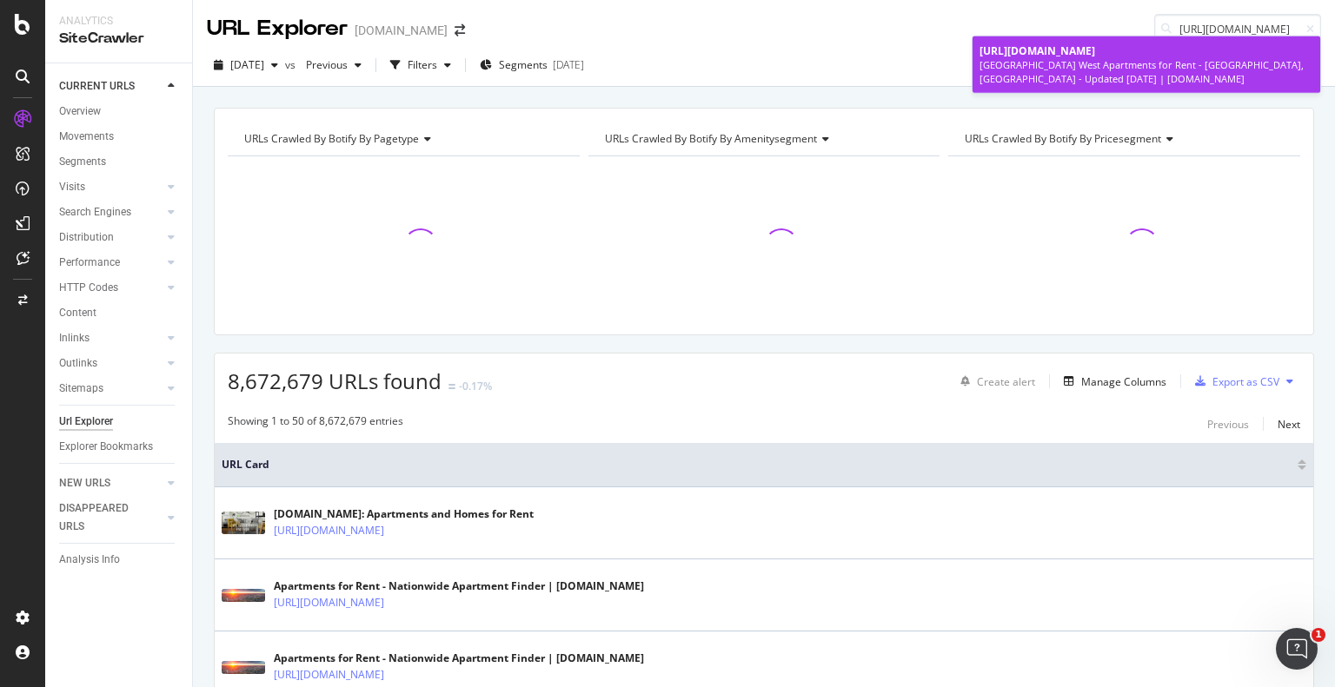
type input "https://www.apartments.com/bastrop-county-west-cedar-creek-tx/"
click at [1035, 73] on div "Bastrop County West Apartments for Rent - Cedar Creek, TX - Updated Today | Apa…" at bounding box center [1146, 71] width 334 height 27
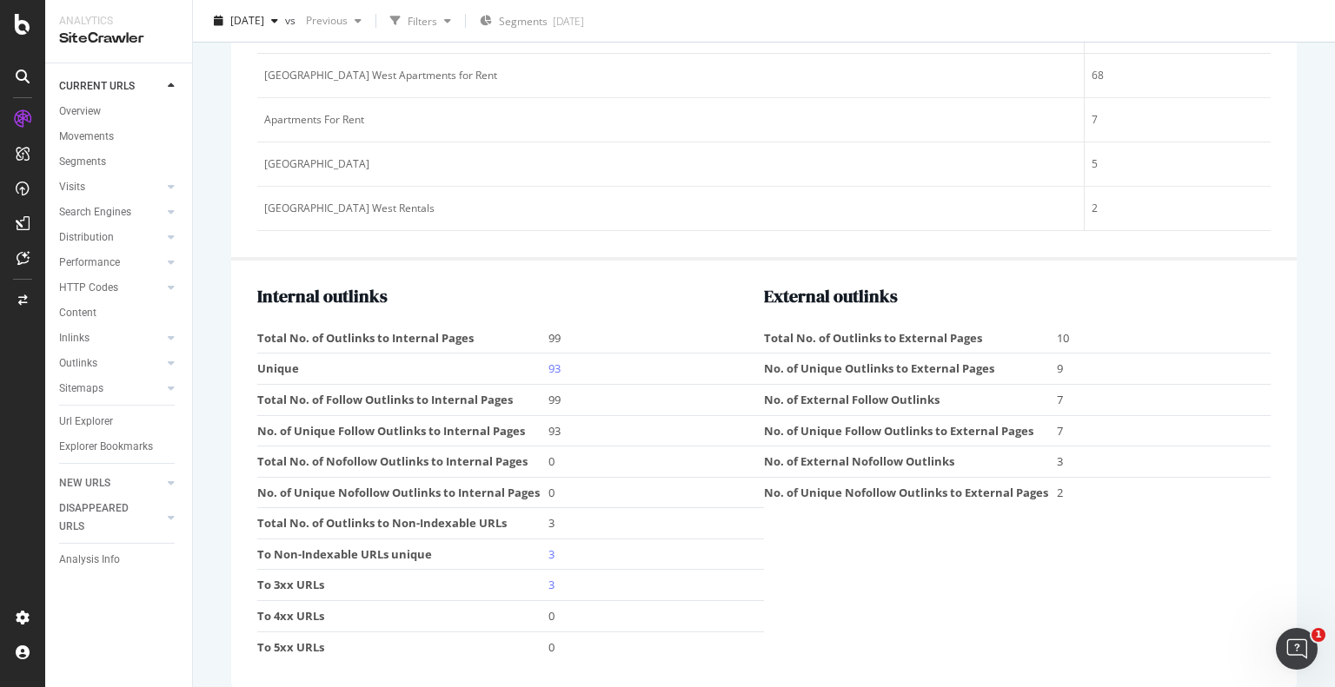
scroll to position [2426, 0]
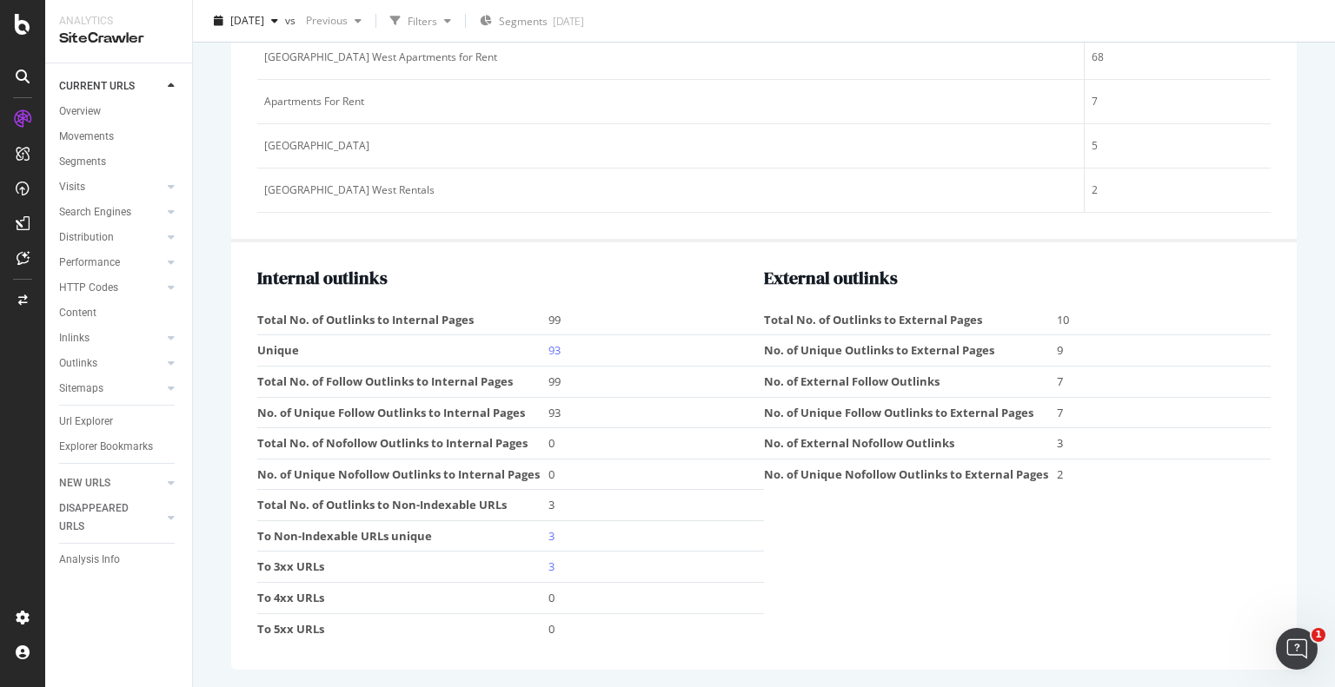
drag, startPoint x: 549, startPoint y: 567, endPoint x: 1018, endPoint y: 563, distance: 469.3
click at [1018, 563] on div "External outlinks Total No. of Outlinks to External Pages 10 No. of Unique Outl…" at bounding box center [1017, 456] width 507 height 375
click at [550, 566] on link "3" at bounding box center [551, 567] width 6 height 16
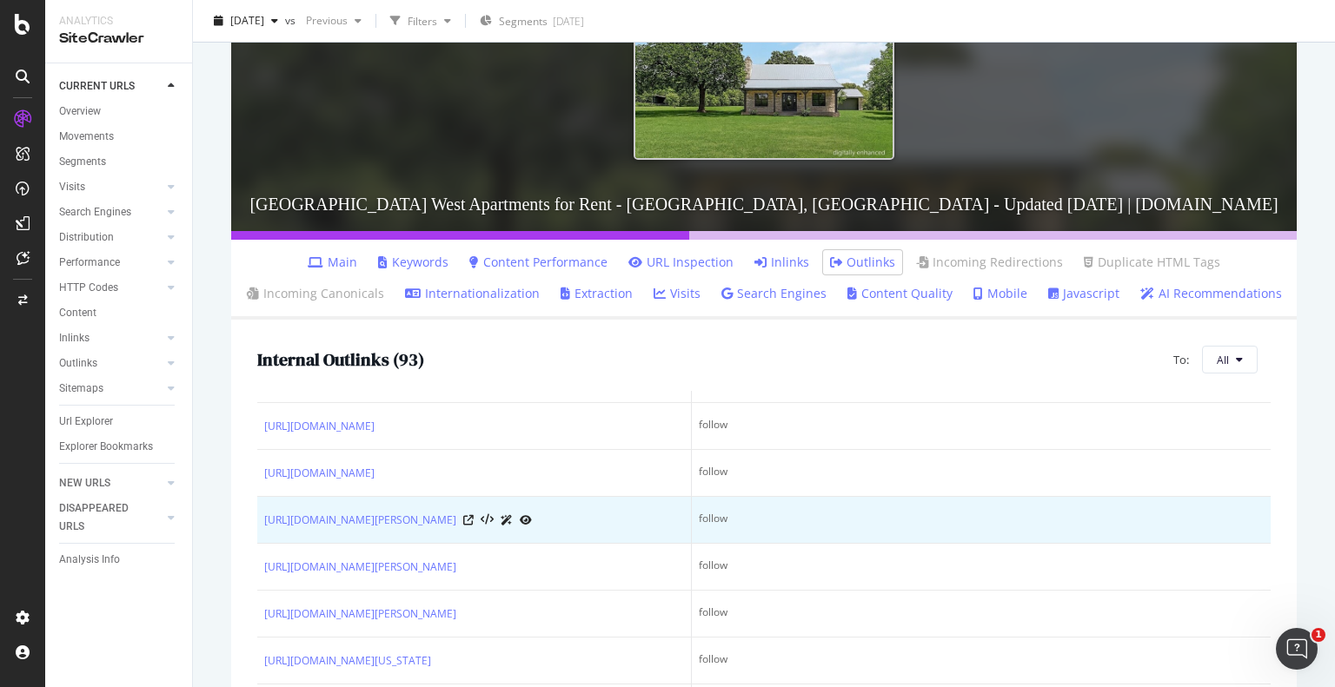
scroll to position [441, 0]
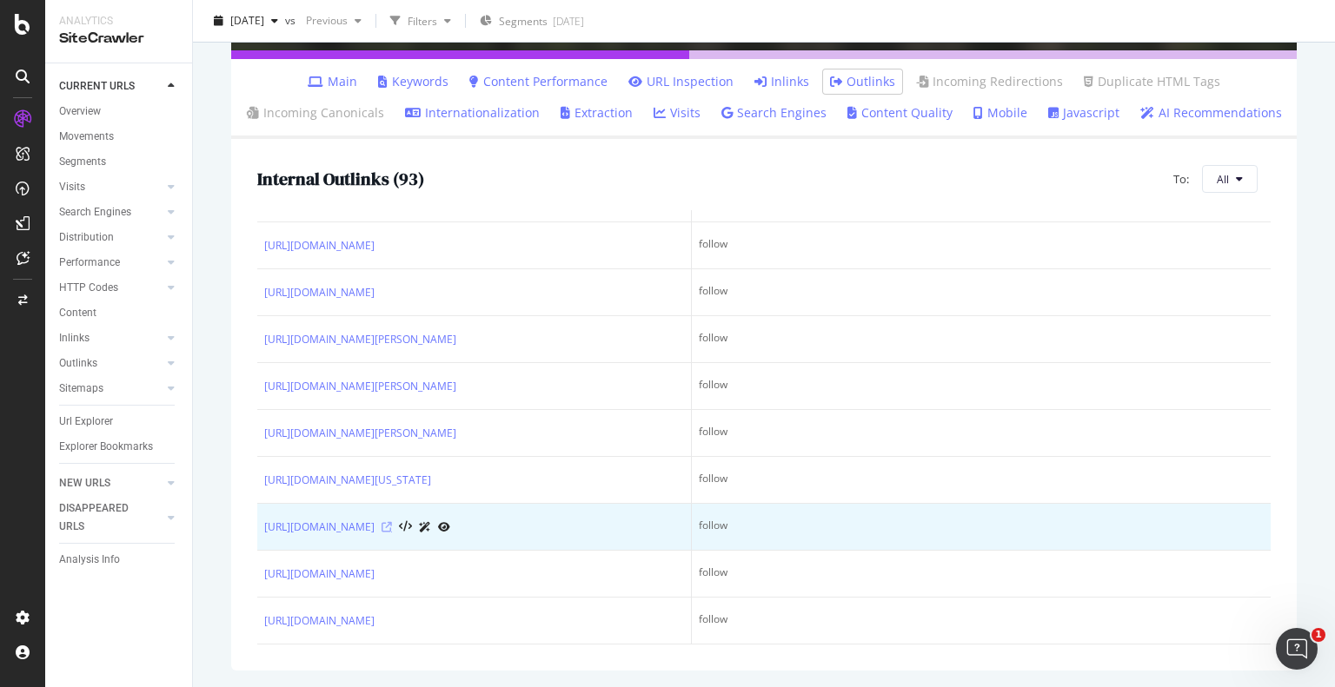
click at [392, 522] on icon at bounding box center [386, 527] width 10 height 10
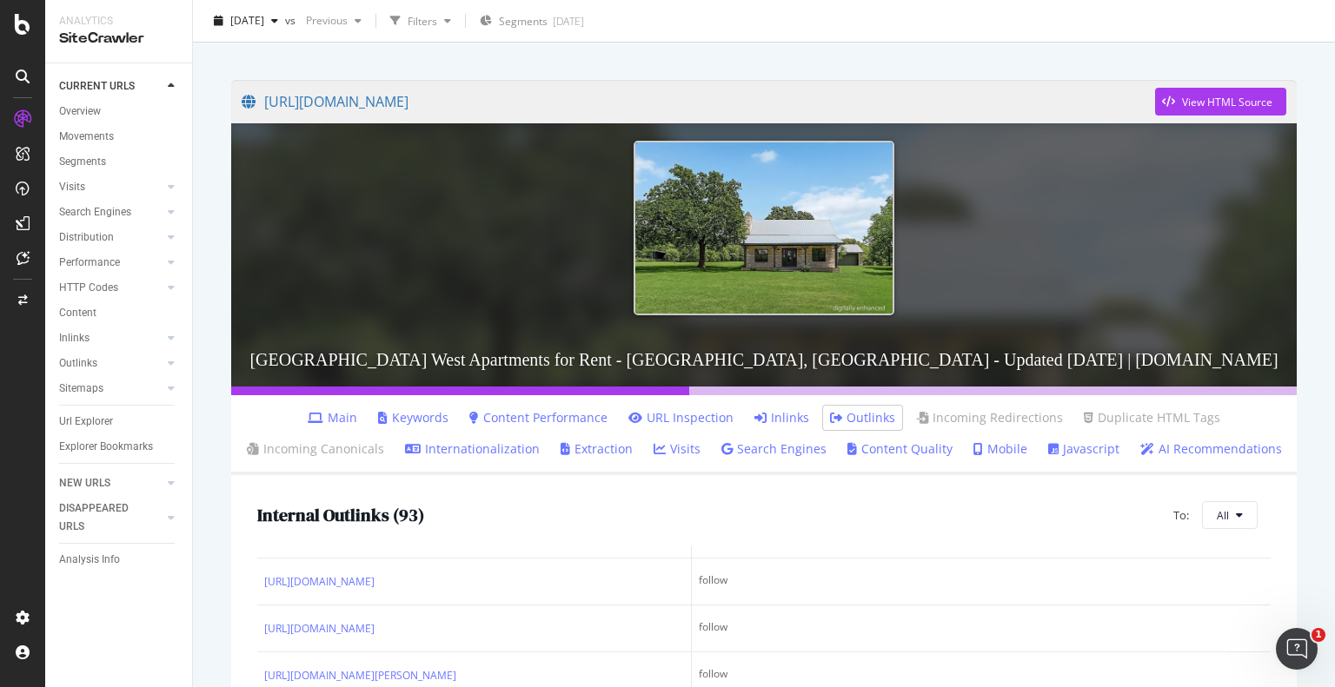
scroll to position [0, 0]
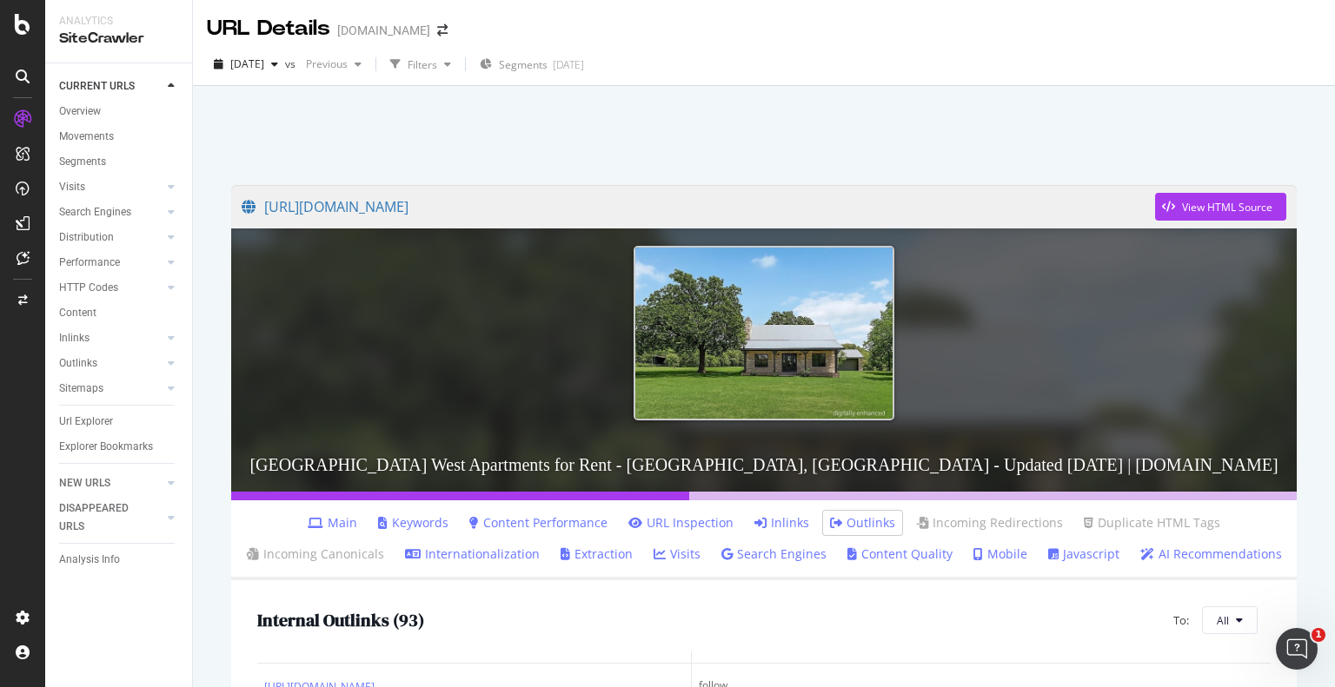
click at [567, 527] on link "Content Performance" at bounding box center [538, 522] width 138 height 17
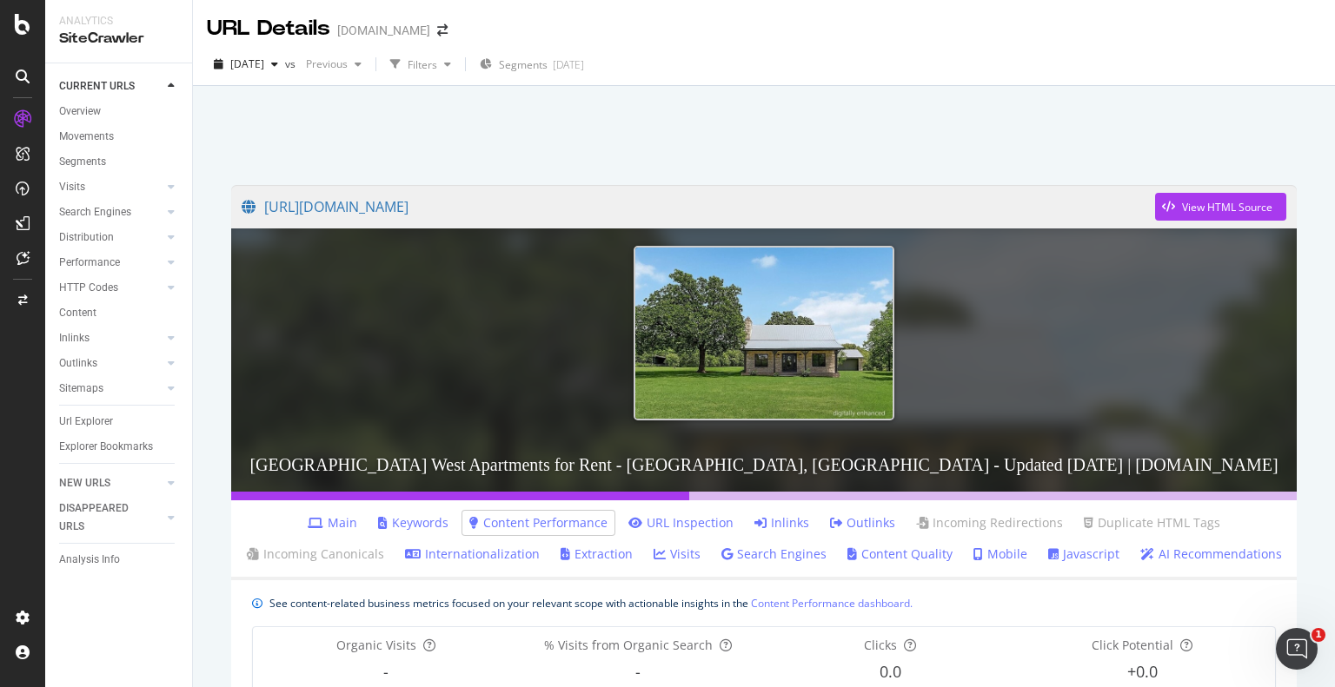
drag, startPoint x: 649, startPoint y: 208, endPoint x: 834, endPoint y: 183, distance: 186.7
click at [327, 204] on link "https://www.apartments.com/bastrop-county-west-cedar-creek-tx/" at bounding box center [698, 206] width 913 height 43
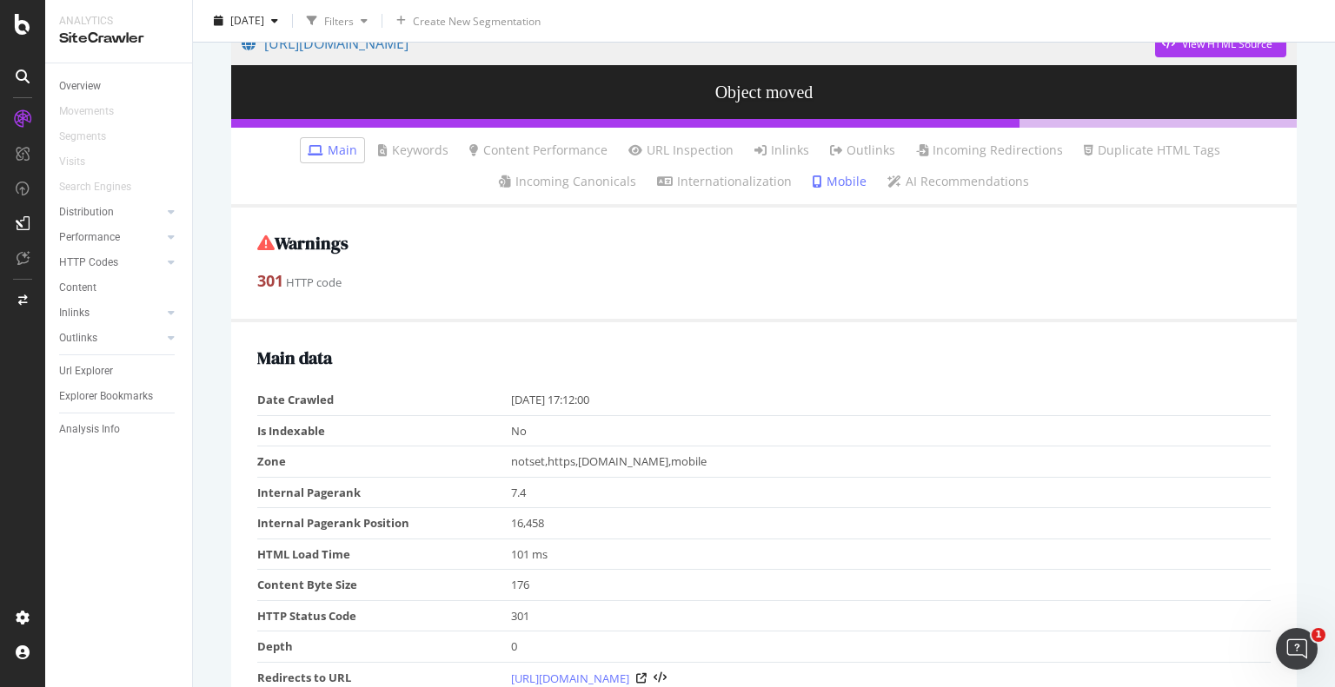
scroll to position [261, 0]
